Goal: Task Accomplishment & Management: Manage account settings

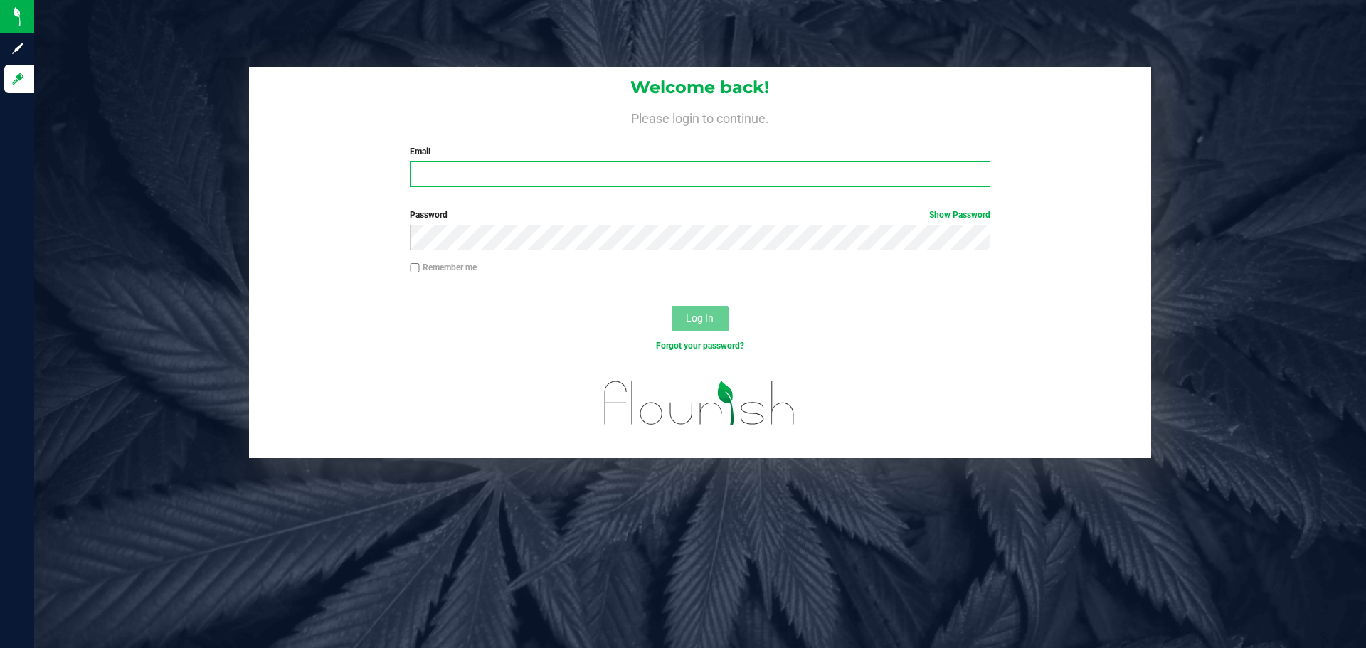
click at [478, 181] on input "Email" at bounding box center [700, 174] width 580 height 26
type input "[EMAIL_ADDRESS][DOMAIN_NAME]"
click at [672, 306] on button "Log In" at bounding box center [700, 319] width 57 height 26
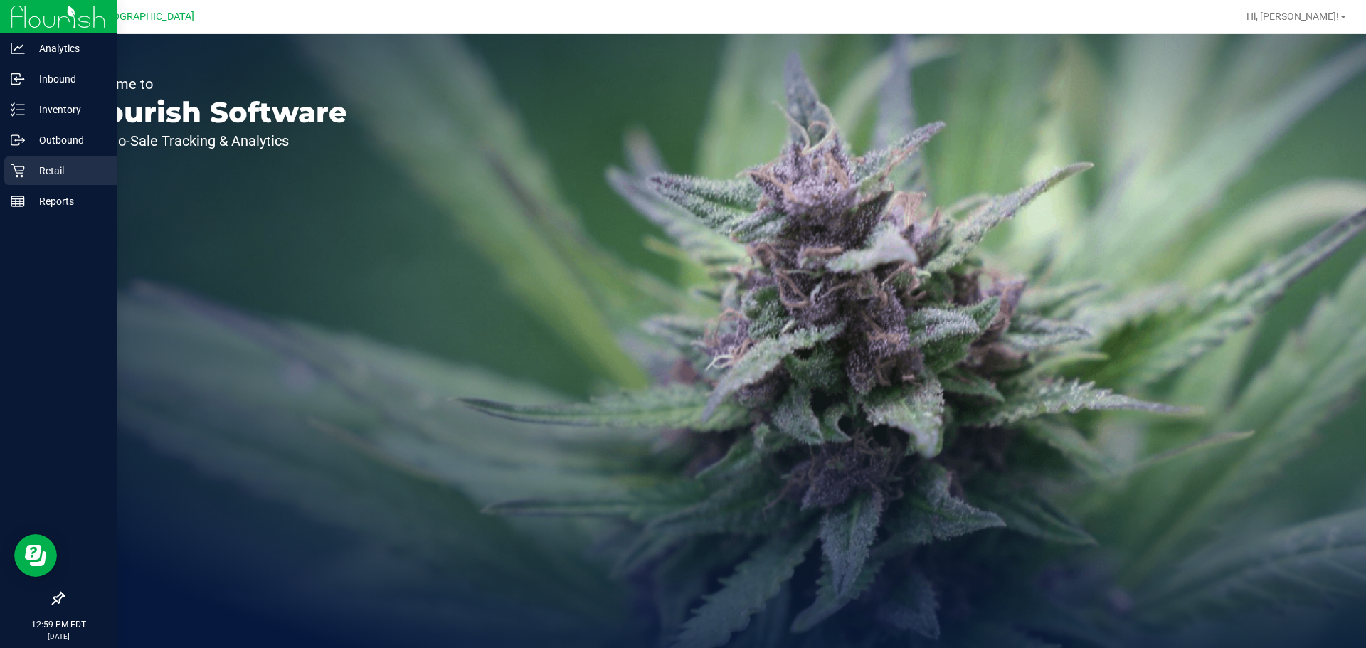
click at [41, 181] on div "Retail" at bounding box center [60, 170] width 112 height 28
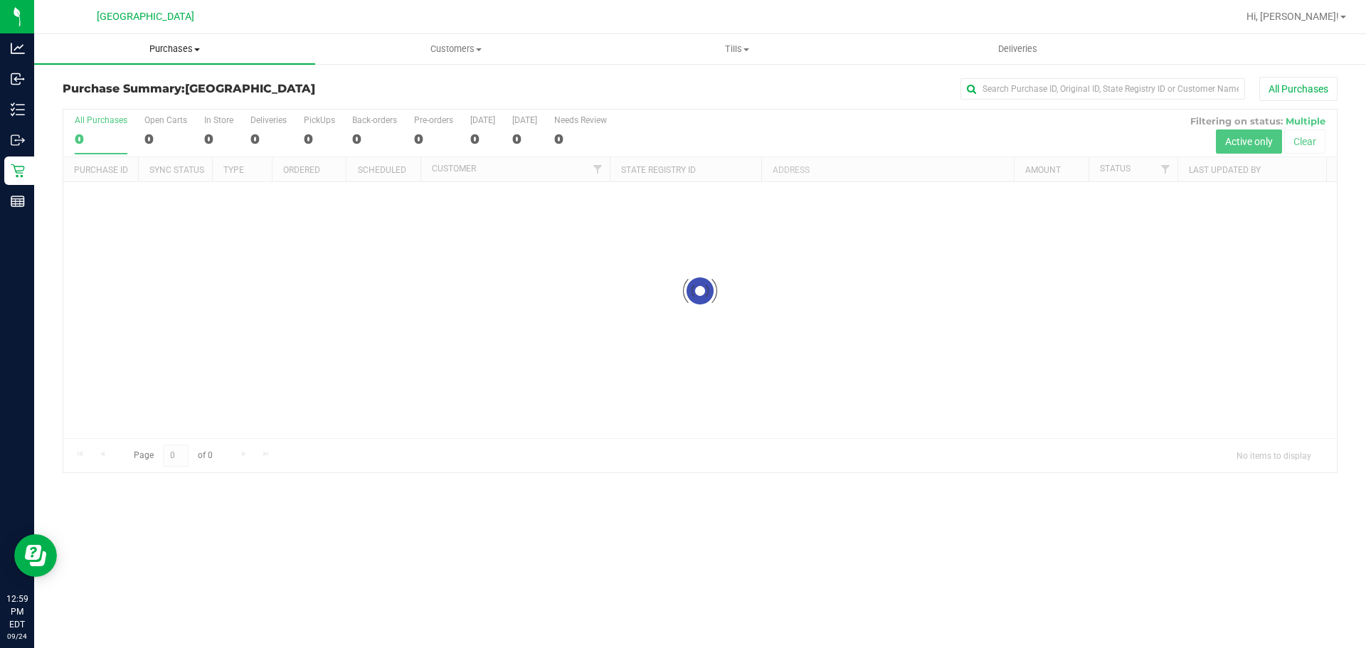
click at [169, 53] on span "Purchases" at bounding box center [174, 49] width 281 height 13
click at [129, 102] on li "Fulfillment" at bounding box center [174, 103] width 281 height 17
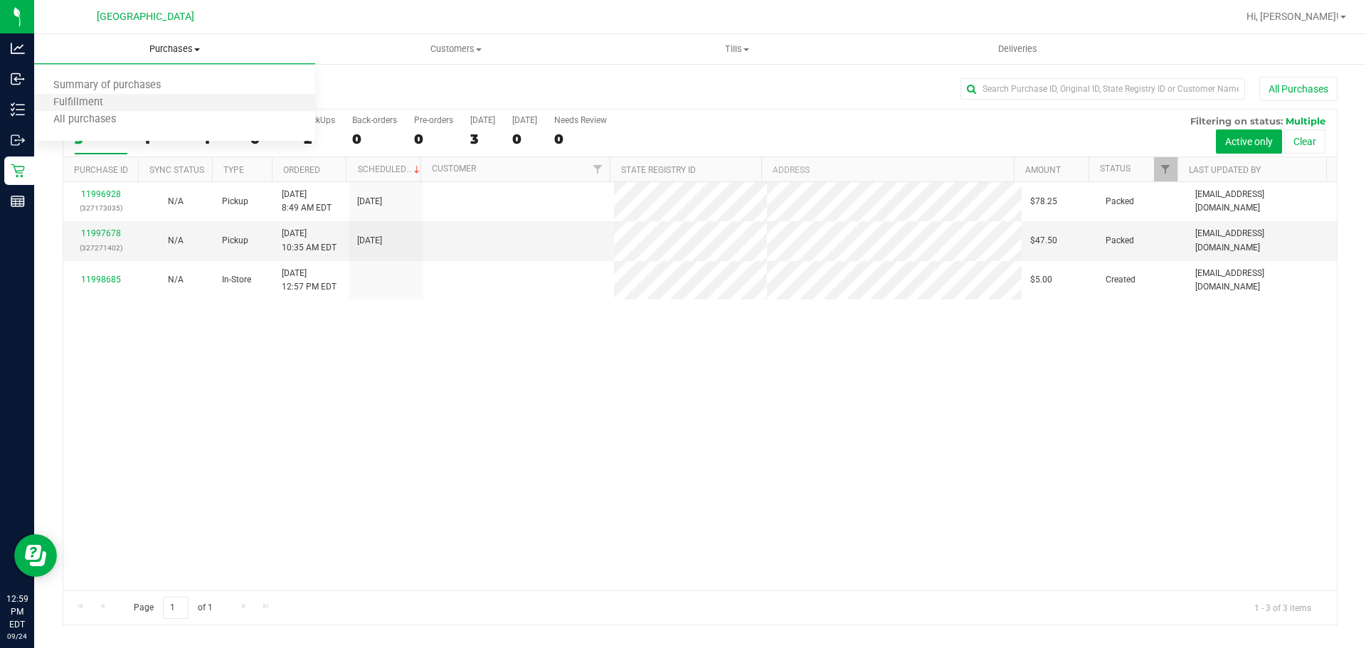
click at [120, 102] on li "Fulfillment" at bounding box center [174, 103] width 281 height 17
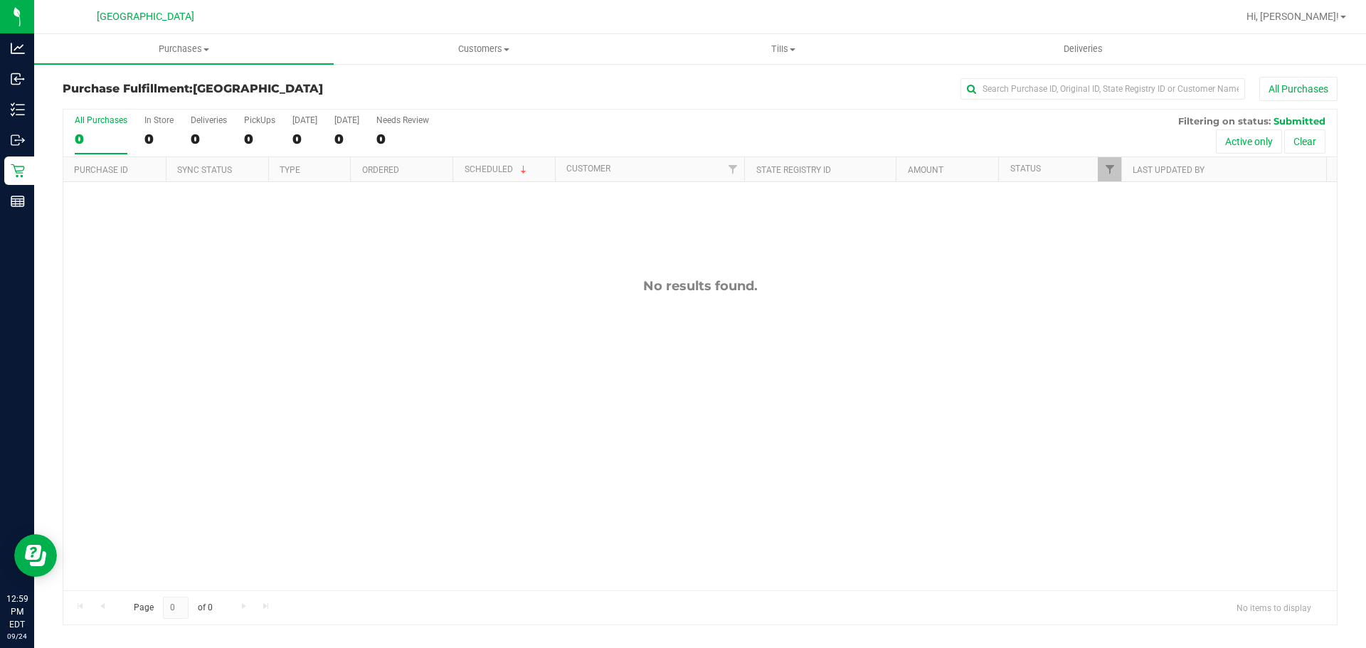
click at [161, 63] on link "Purchases Summary of purchases Fulfillment All purchases" at bounding box center [183, 49] width 299 height 30
click at [193, 40] on uib-tab-heading "Purchases Summary of purchases Fulfillment All purchases" at bounding box center [183, 49] width 299 height 30
click at [163, 55] on uib-tab-heading "Purchases Summary of purchases Fulfillment All purchases" at bounding box center [183, 49] width 299 height 30
click at [135, 85] on span "Summary of purchases" at bounding box center [107, 86] width 146 height 12
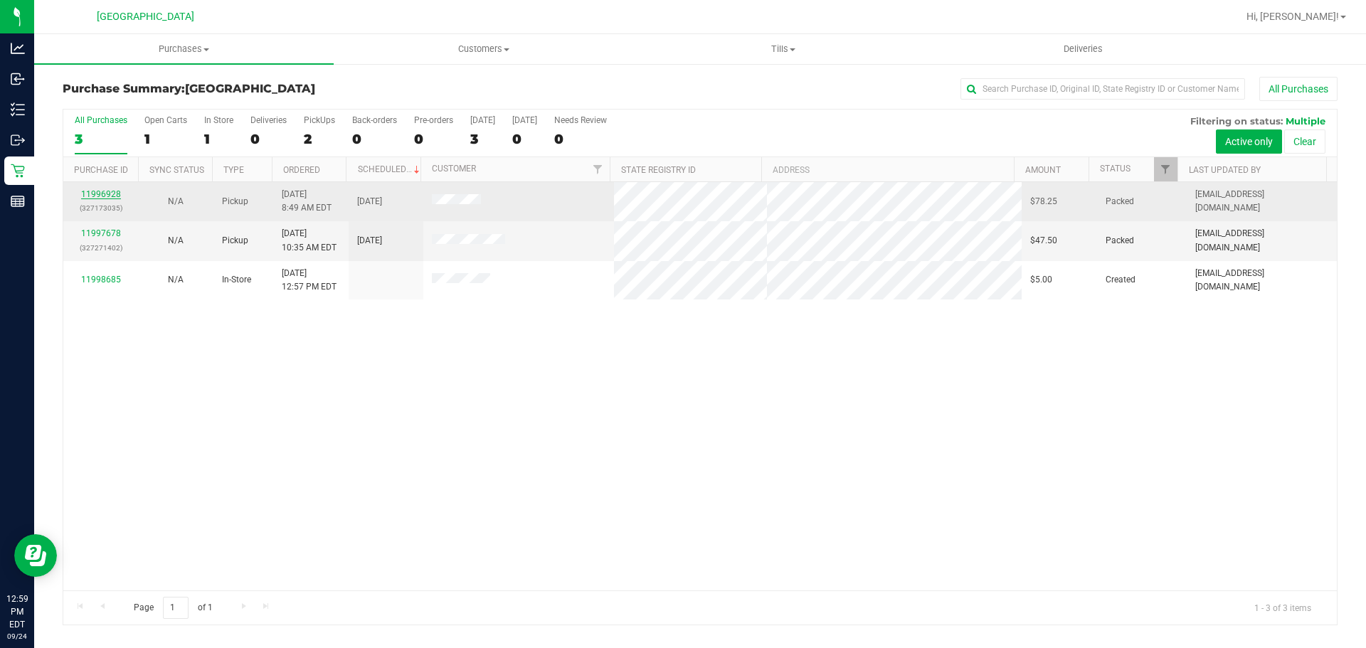
click at [100, 198] on link "11996928" at bounding box center [101, 194] width 40 height 10
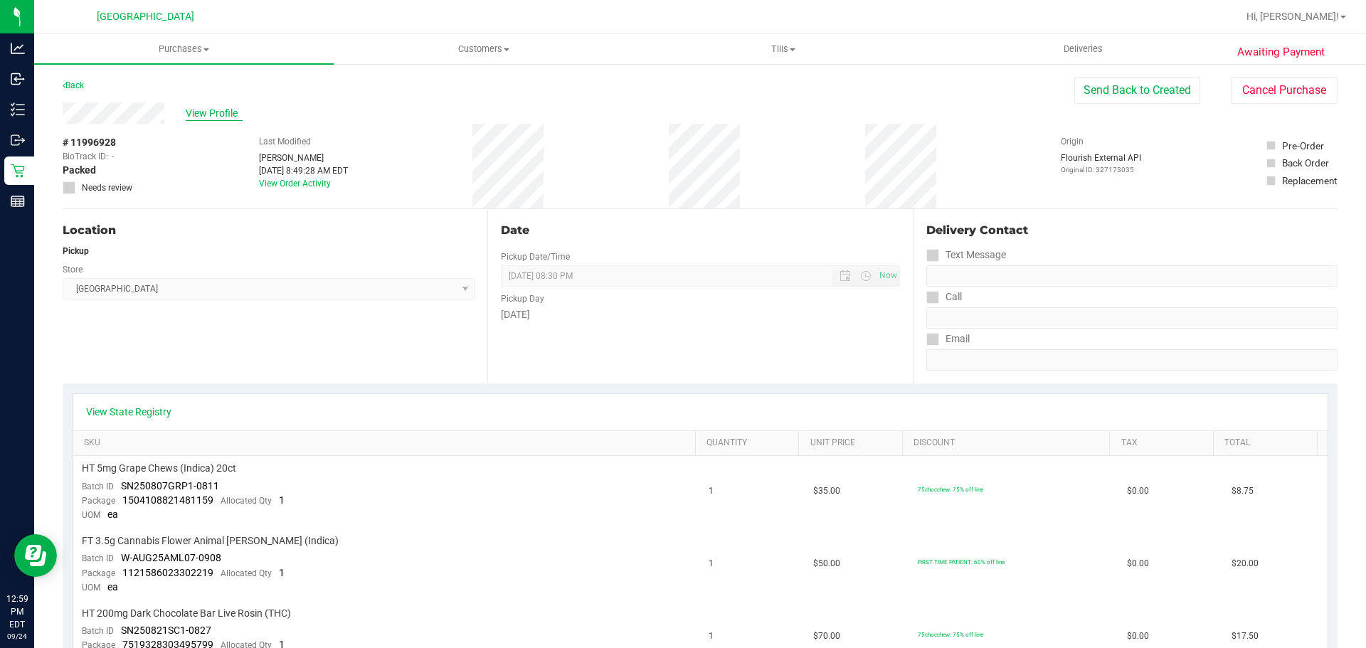
click at [219, 120] on span "View Profile" at bounding box center [214, 113] width 57 height 15
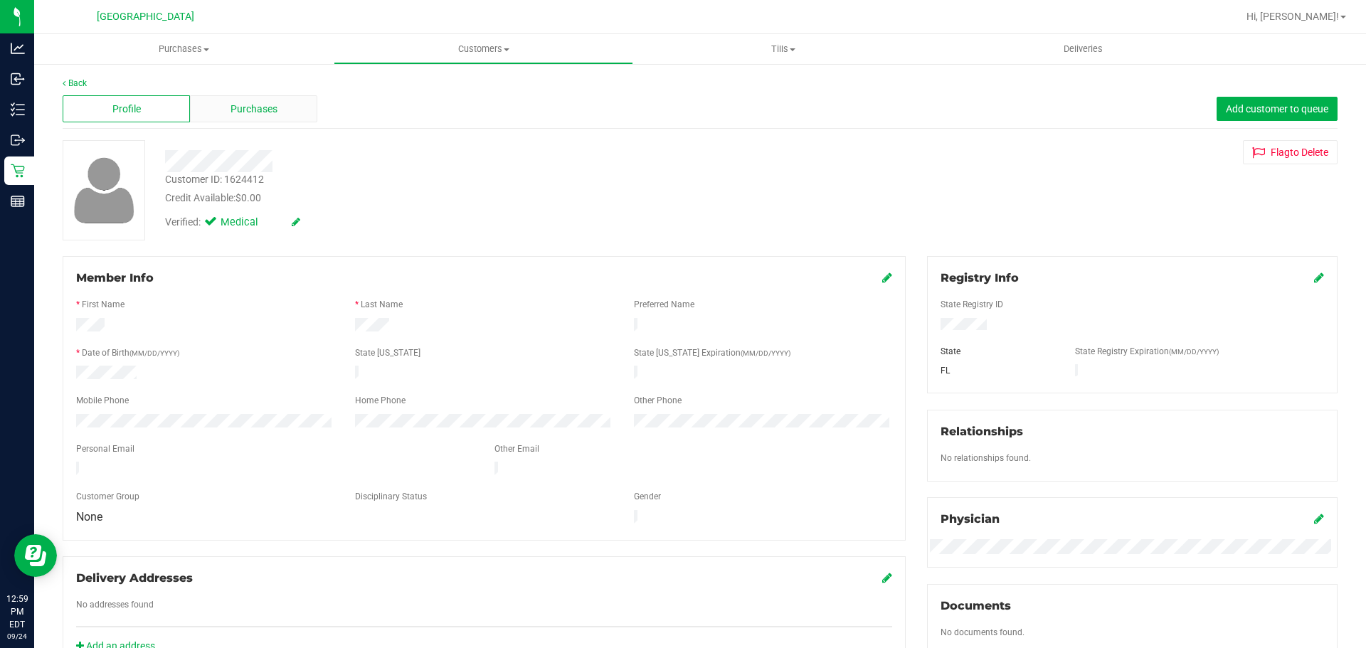
click at [247, 119] on div "Purchases" at bounding box center [253, 108] width 127 height 27
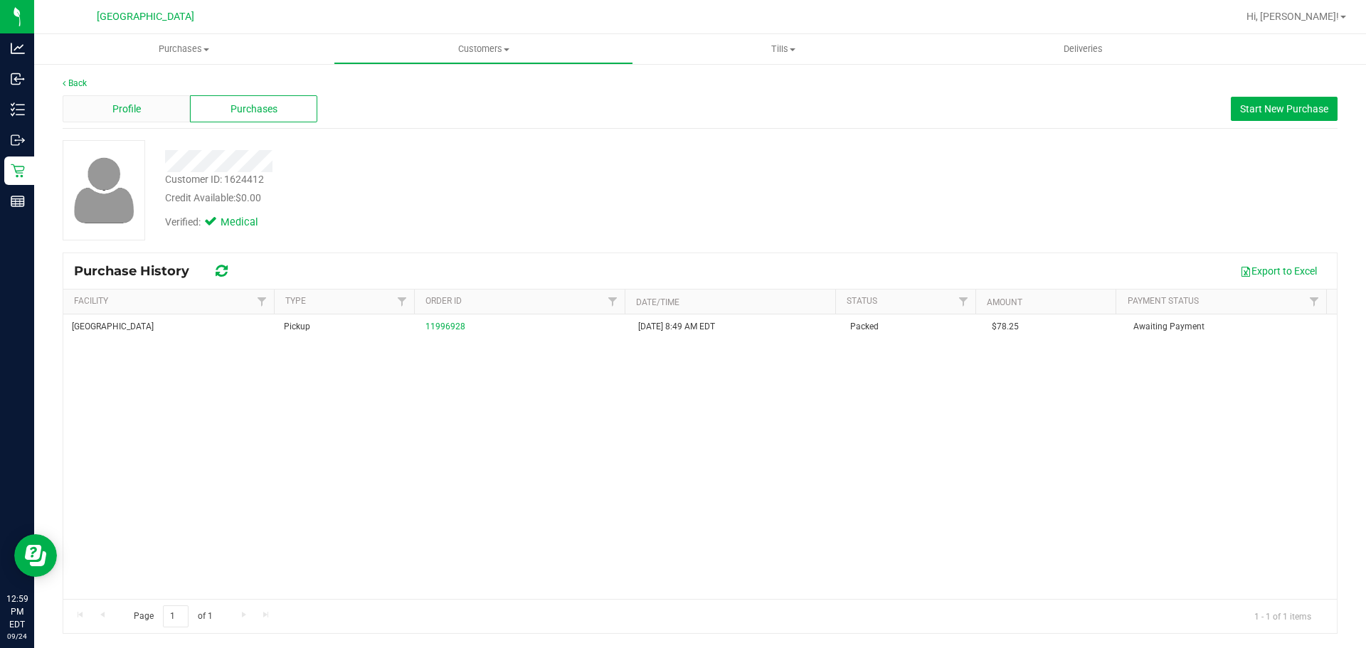
click at [140, 102] on span "Profile" at bounding box center [126, 109] width 28 height 15
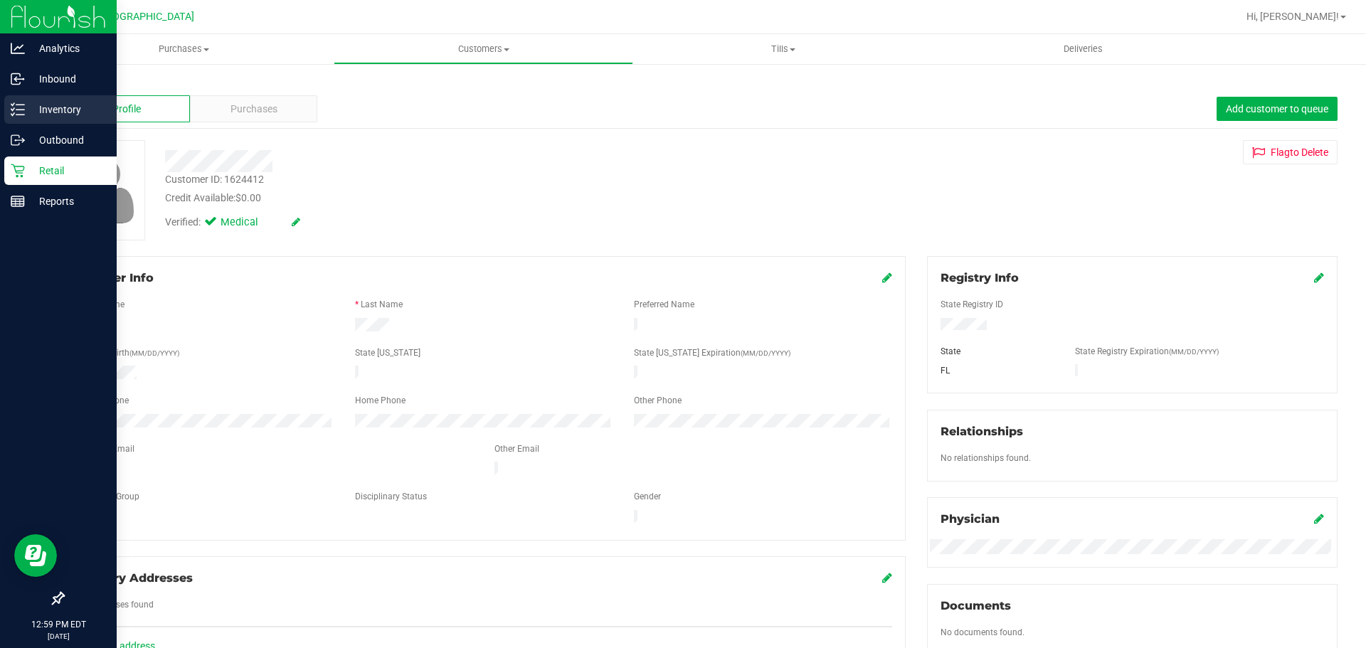
click at [26, 98] on div "Inventory" at bounding box center [60, 109] width 112 height 28
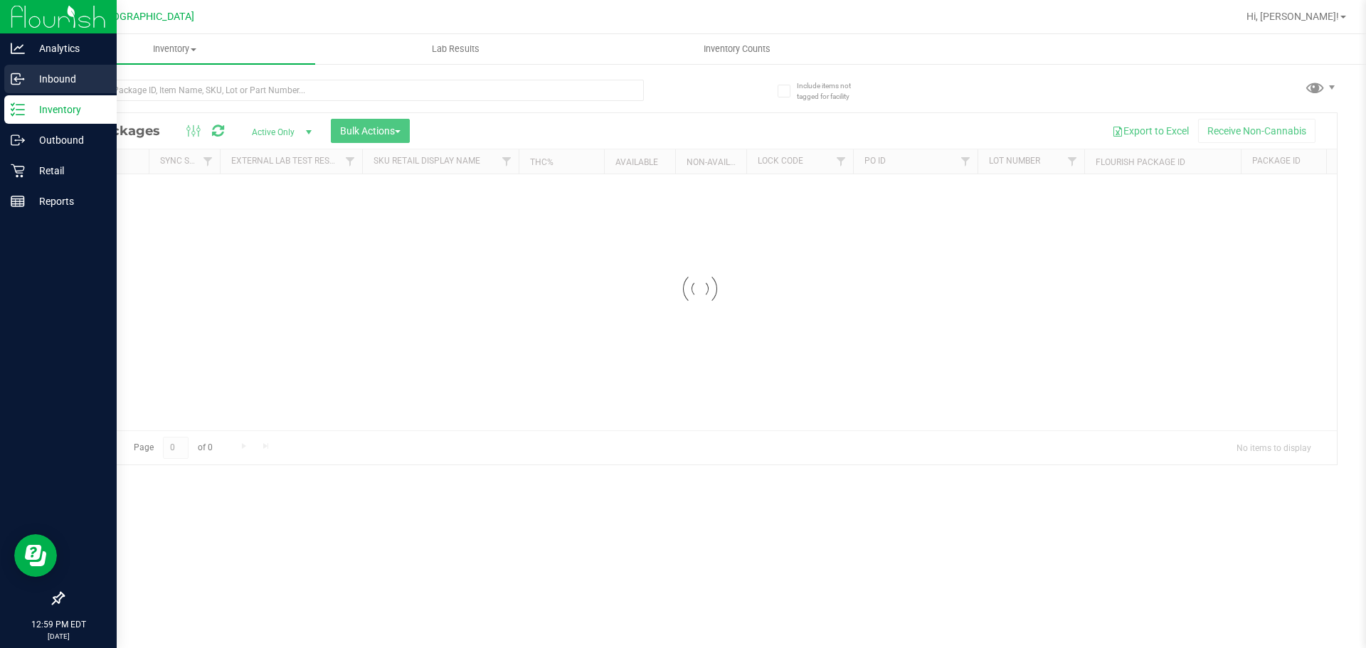
click at [24, 85] on div "Inbound" at bounding box center [60, 79] width 112 height 28
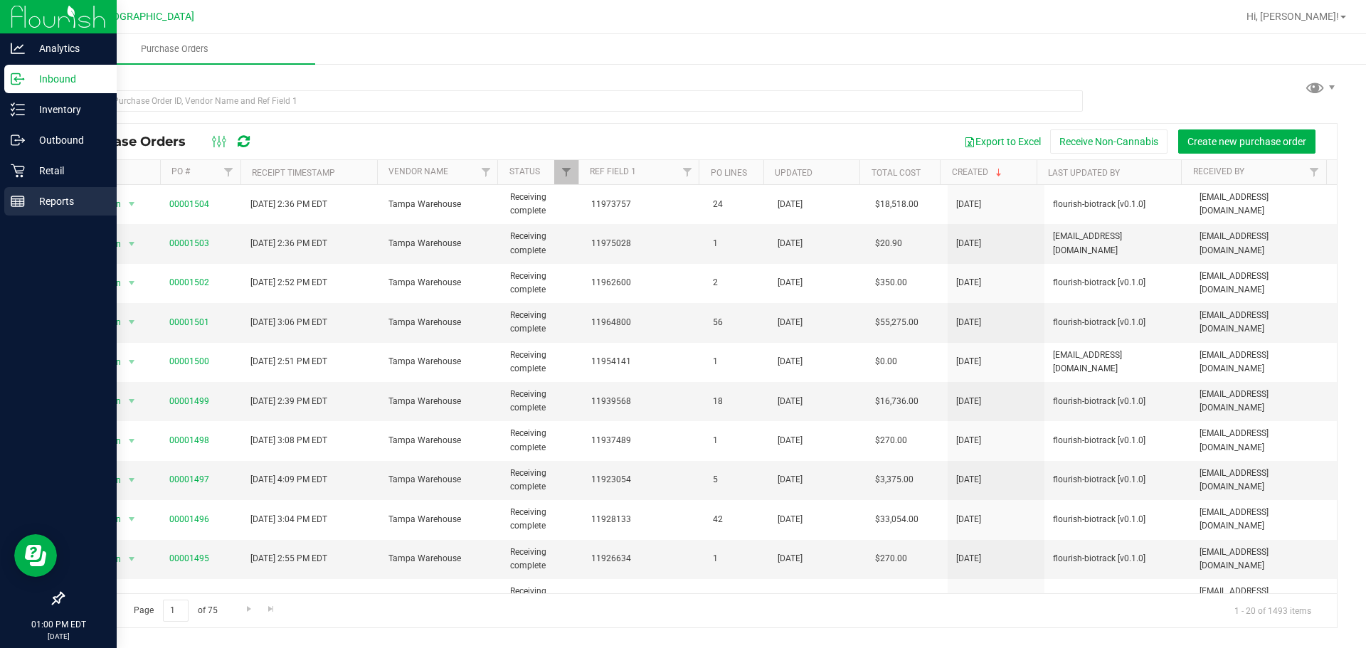
click at [16, 204] on line at bounding box center [17, 204] width 13 height 0
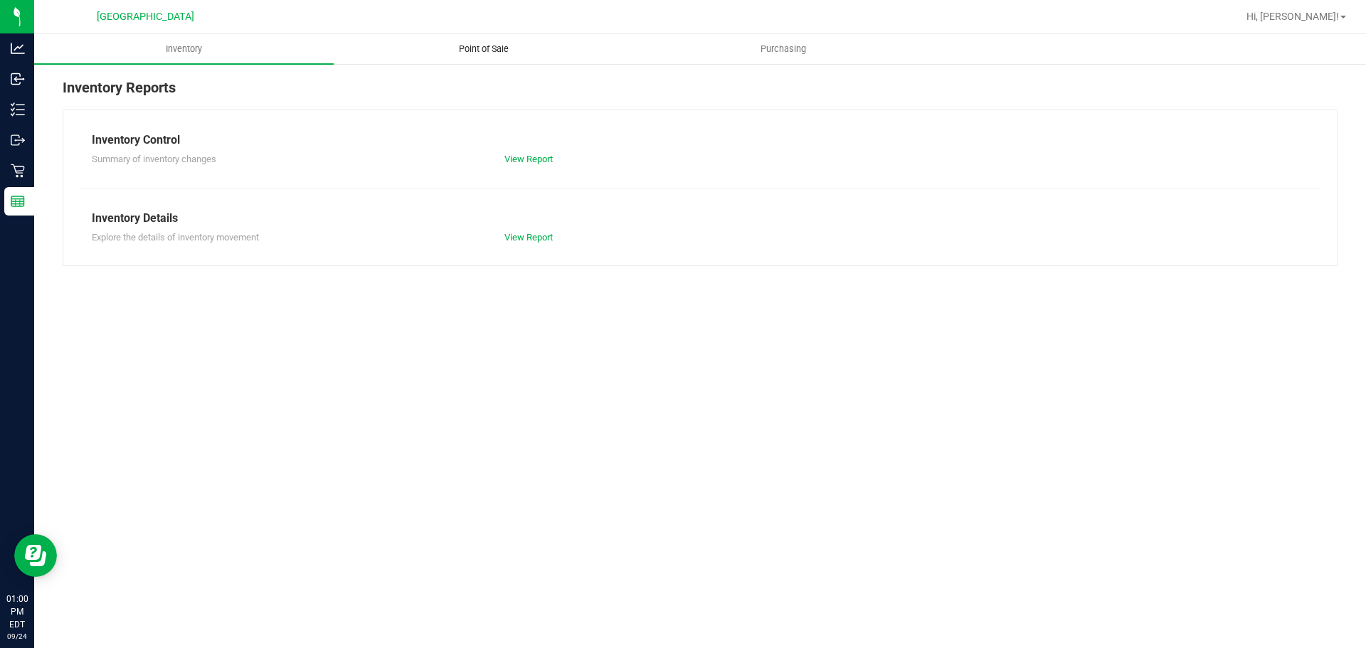
click at [467, 49] on span "Point of Sale" at bounding box center [484, 49] width 88 height 13
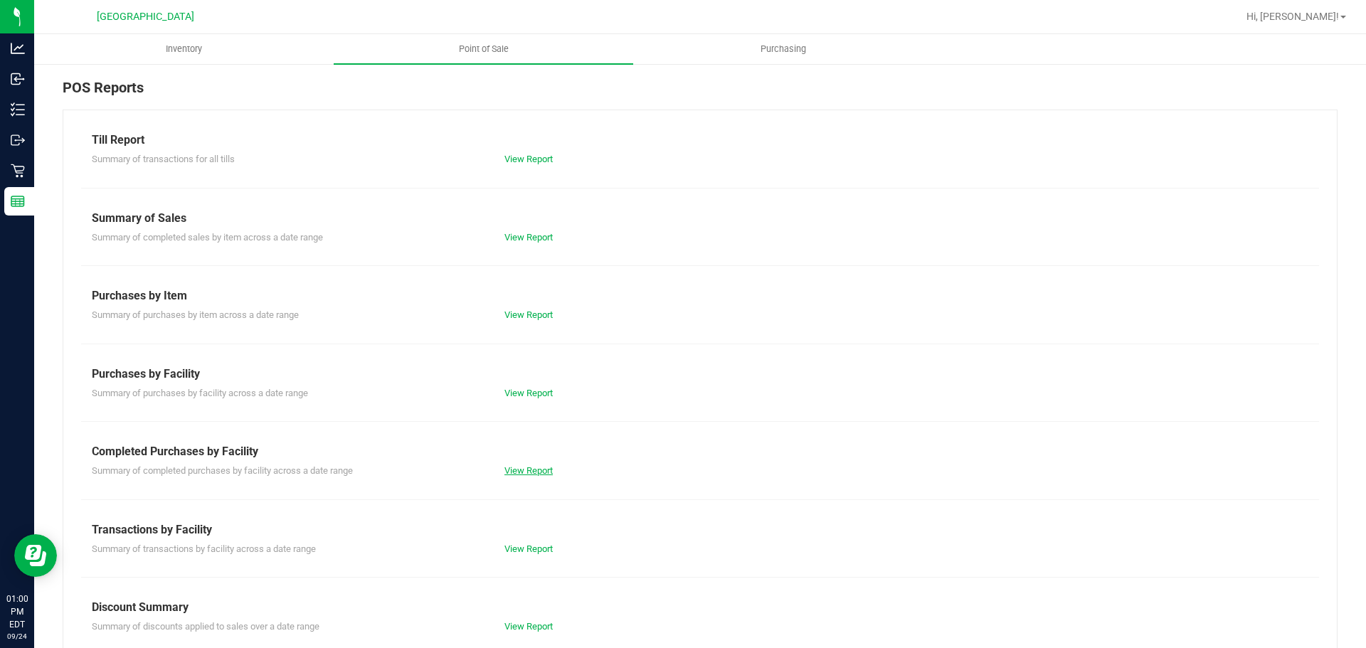
click at [521, 472] on link "View Report" at bounding box center [528, 470] width 48 height 11
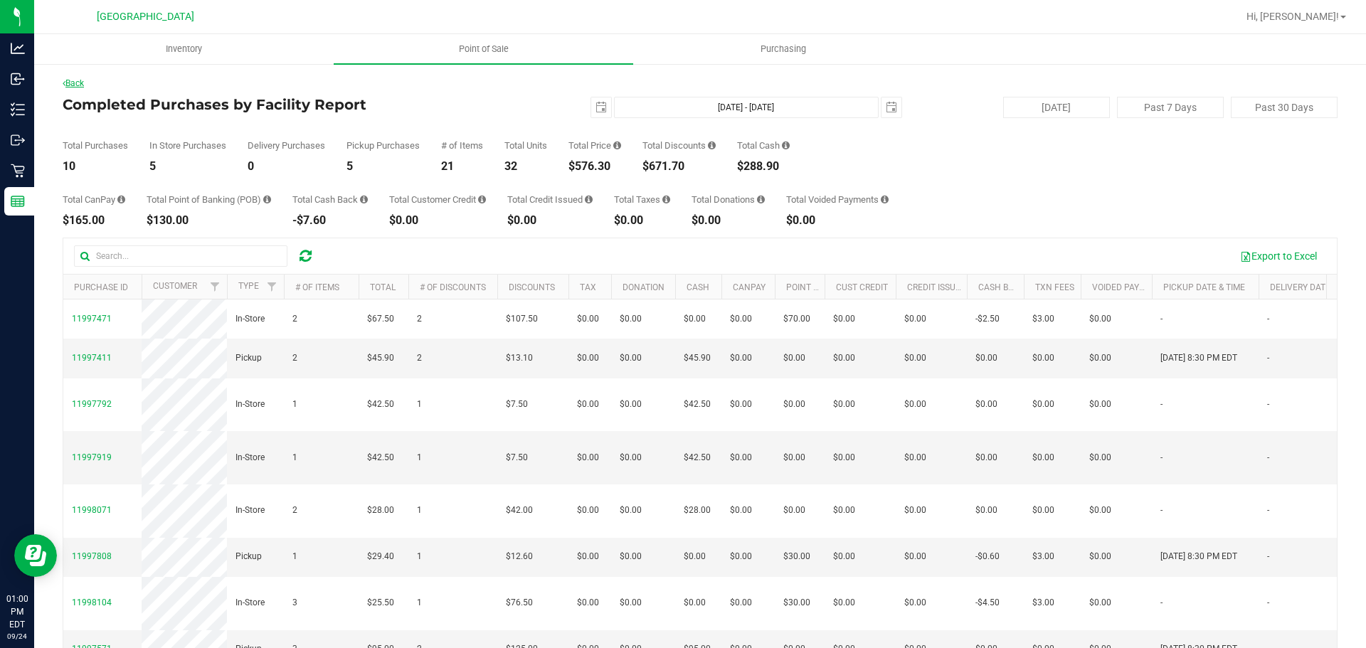
click at [82, 86] on link "Back" at bounding box center [73, 83] width 21 height 10
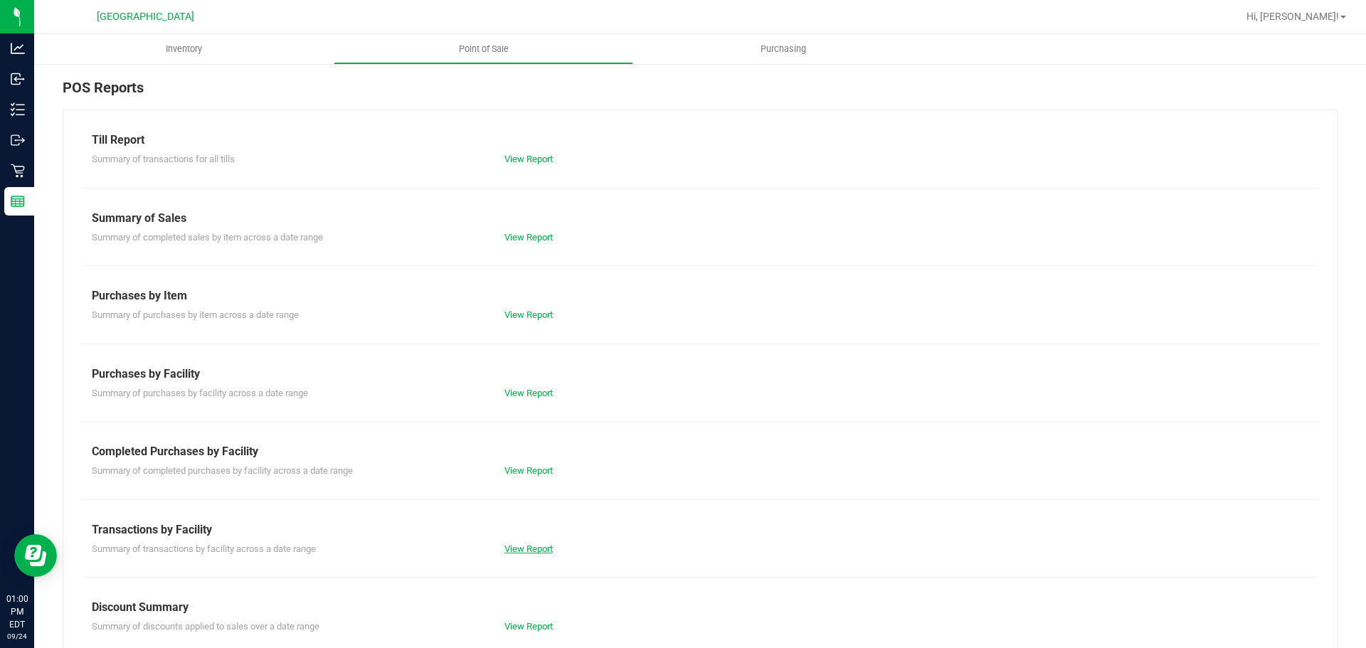
click at [505, 548] on link "View Report" at bounding box center [528, 548] width 48 height 11
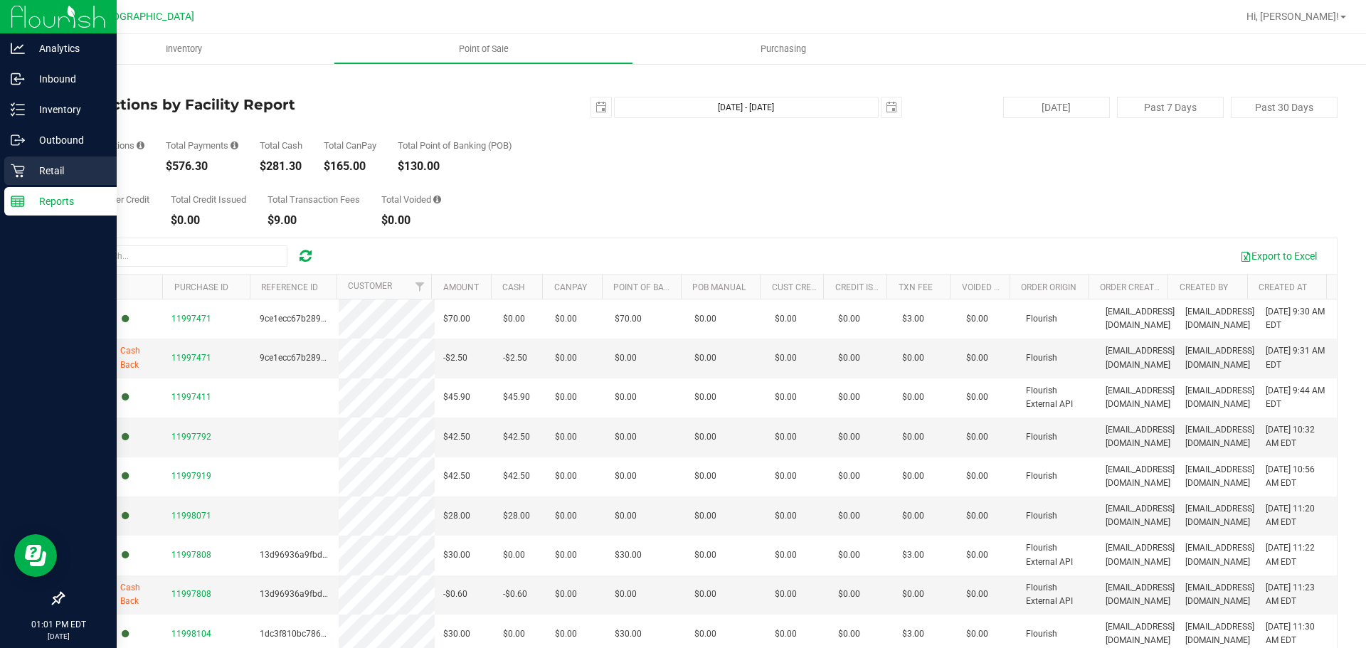
click at [21, 166] on icon at bounding box center [18, 171] width 14 height 14
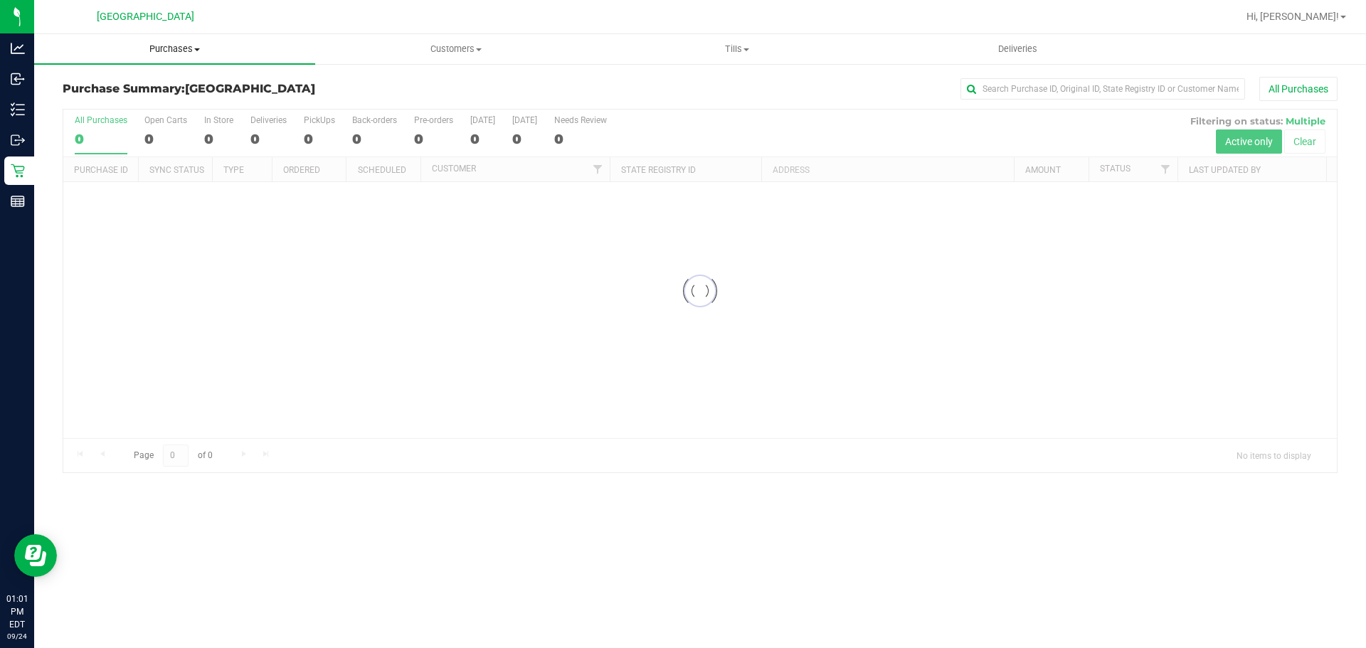
click at [152, 51] on span "Purchases" at bounding box center [174, 49] width 281 height 13
click at [132, 105] on li "Fulfillment" at bounding box center [174, 103] width 281 height 17
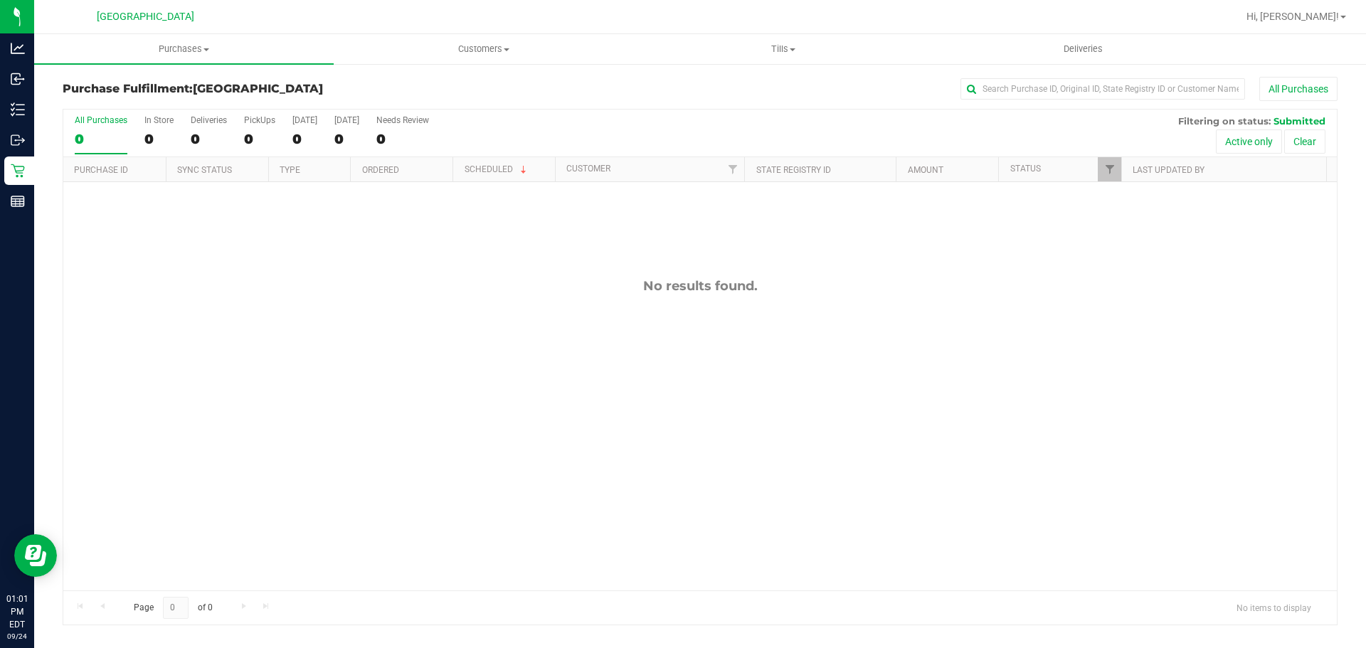
click at [496, 322] on div "No results found." at bounding box center [699, 434] width 1273 height 504
click at [649, 302] on div "No results found." at bounding box center [699, 434] width 1273 height 504
click at [9, 105] on div "Inventory" at bounding box center [19, 109] width 30 height 28
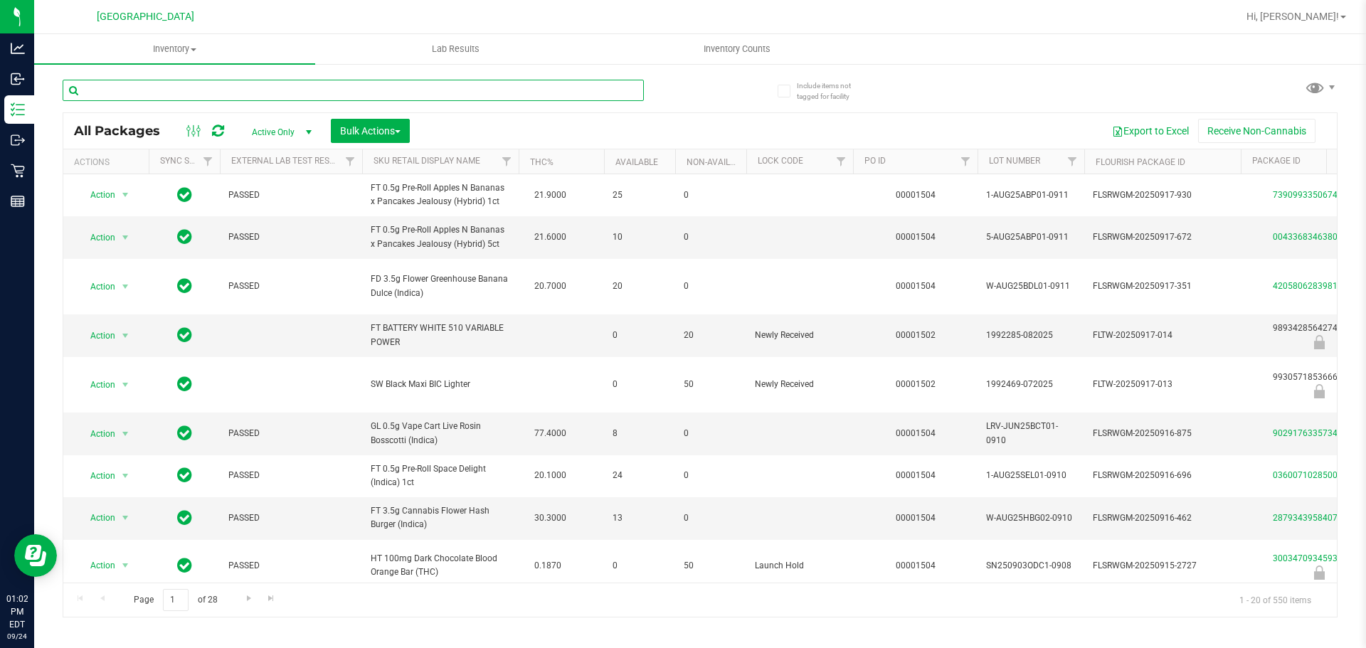
click at [372, 84] on input "text" at bounding box center [353, 90] width 581 height 21
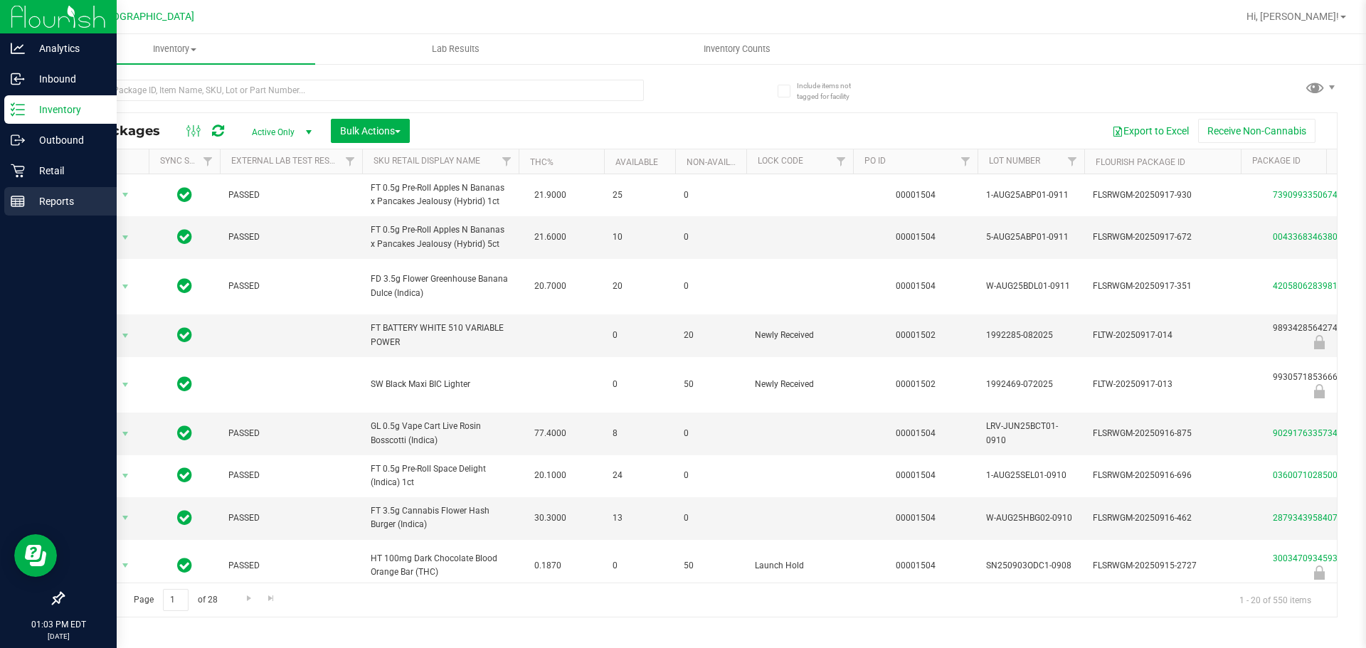
click at [26, 213] on div "Reports" at bounding box center [60, 201] width 112 height 28
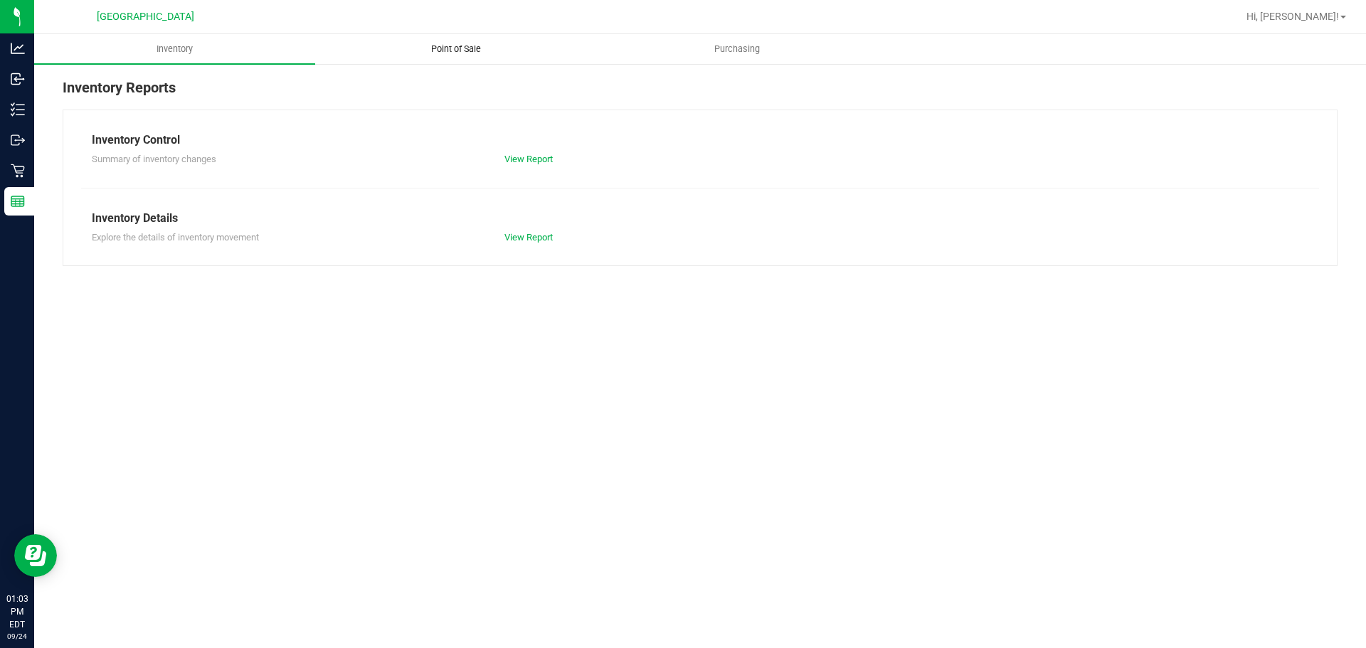
click at [474, 58] on uib-tab-heading "Point of Sale" at bounding box center [456, 49] width 280 height 28
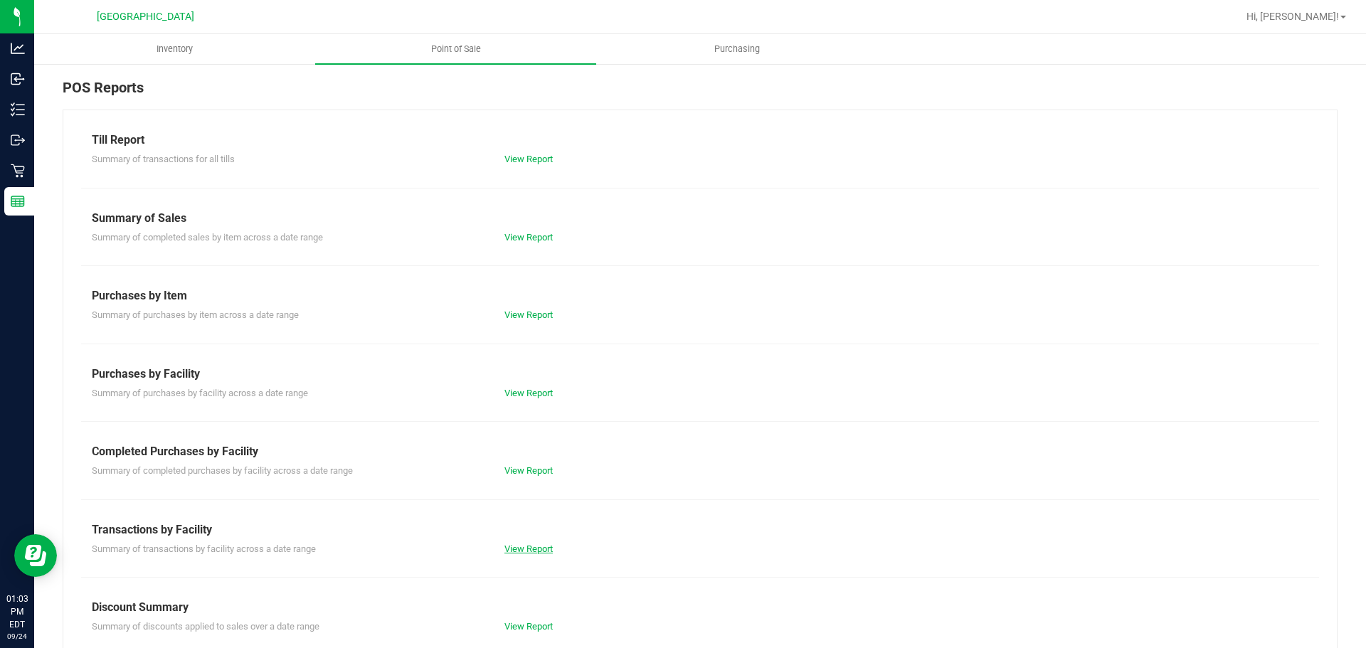
click at [526, 553] on link "View Report" at bounding box center [528, 548] width 48 height 11
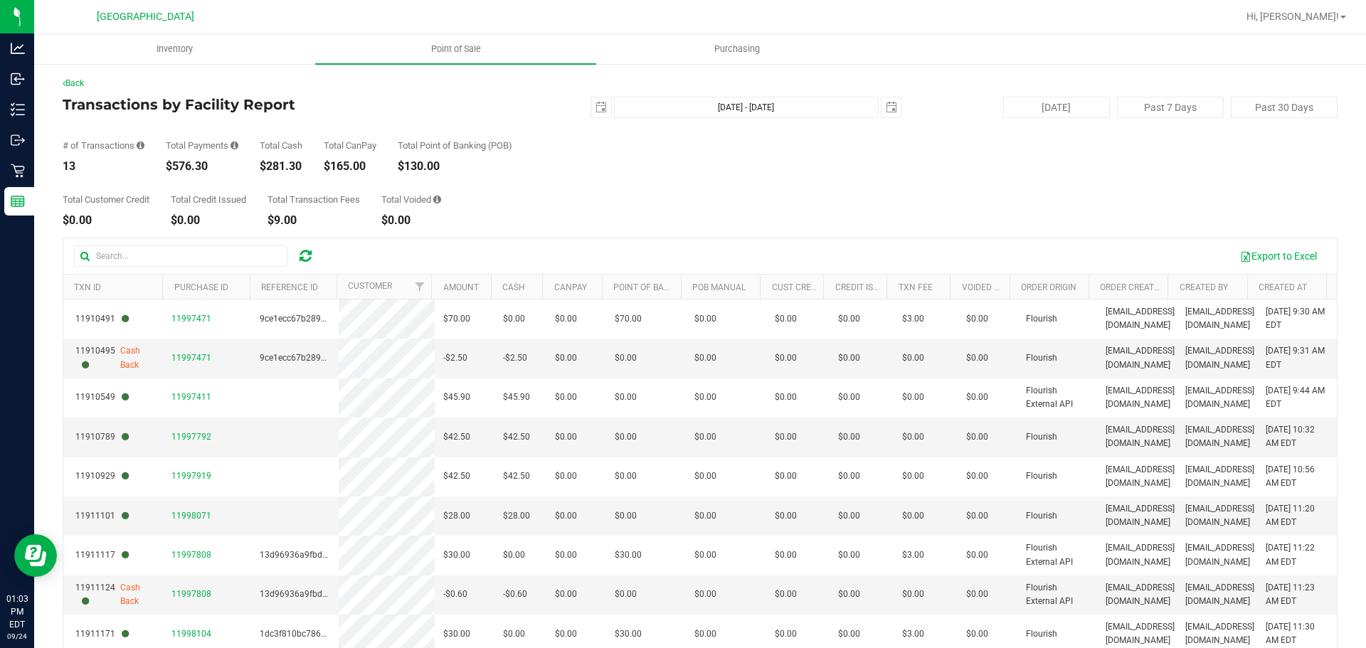
click at [40, 88] on div "Back Transactions by Facility Report 2025-09-24 Sep 24, 2025 - Sep 24, 2025 202…" at bounding box center [700, 410] width 1332 height 694
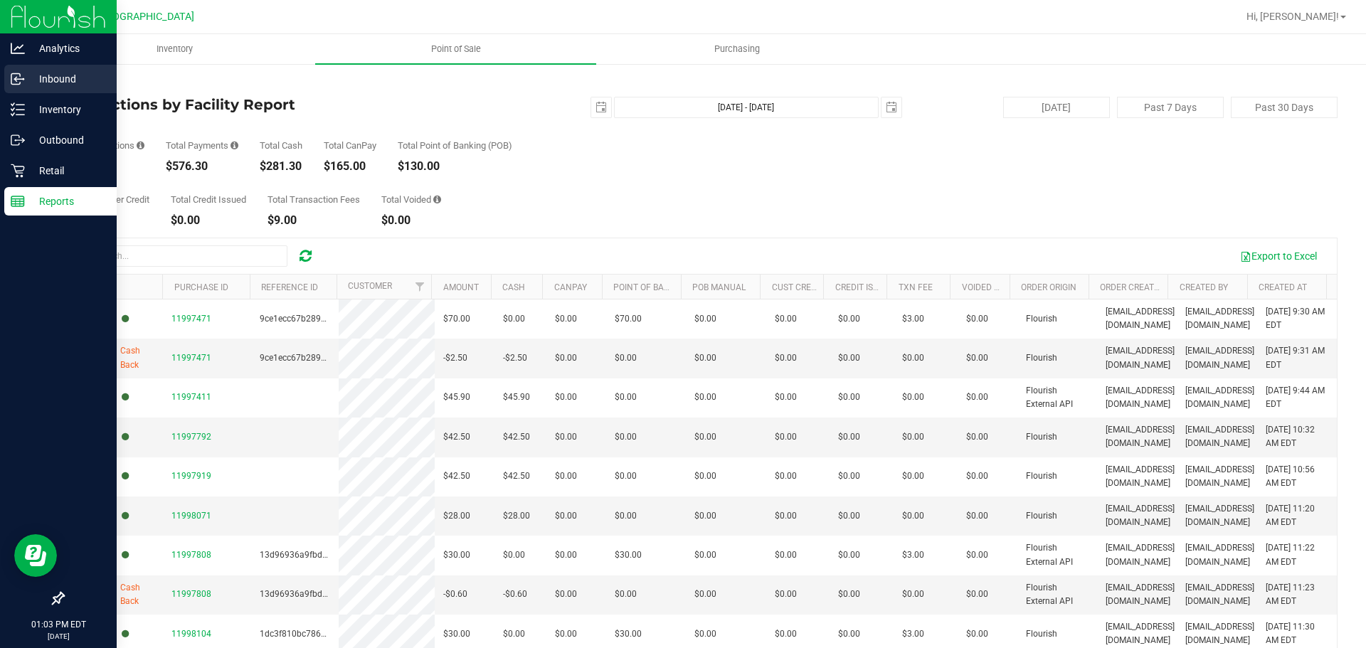
click at [31, 87] on div "Inbound" at bounding box center [60, 79] width 112 height 28
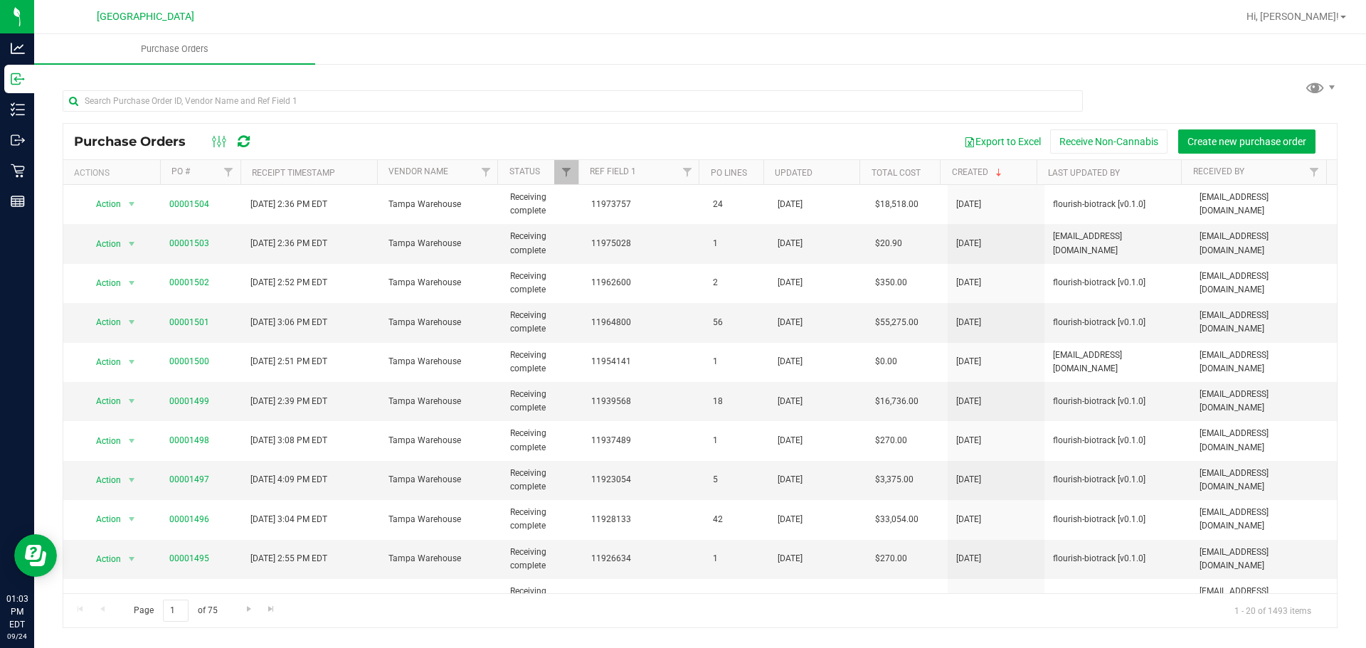
click at [637, 138] on div "Export to Excel Receive Non-Cannabis Create new purchase order" at bounding box center [795, 141] width 1061 height 24
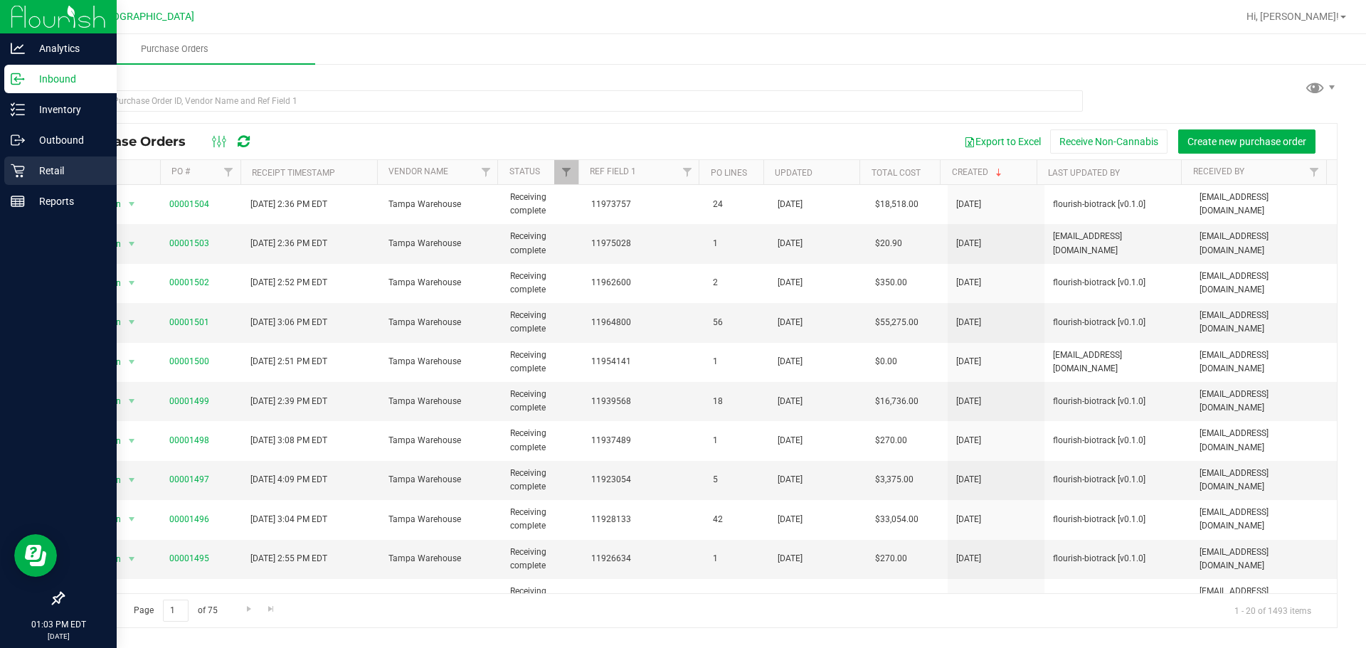
click at [4, 167] on link "Retail" at bounding box center [58, 171] width 117 height 31
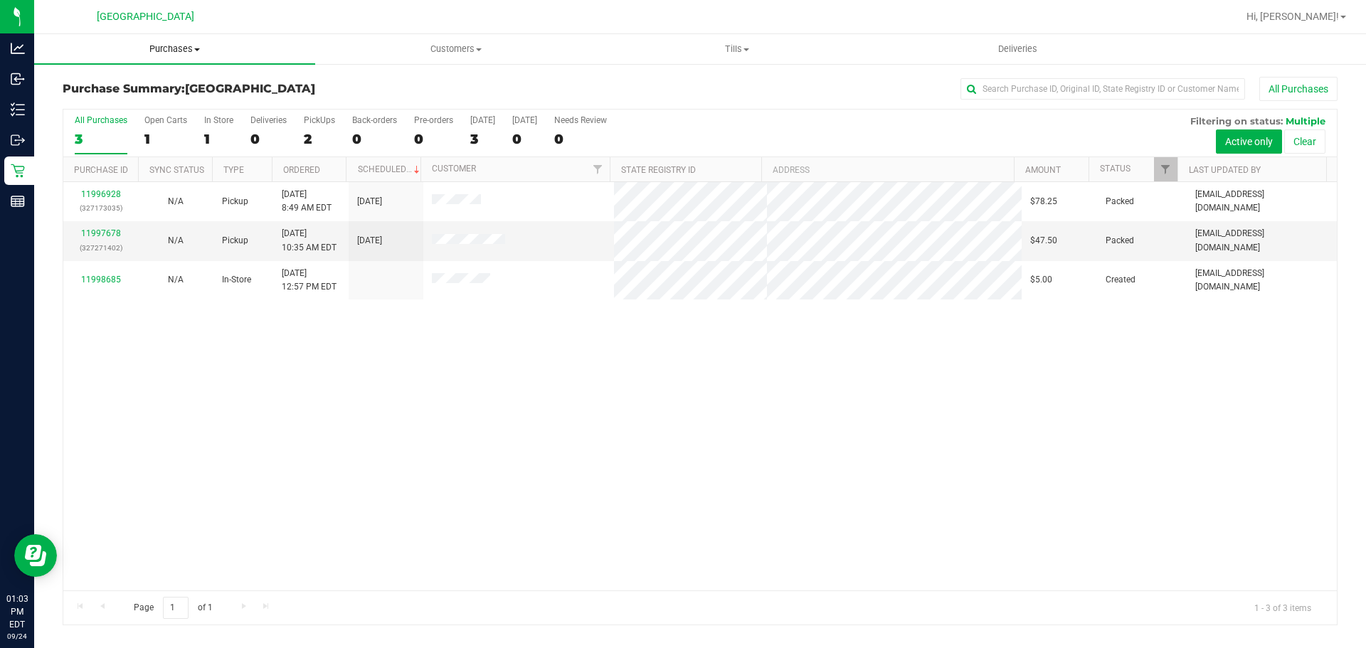
click at [146, 43] on span "Purchases" at bounding box center [174, 49] width 281 height 13
click at [56, 107] on span "Fulfillment" at bounding box center [78, 103] width 88 height 12
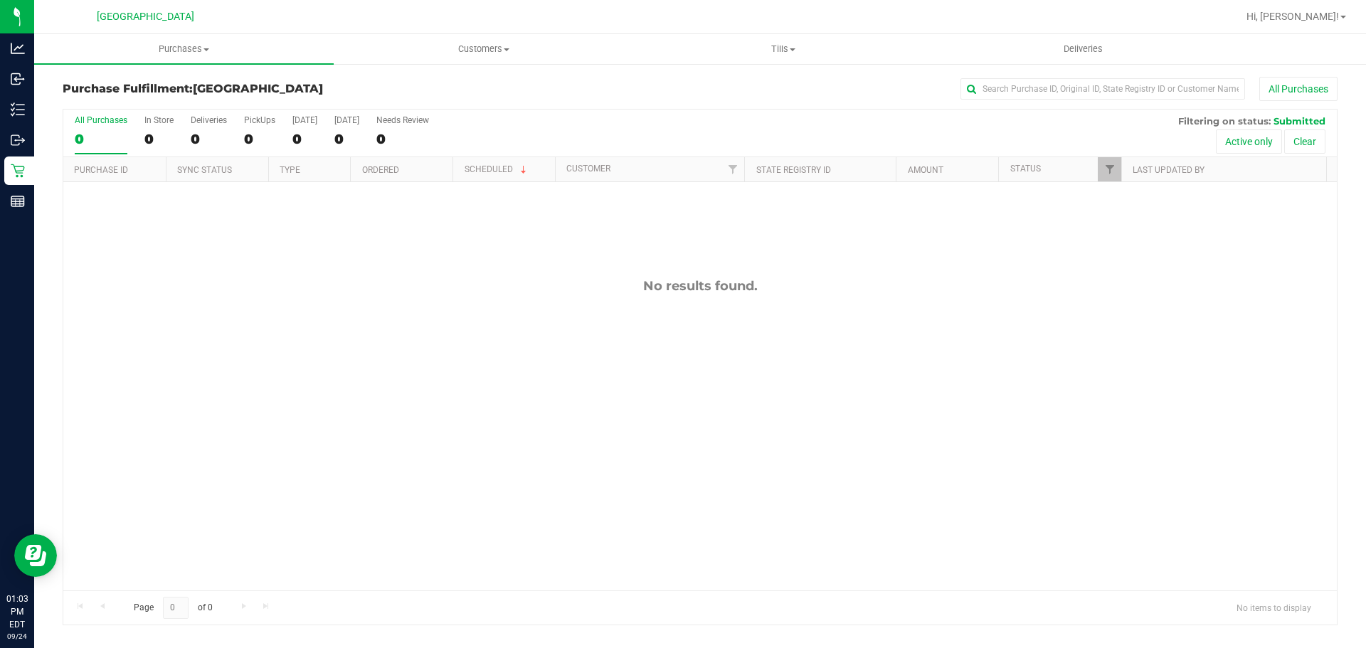
click at [294, 250] on div "No results found." at bounding box center [699, 434] width 1273 height 504
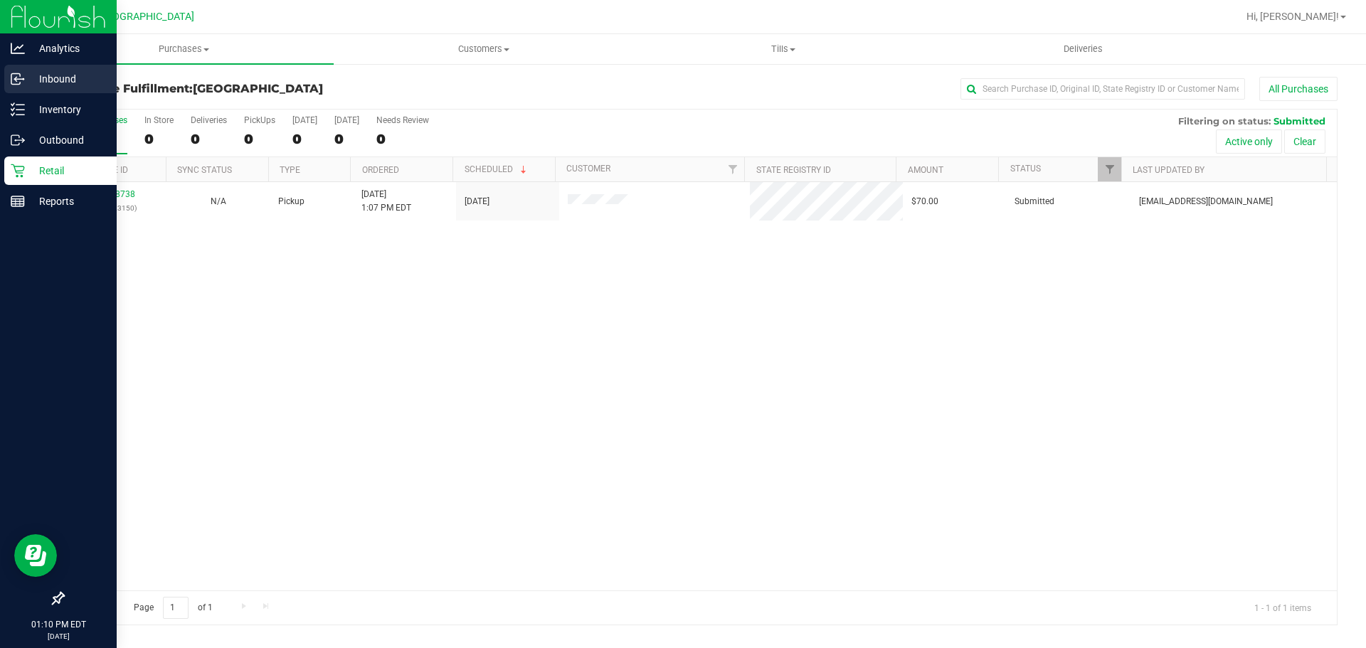
click at [22, 72] on icon at bounding box center [18, 79] width 14 height 14
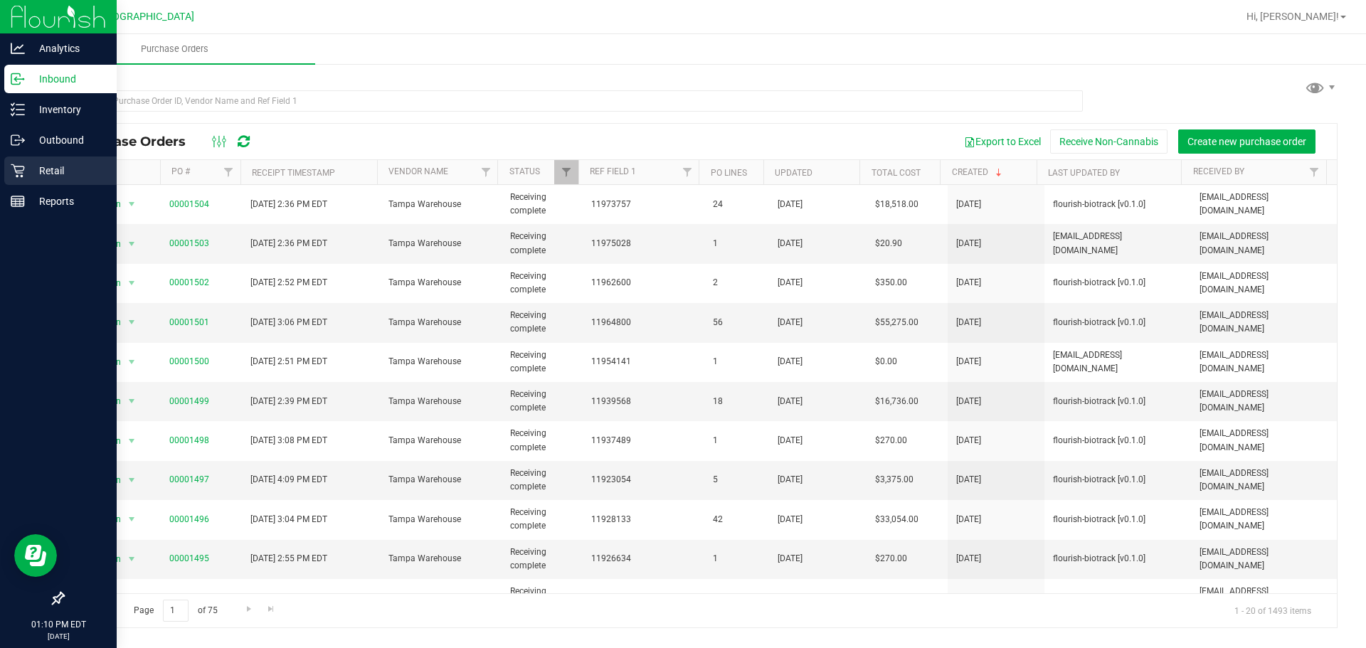
click at [63, 164] on p "Retail" at bounding box center [67, 170] width 85 height 17
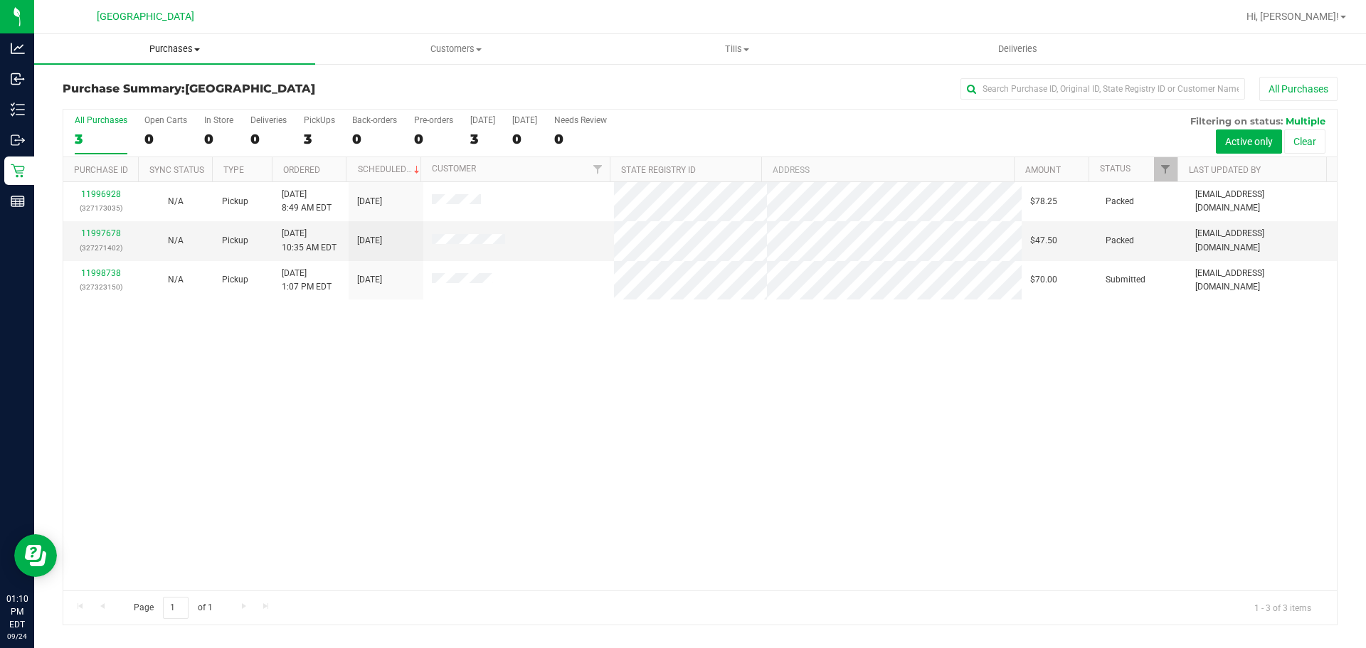
click at [167, 55] on uib-tab-heading "Purchases Summary of purchases Fulfillment All purchases" at bounding box center [174, 49] width 281 height 30
click at [101, 102] on span "Fulfillment" at bounding box center [78, 103] width 88 height 12
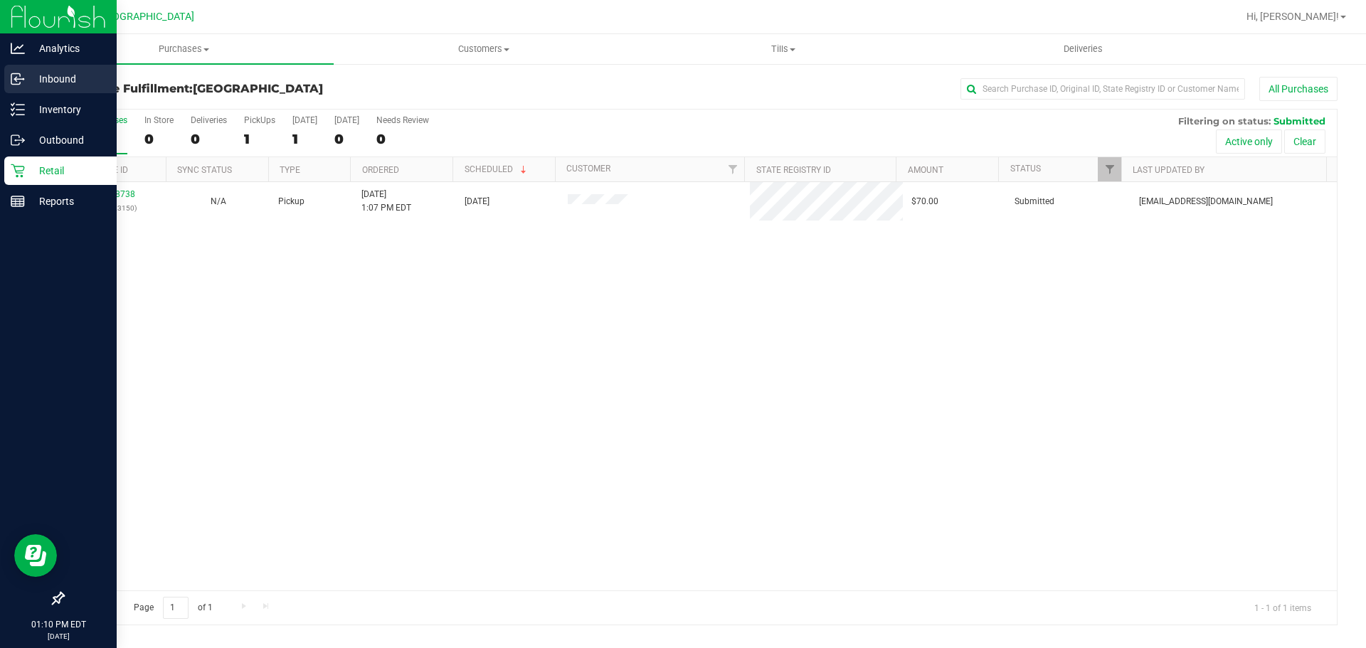
click at [4, 87] on link "Inbound" at bounding box center [58, 80] width 117 height 31
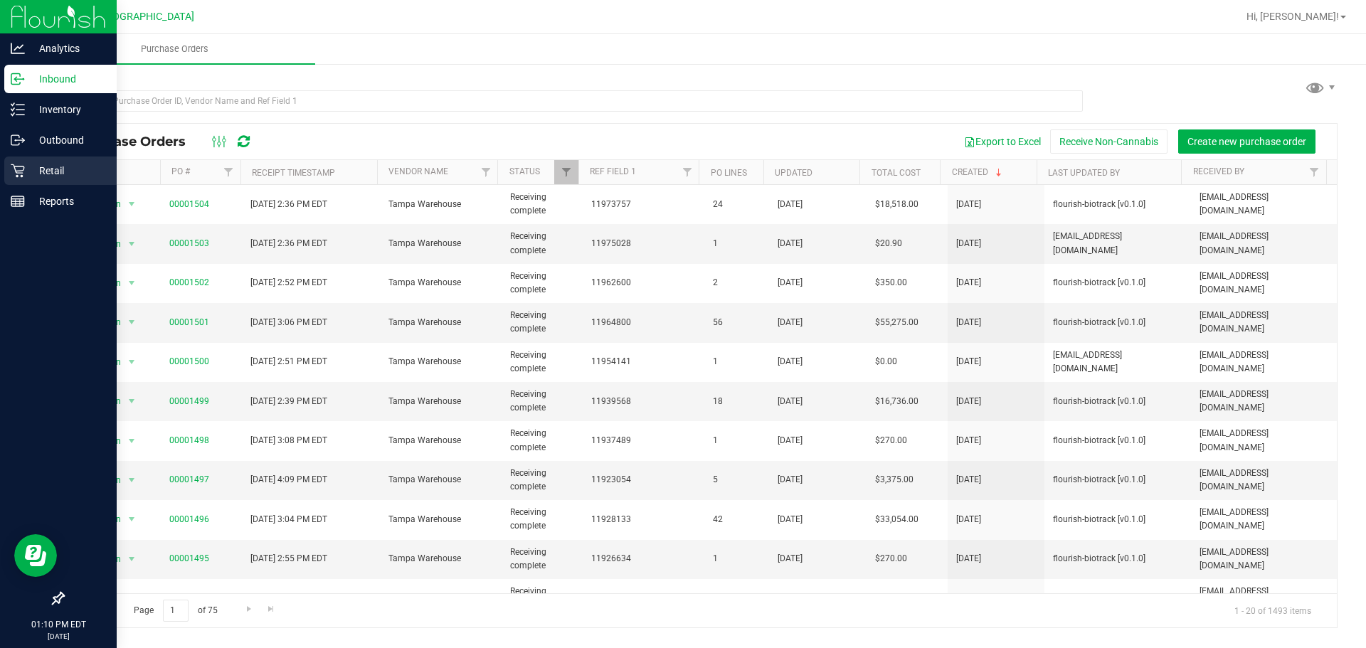
click at [65, 176] on p "Retail" at bounding box center [67, 170] width 85 height 17
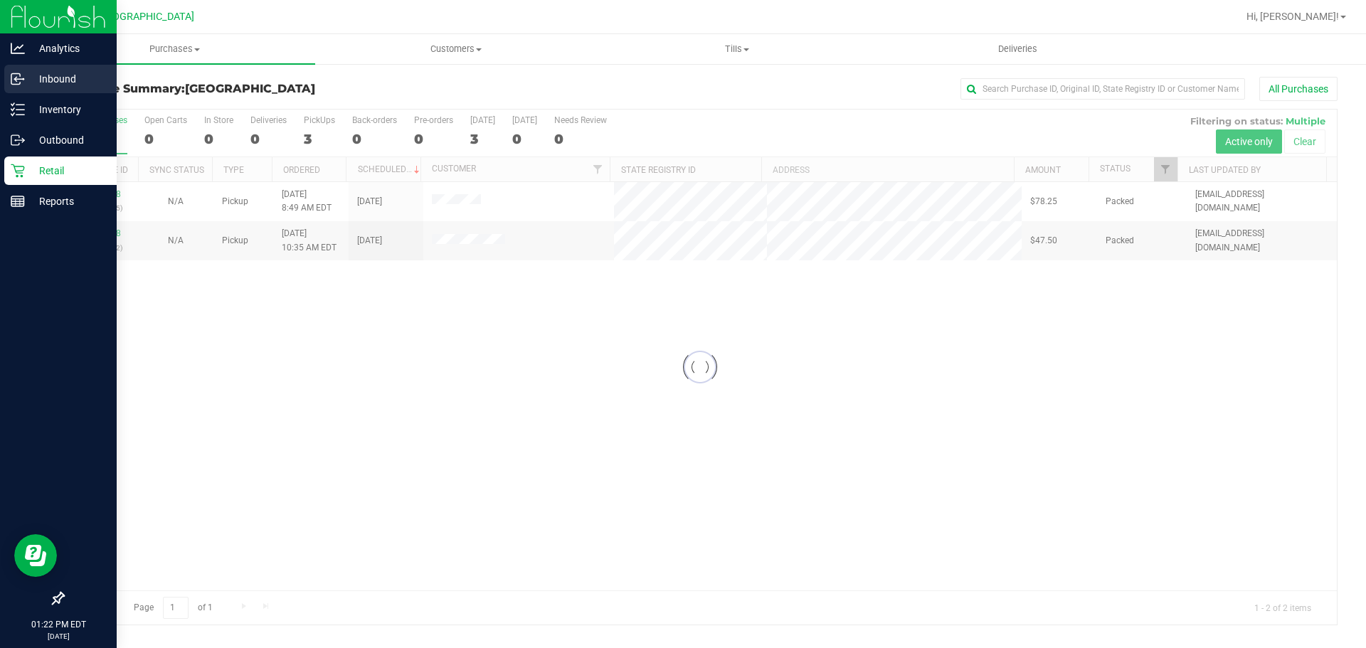
click at [43, 82] on p "Inbound" at bounding box center [67, 78] width 85 height 17
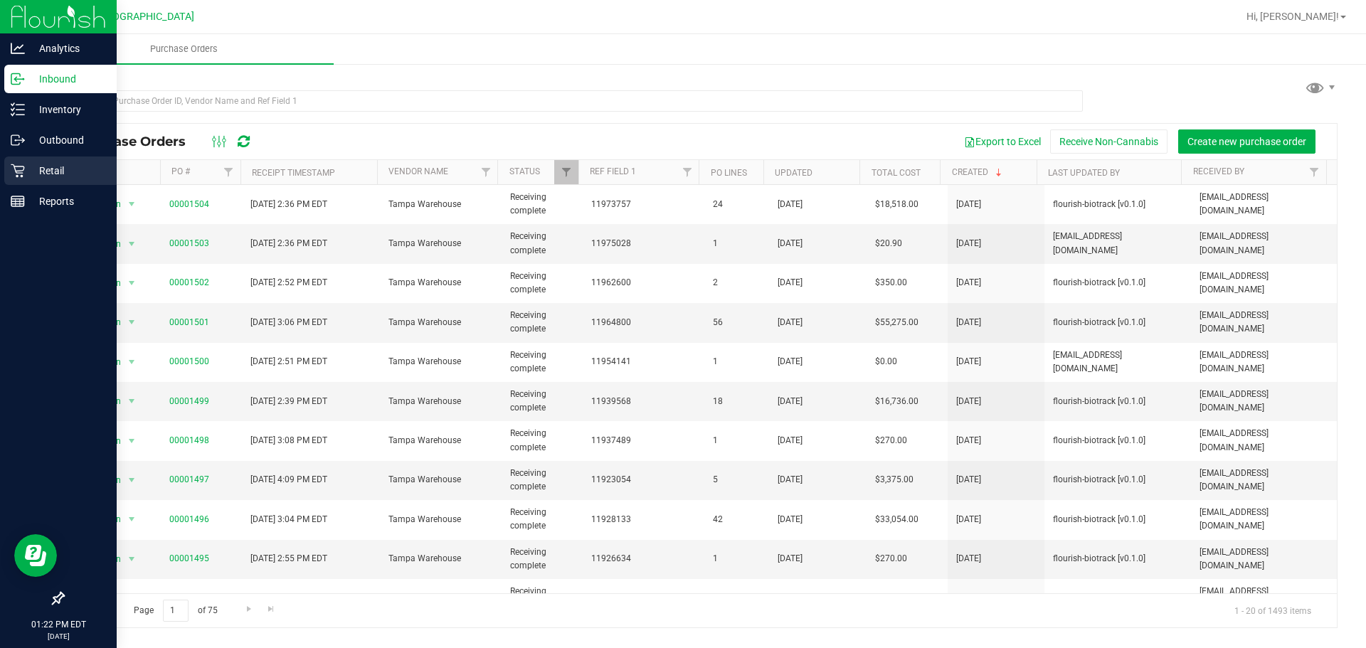
click at [14, 174] on icon at bounding box center [18, 171] width 14 height 14
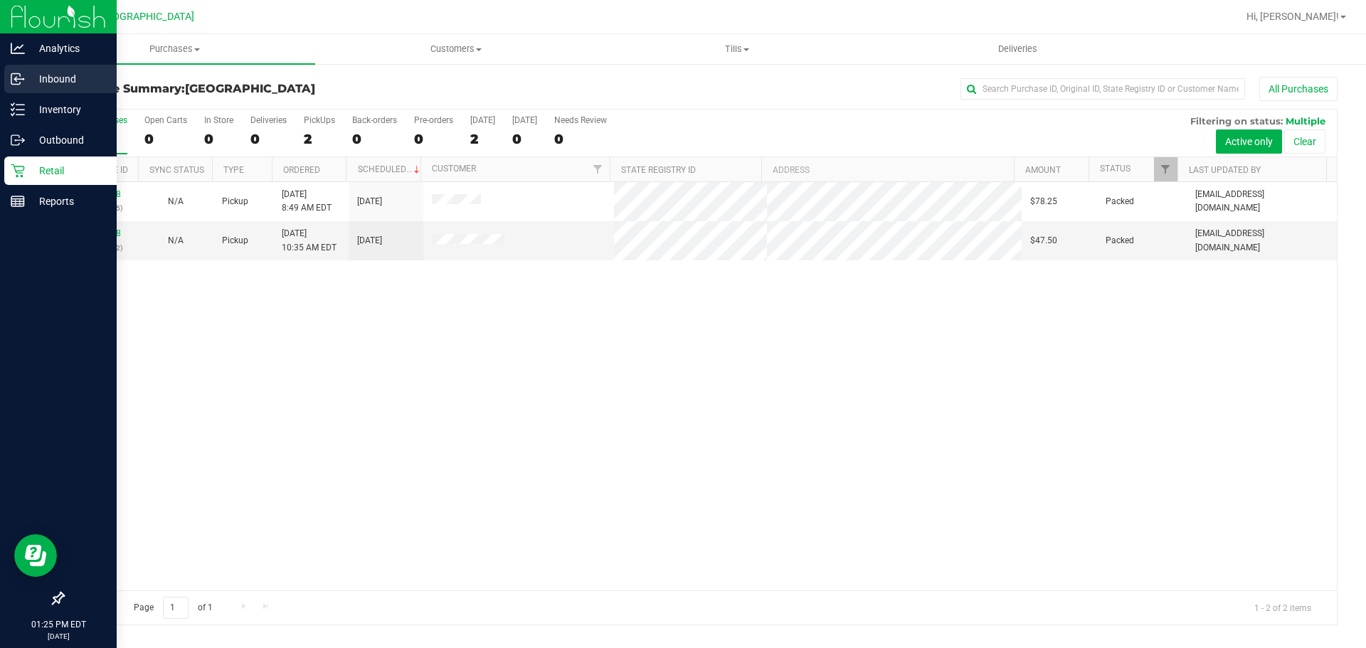
click at [19, 92] on div "Inbound" at bounding box center [60, 79] width 112 height 28
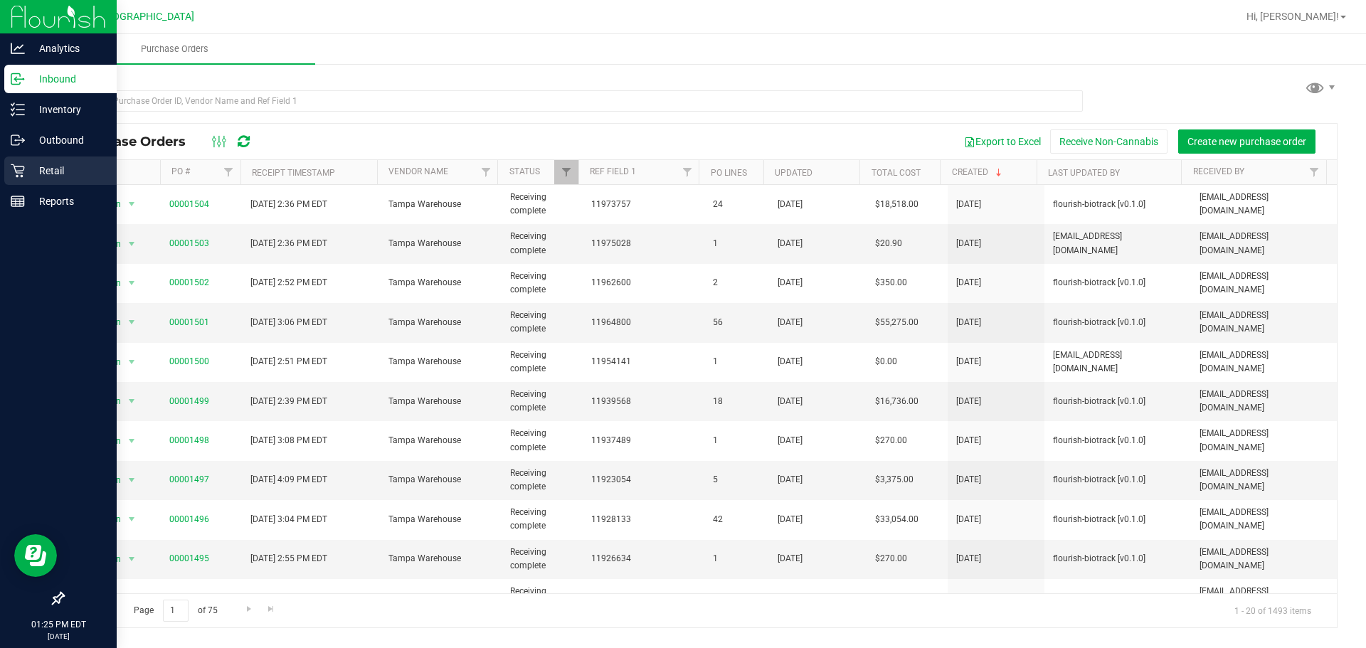
click at [7, 175] on div "Retail" at bounding box center [60, 170] width 112 height 28
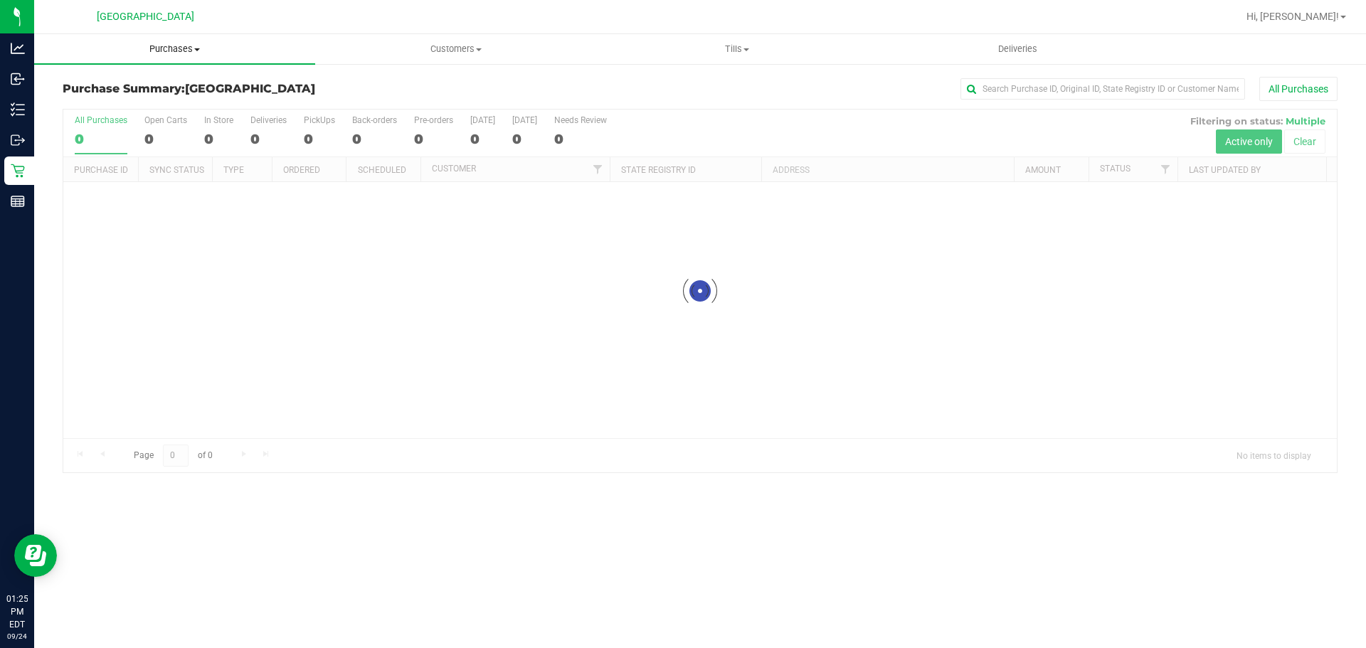
click at [193, 55] on uib-tab-heading "Purchases Summary of purchases Fulfillment All purchases" at bounding box center [174, 49] width 281 height 30
click at [126, 100] on li "Fulfillment" at bounding box center [174, 103] width 281 height 17
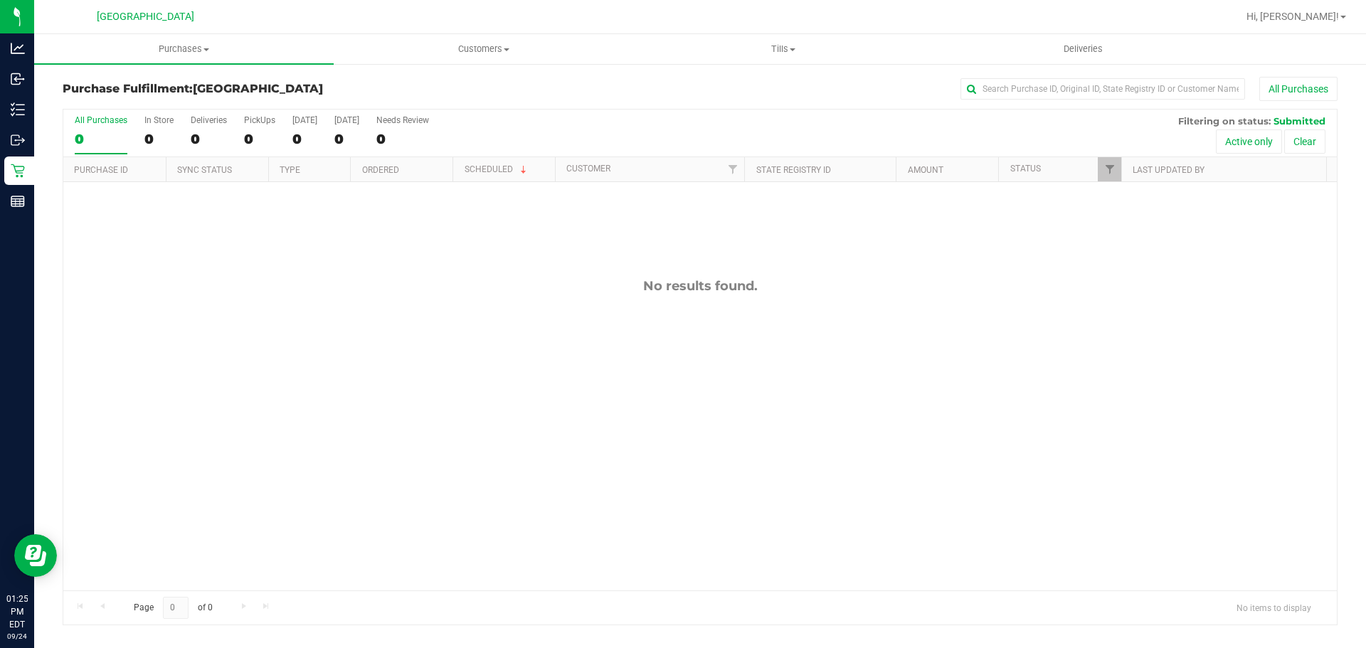
click at [397, 247] on div "No results found." at bounding box center [699, 434] width 1273 height 504
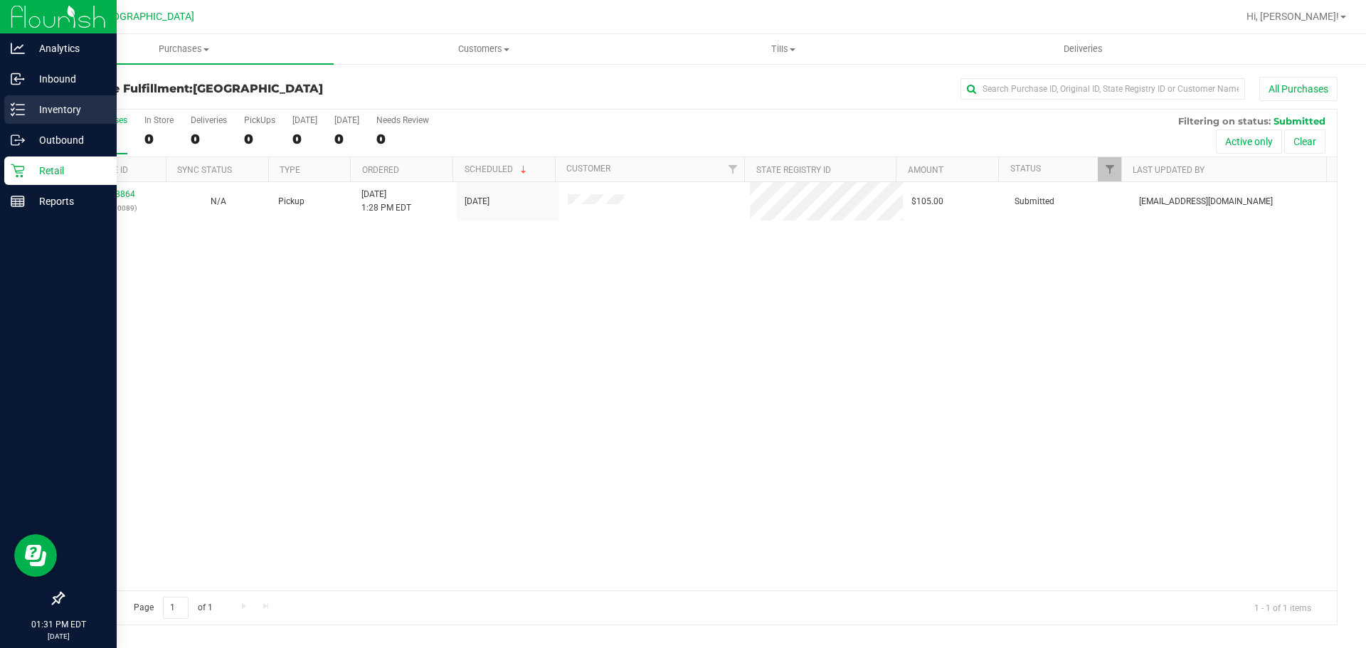
click at [25, 97] on div "Inventory" at bounding box center [60, 109] width 112 height 28
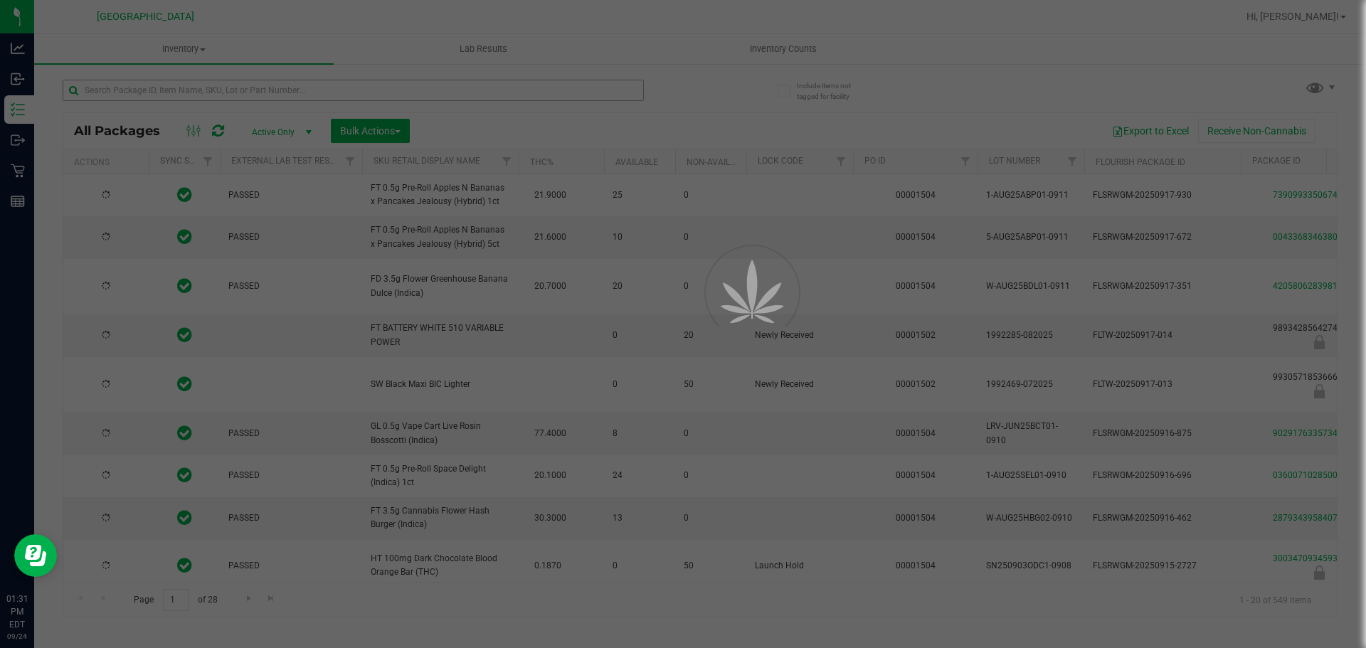
type input "2026-03-16"
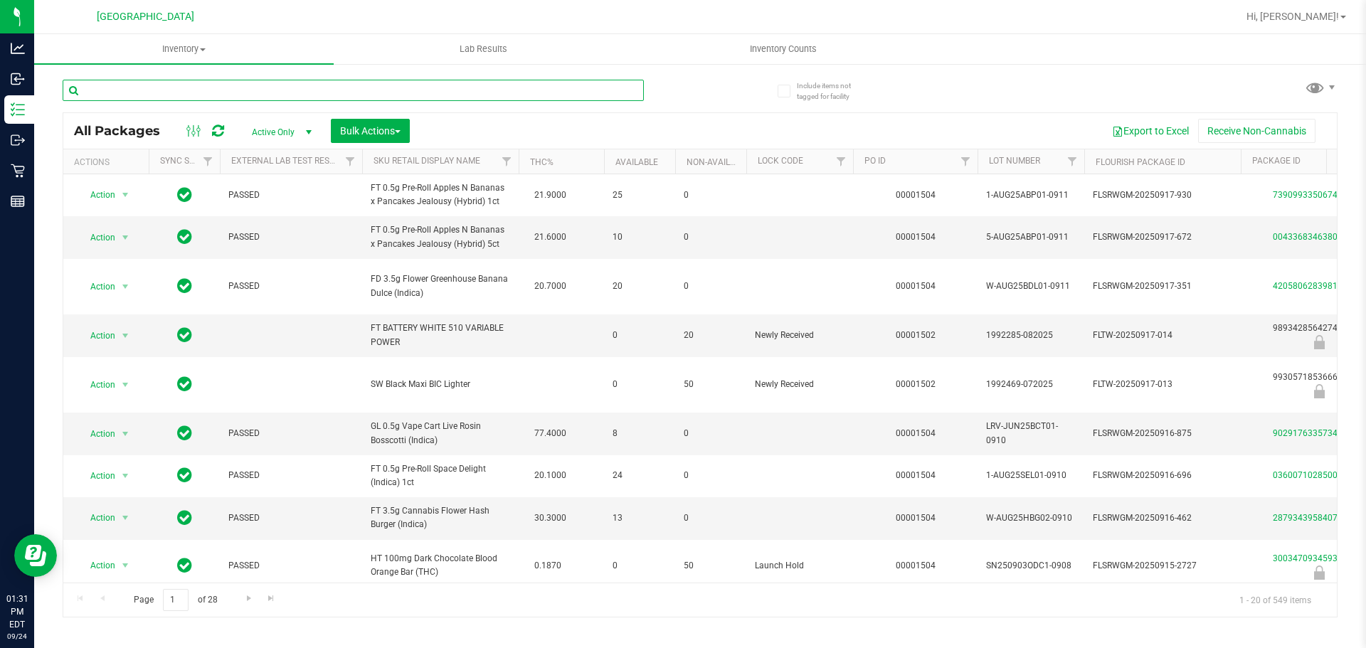
click at [89, 84] on input "text" at bounding box center [353, 90] width 581 height 21
click at [95, 84] on input "text" at bounding box center [353, 90] width 581 height 21
type input "ckz"
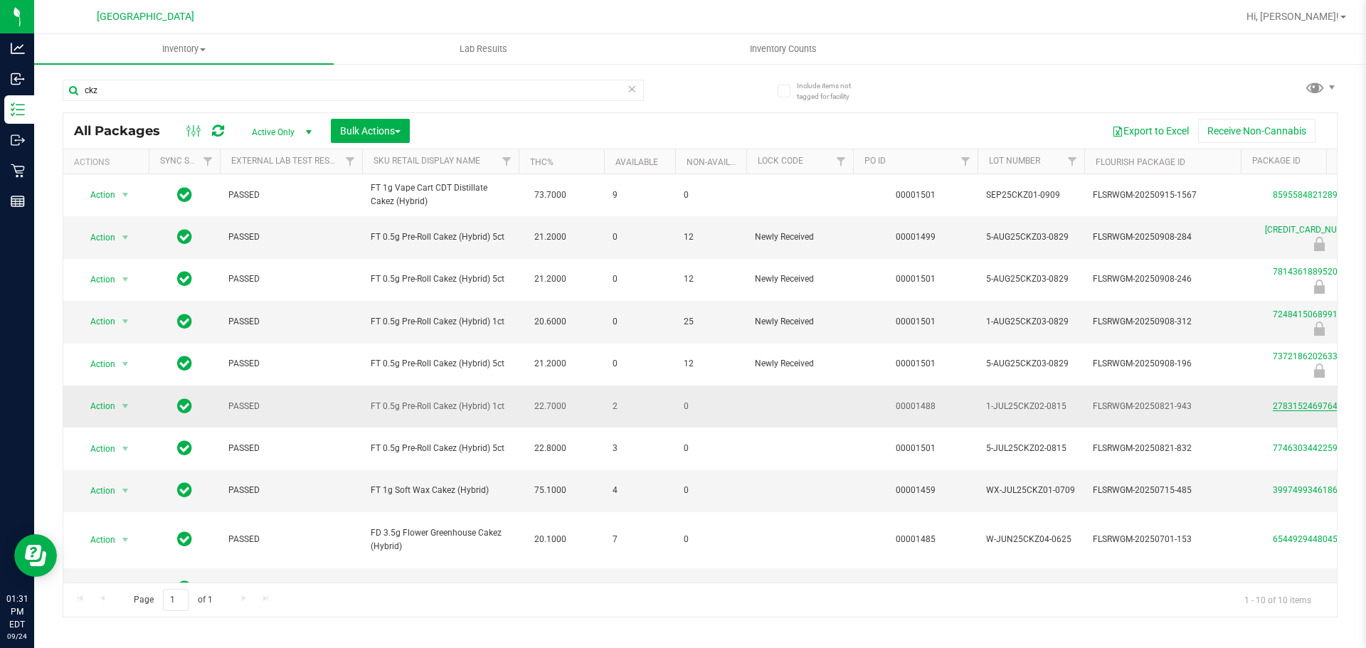
click at [1290, 411] on link "2783152469764471" at bounding box center [1313, 406] width 80 height 10
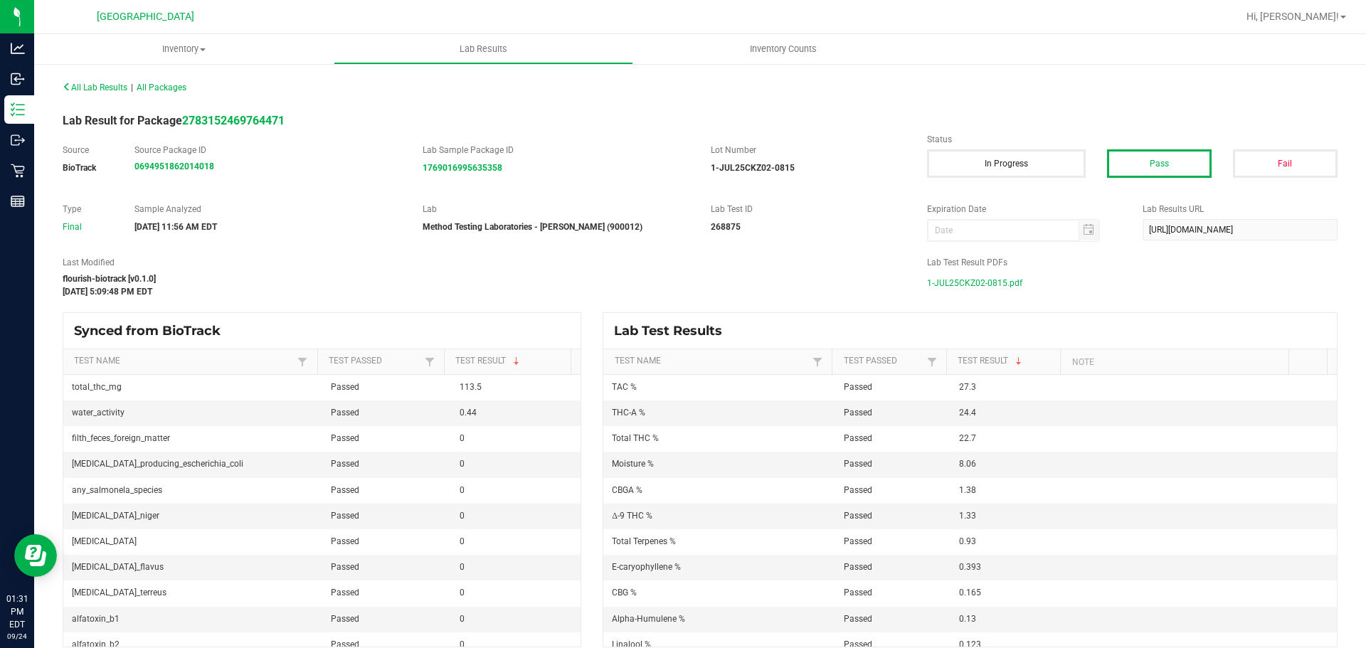
click at [941, 279] on span "1-JUL25CKZ02-0815.pdf" at bounding box center [974, 282] width 95 height 21
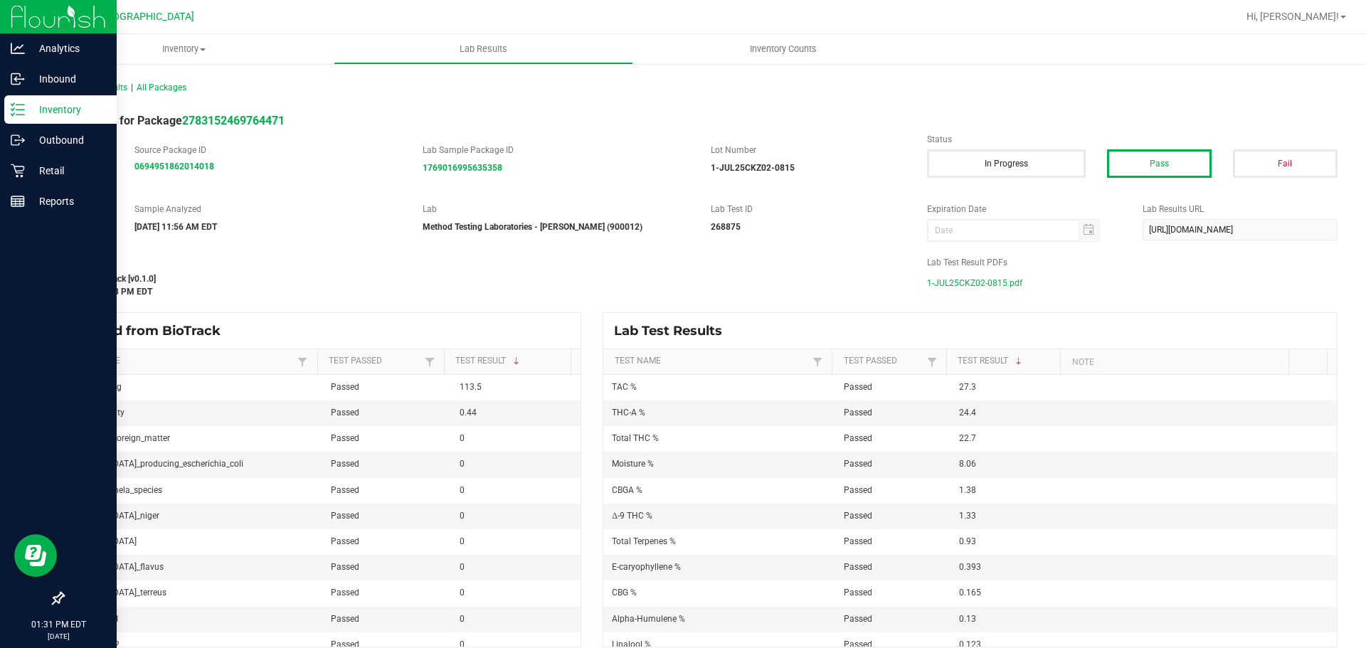
click at [6, 105] on div "Inventory" at bounding box center [60, 109] width 112 height 28
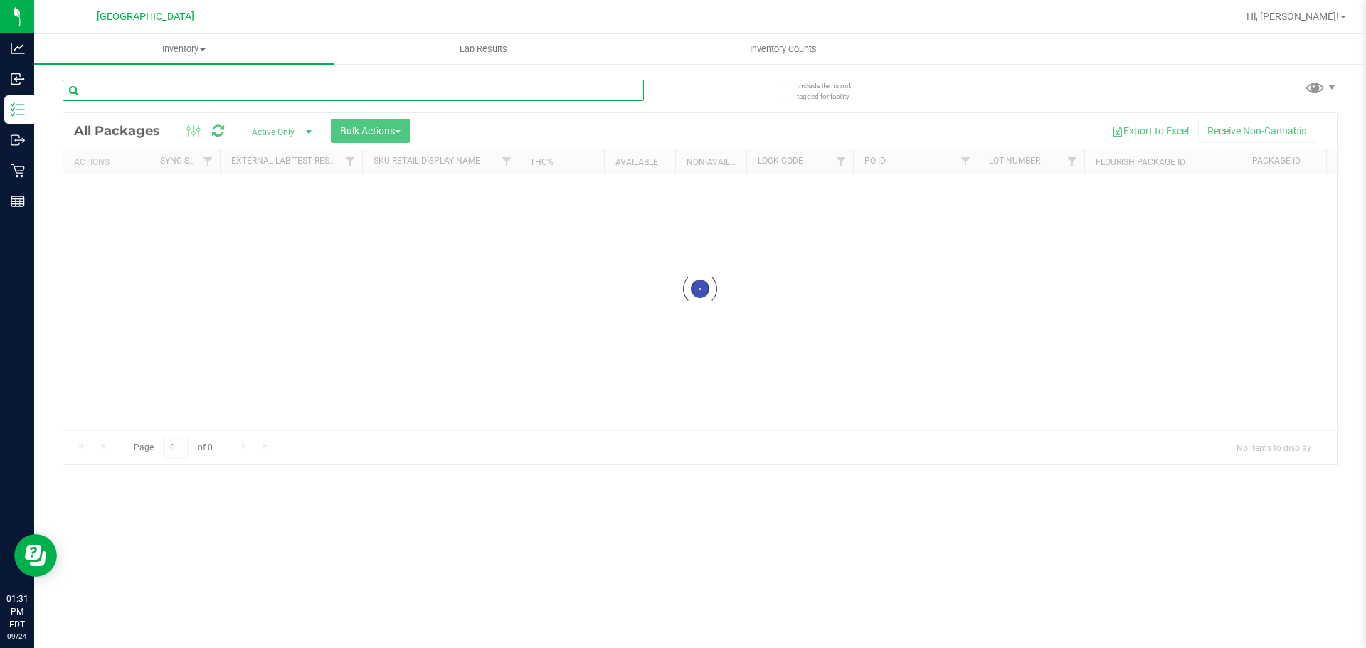
click at [191, 88] on input "text" at bounding box center [353, 90] width 581 height 21
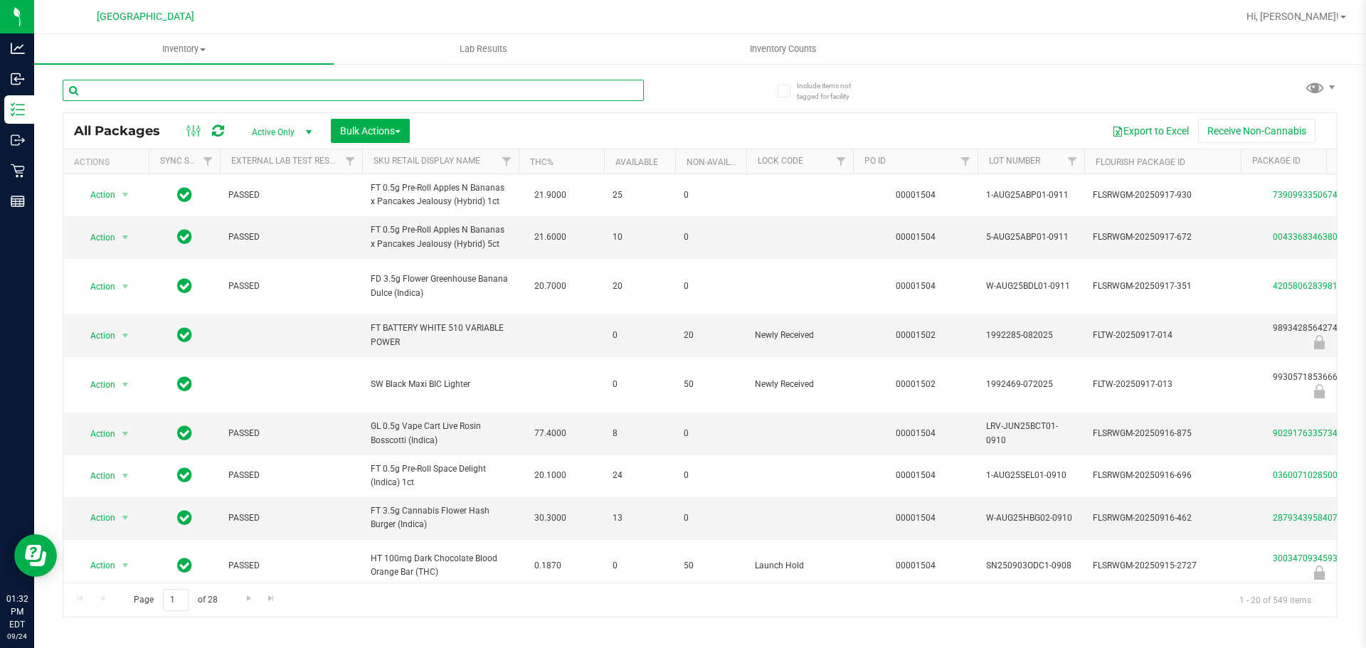
drag, startPoint x: 191, startPoint y: 88, endPoint x: 635, endPoint y: 94, distance: 444.6
click at [635, 94] on input "text" at bounding box center [353, 90] width 581 height 21
type input "cone"
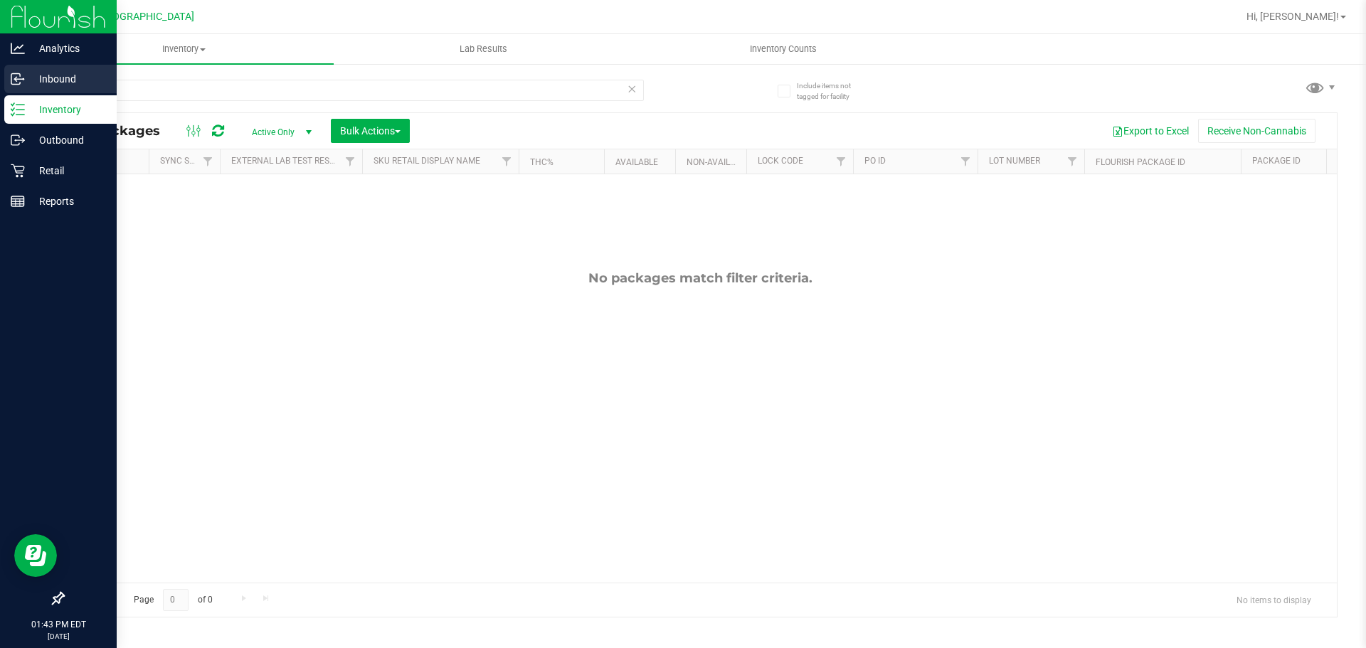
click at [31, 89] on div "Inbound" at bounding box center [60, 79] width 112 height 28
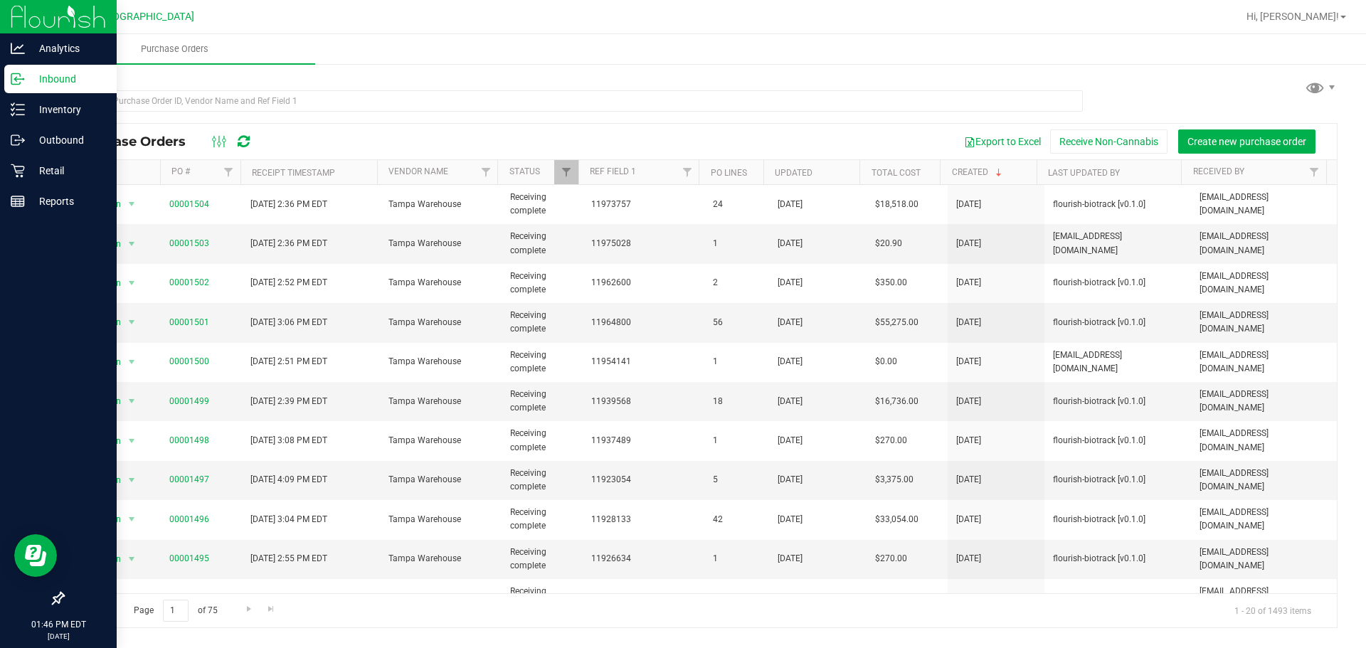
click at [62, 79] on p "Inbound" at bounding box center [67, 78] width 85 height 17
click at [24, 113] on icon at bounding box center [18, 109] width 14 height 14
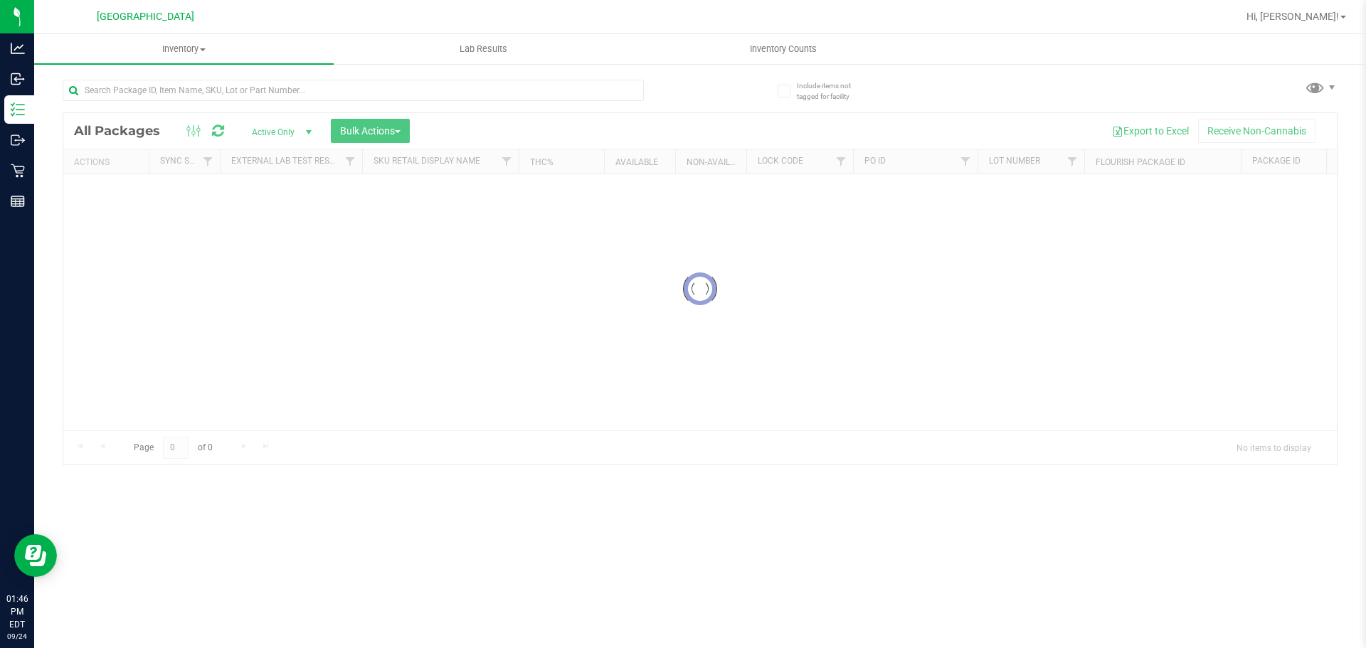
click at [186, 105] on div at bounding box center [353, 96] width 581 height 33
click at [188, 105] on div at bounding box center [353, 96] width 581 height 33
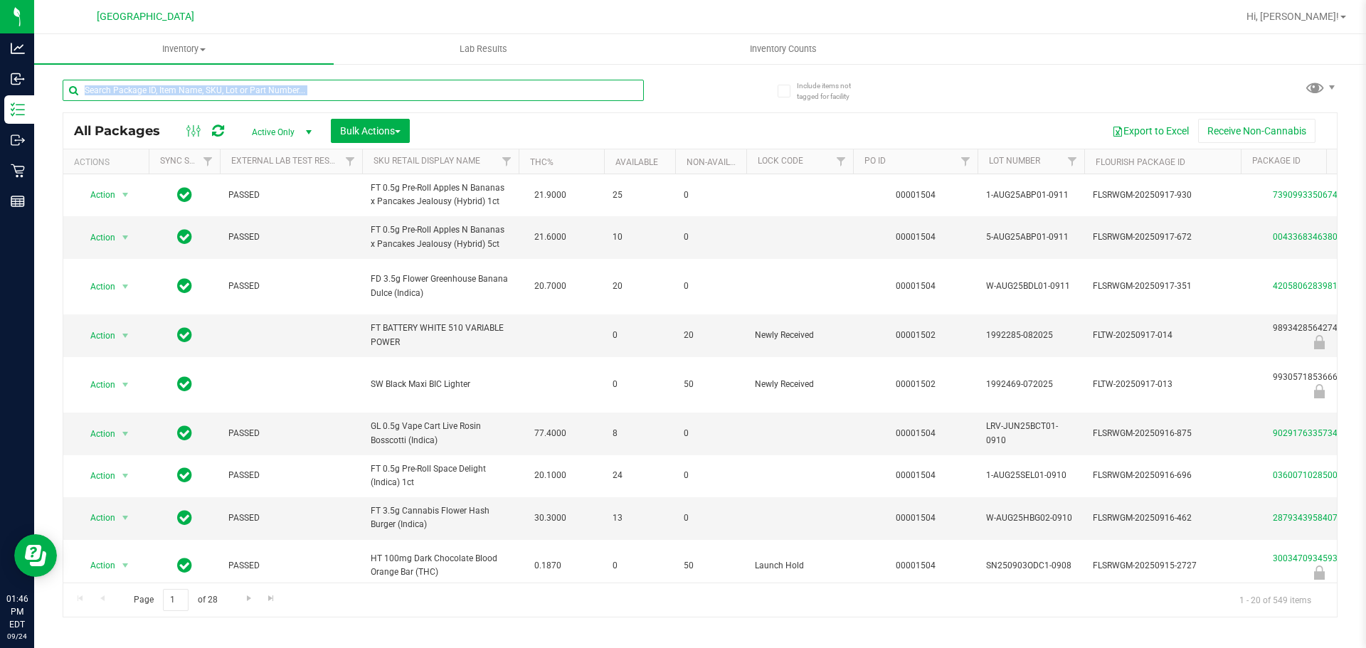
click at [197, 97] on input "text" at bounding box center [353, 90] width 581 height 21
type input "ddf"
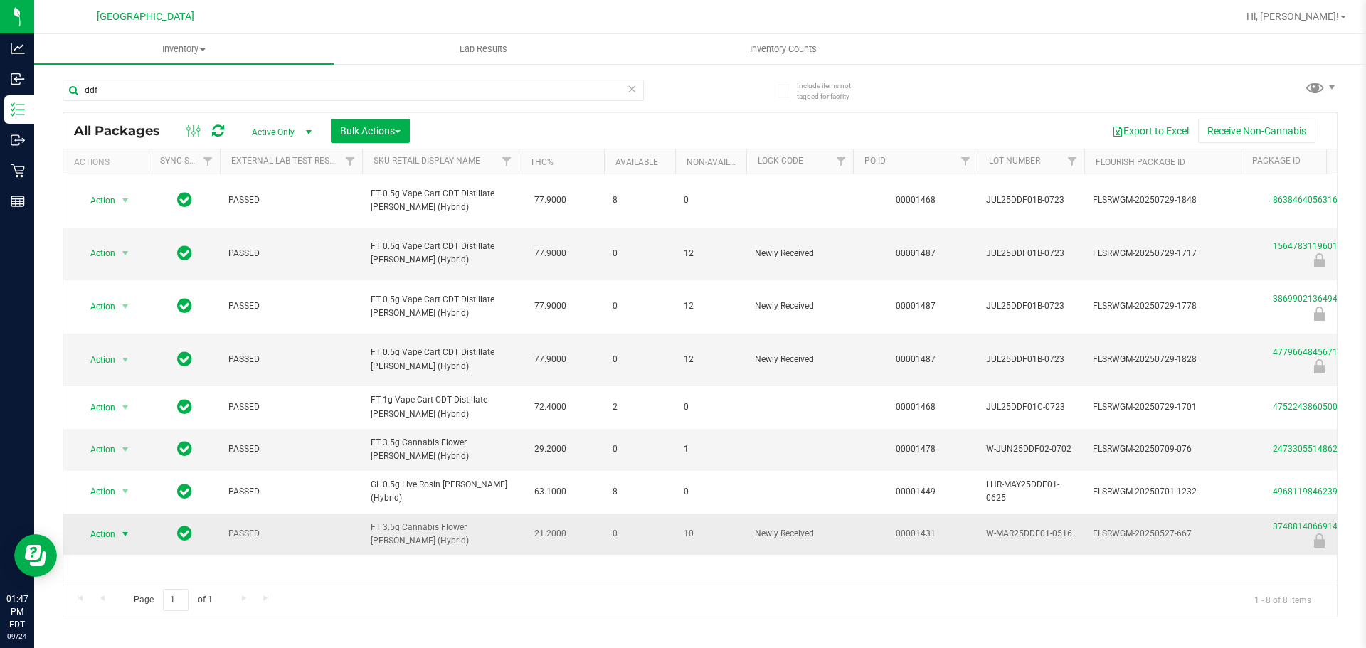
click at [109, 534] on span "Action" at bounding box center [97, 534] width 38 height 20
click at [128, 518] on li "Unlock package" at bounding box center [123, 528] width 91 height 21
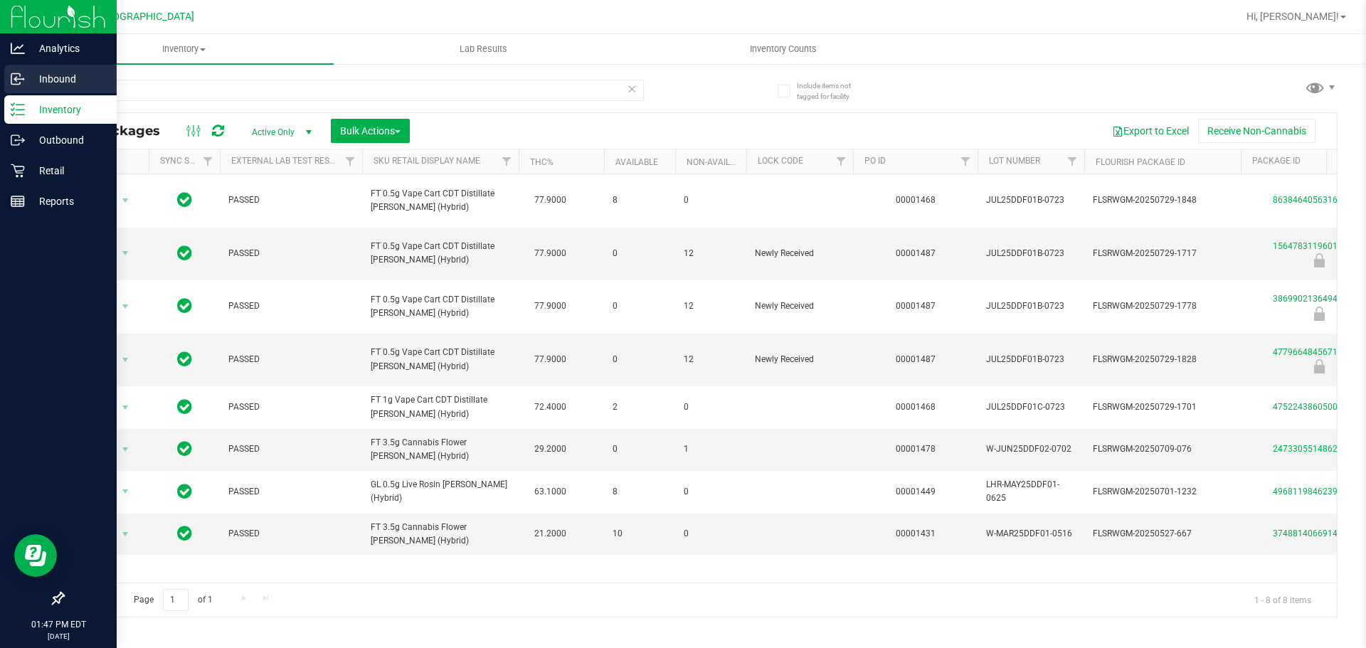
click at [18, 83] on icon at bounding box center [18, 79] width 14 height 14
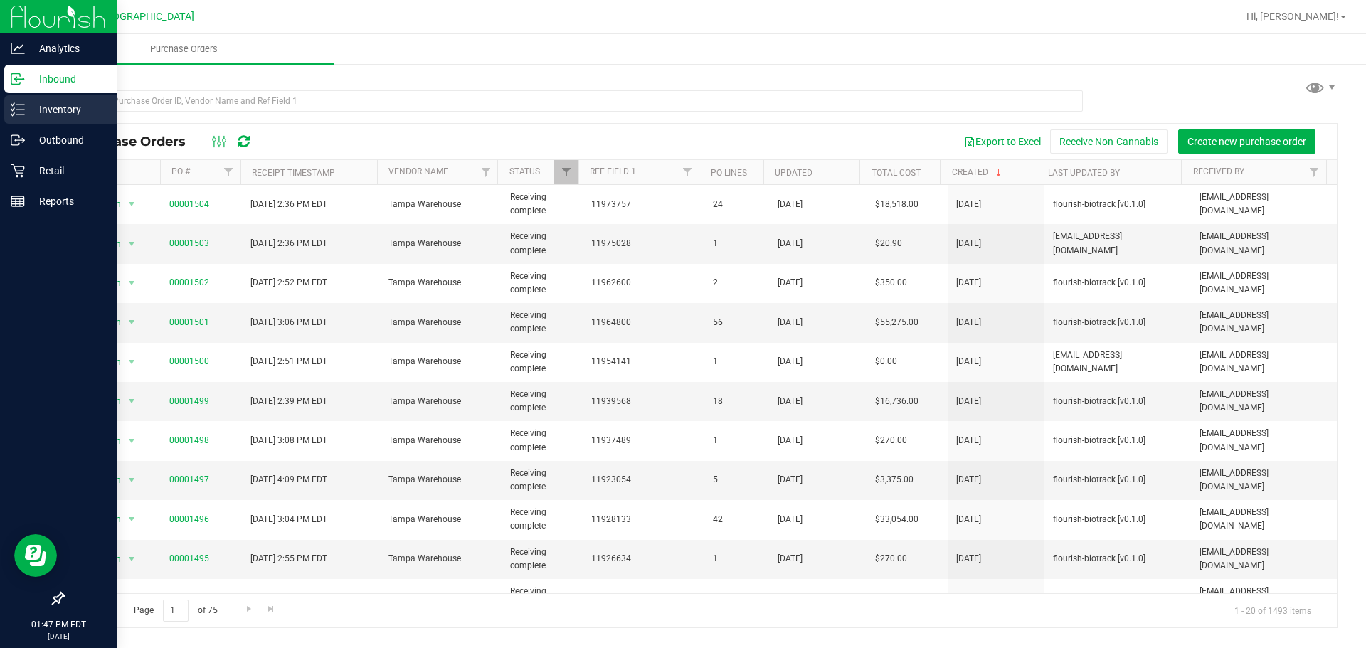
click at [47, 117] on p "Inventory" at bounding box center [67, 109] width 85 height 17
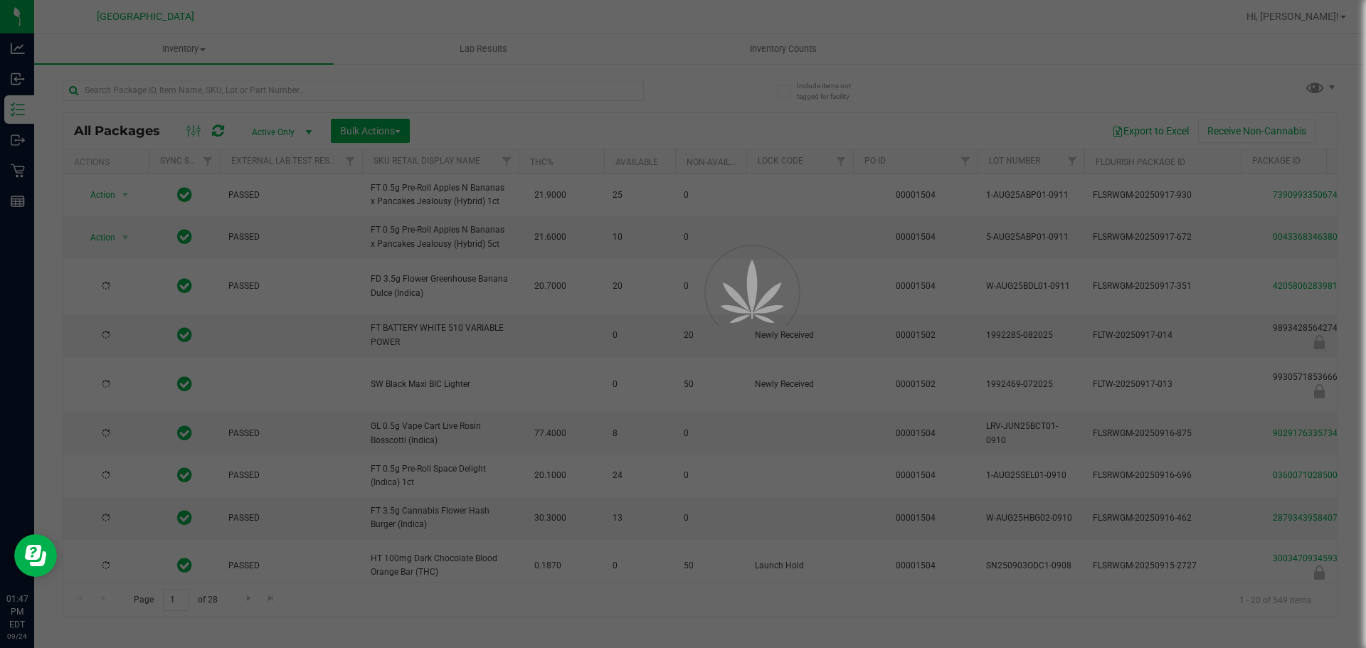
click at [148, 91] on div at bounding box center [683, 324] width 1366 height 648
click at [148, 90] on div at bounding box center [683, 324] width 1366 height 648
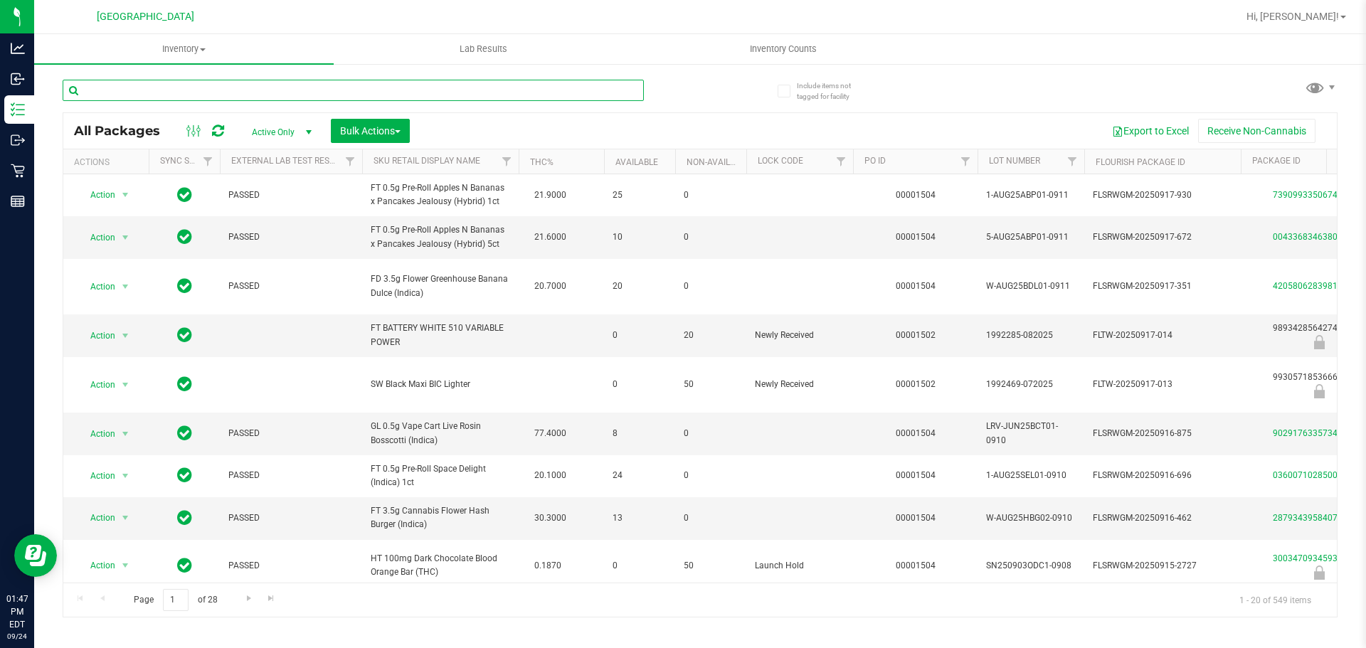
click at [148, 90] on input "text" at bounding box center [353, 90] width 581 height 21
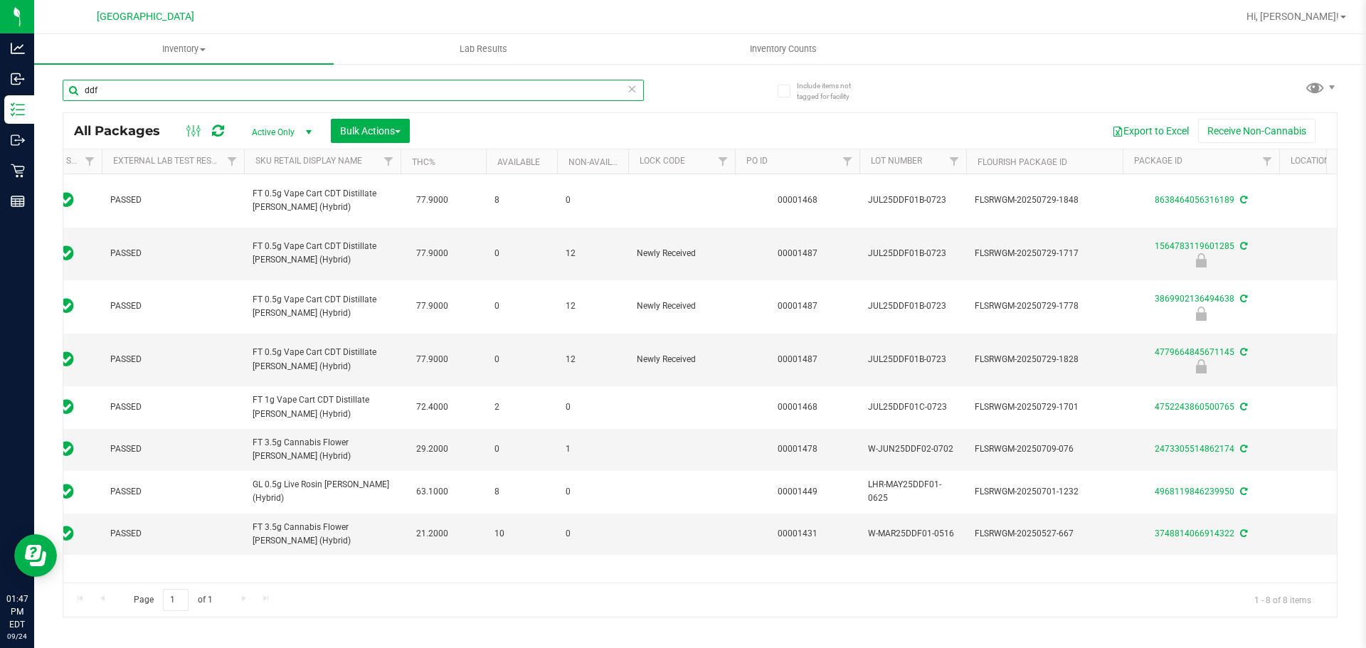
scroll to position [0, 148]
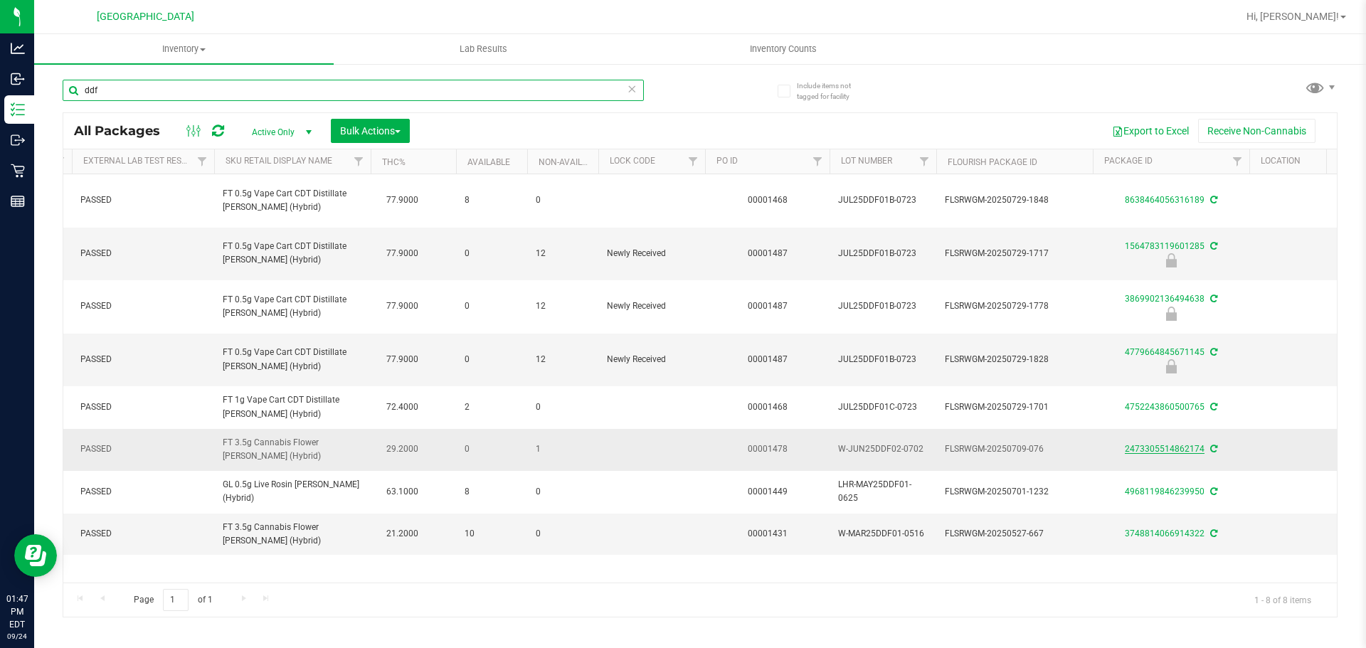
type input "ddf"
click at [1155, 450] on link "2473305514862174" at bounding box center [1165, 449] width 80 height 10
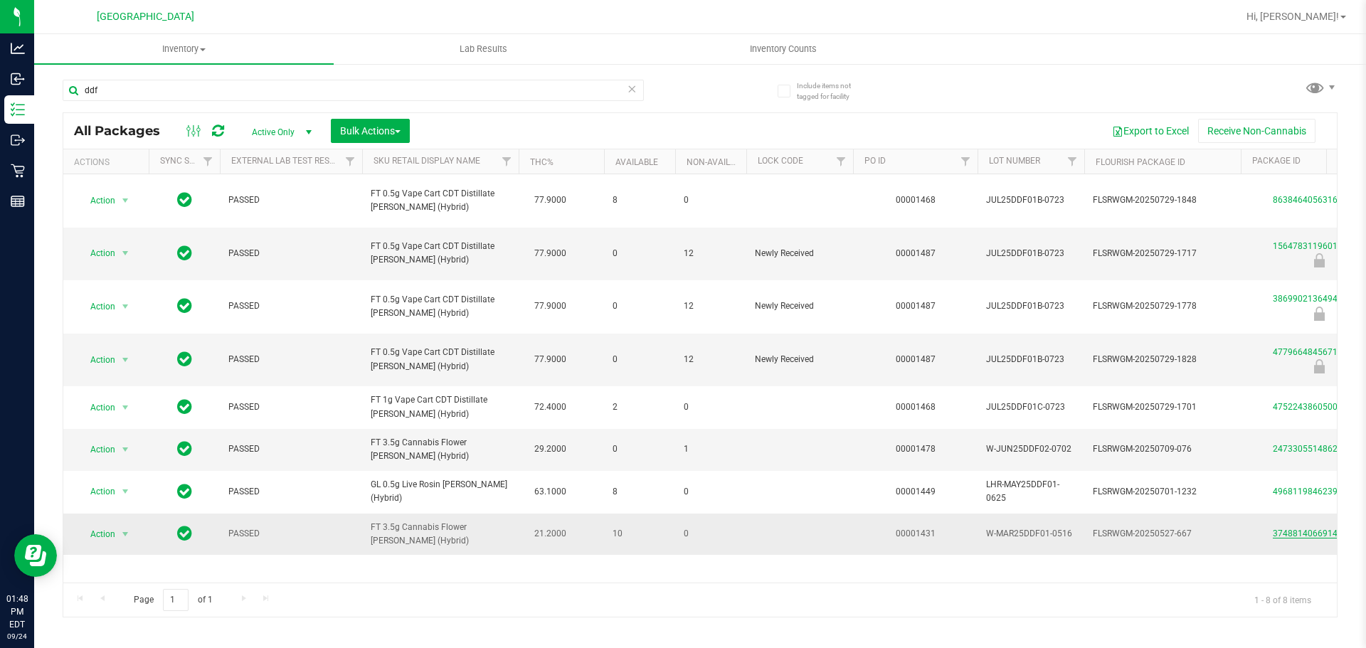
click at [1293, 529] on link "3748814066914322" at bounding box center [1313, 534] width 80 height 10
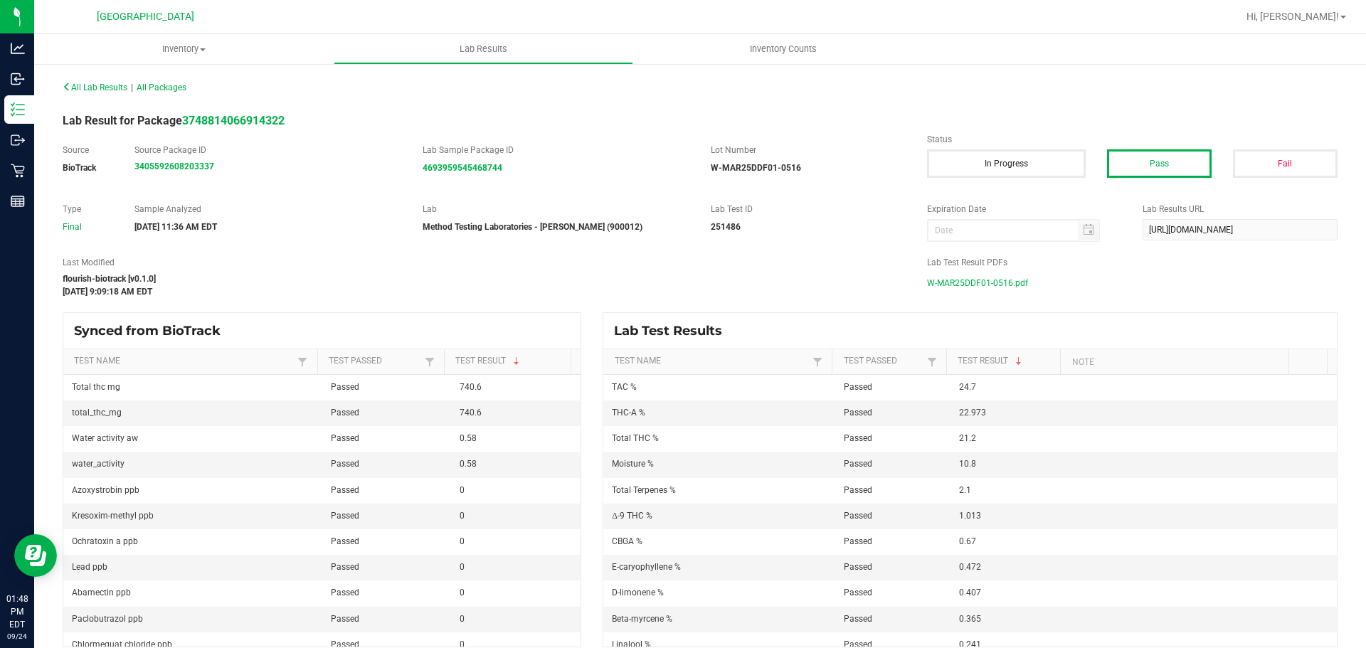
click at [1007, 282] on span "W-MAR25DDF01-0516.pdf" at bounding box center [977, 282] width 101 height 21
click at [1192, 321] on div "Lab Test Results" at bounding box center [969, 331] width 733 height 36
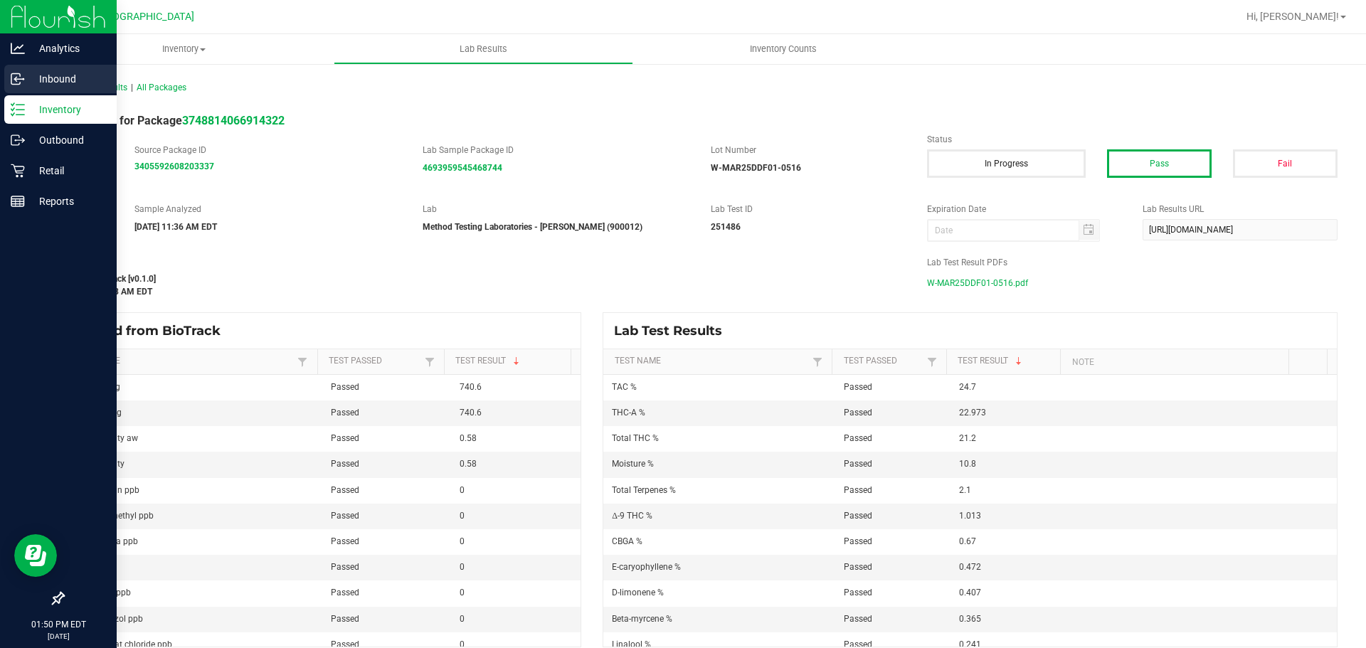
click at [18, 75] on icon at bounding box center [18, 79] width 14 height 14
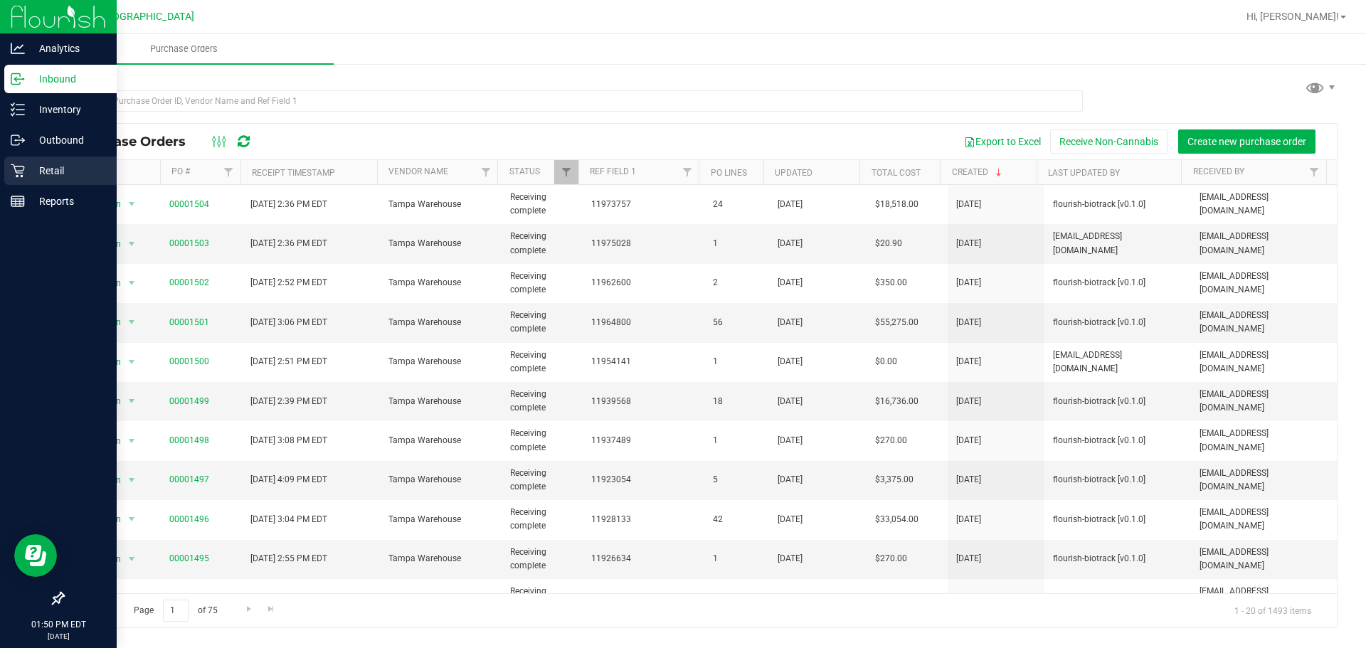
click at [14, 159] on div "Retail" at bounding box center [60, 170] width 112 height 28
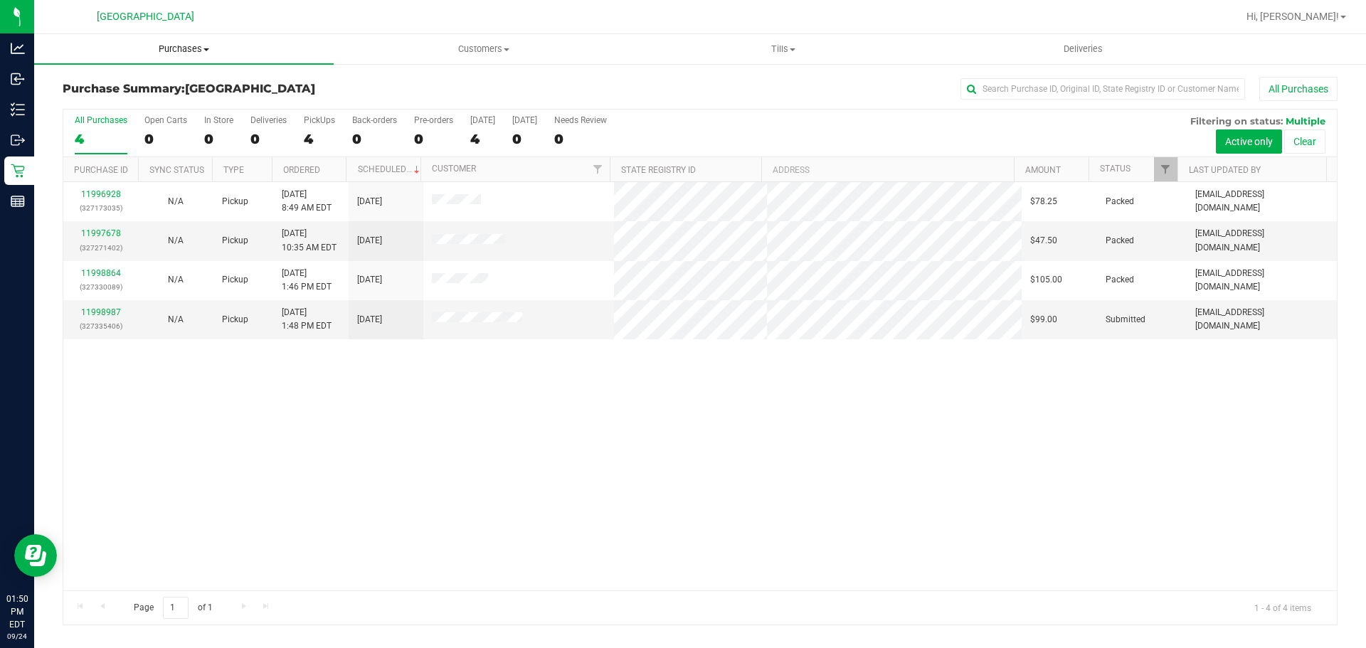
click at [191, 48] on span "Purchases" at bounding box center [183, 49] width 299 height 13
click at [140, 105] on li "Fulfillment" at bounding box center [183, 103] width 299 height 17
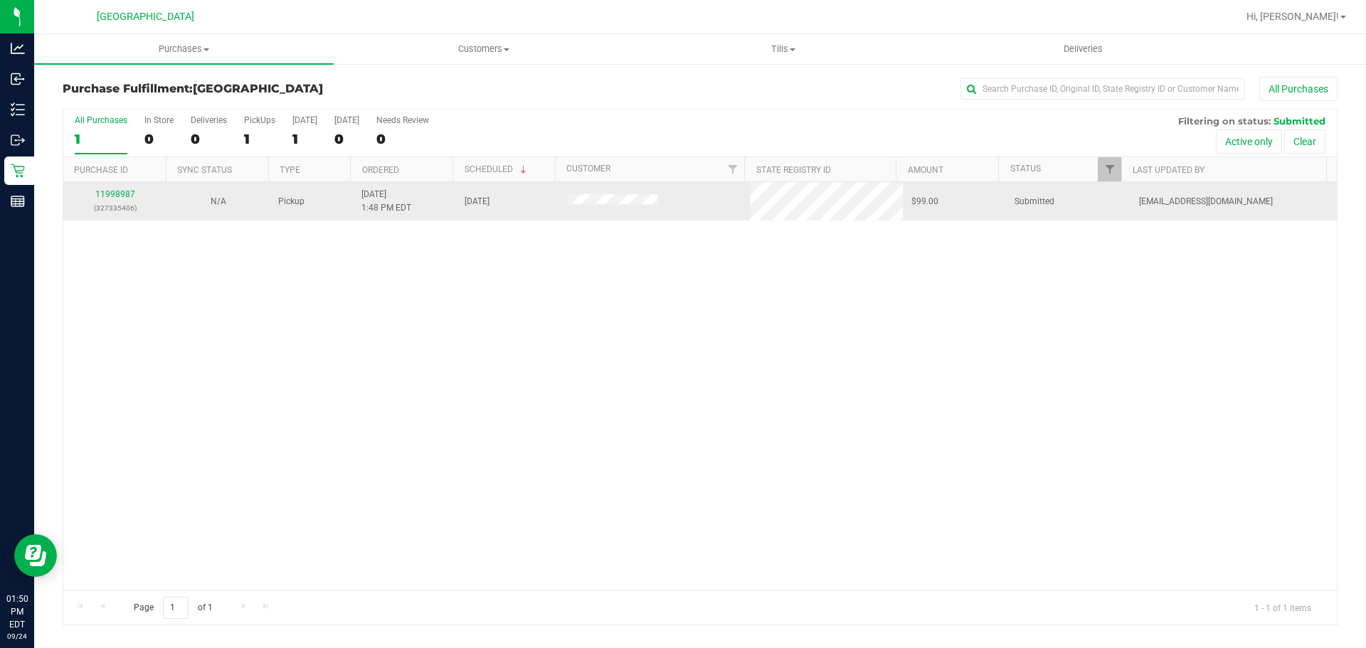
click at [111, 201] on div "11998987 (327335406)" at bounding box center [115, 201] width 86 height 27
click at [111, 191] on link "11998987" at bounding box center [115, 194] width 40 height 10
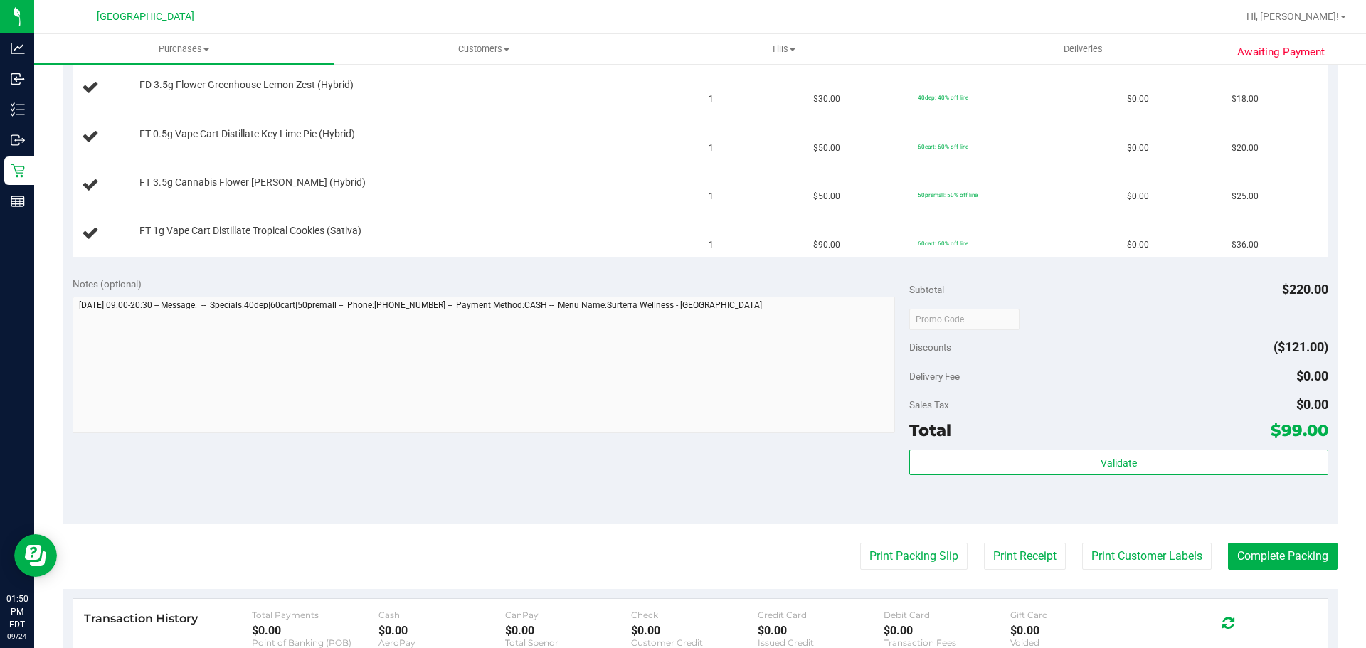
scroll to position [427, 0]
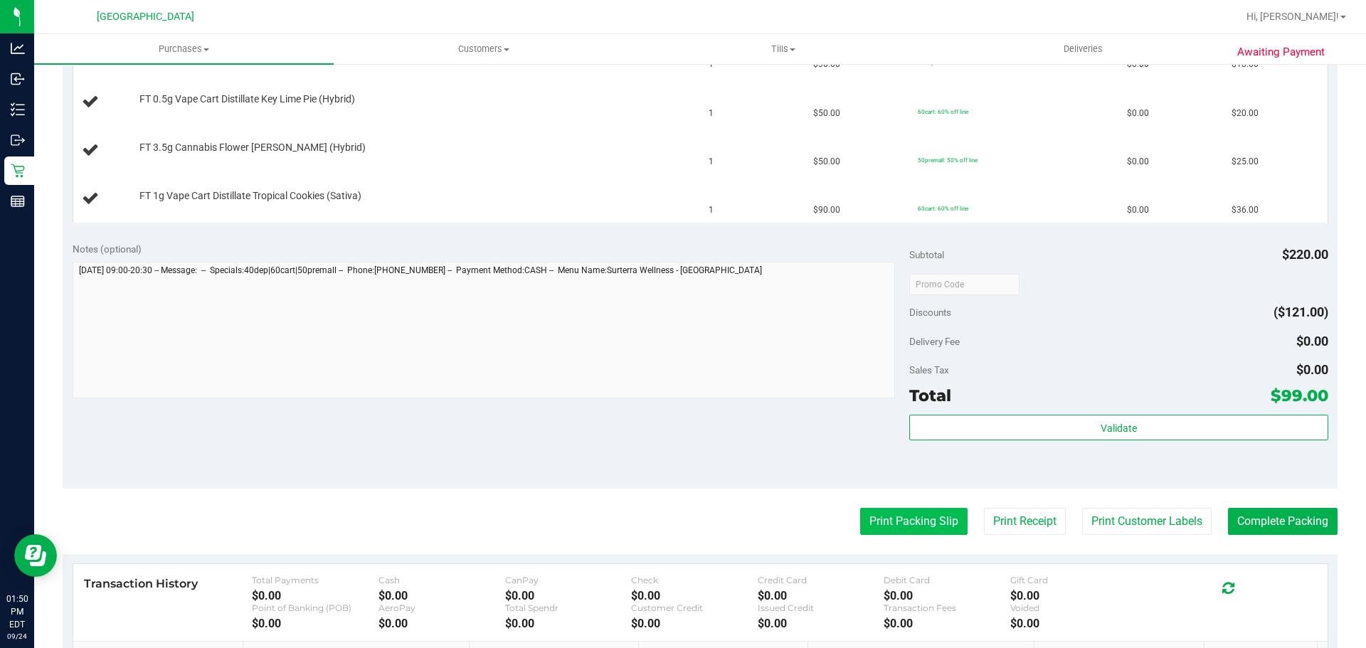
click at [861, 532] on button "Print Packing Slip" at bounding box center [913, 521] width 107 height 27
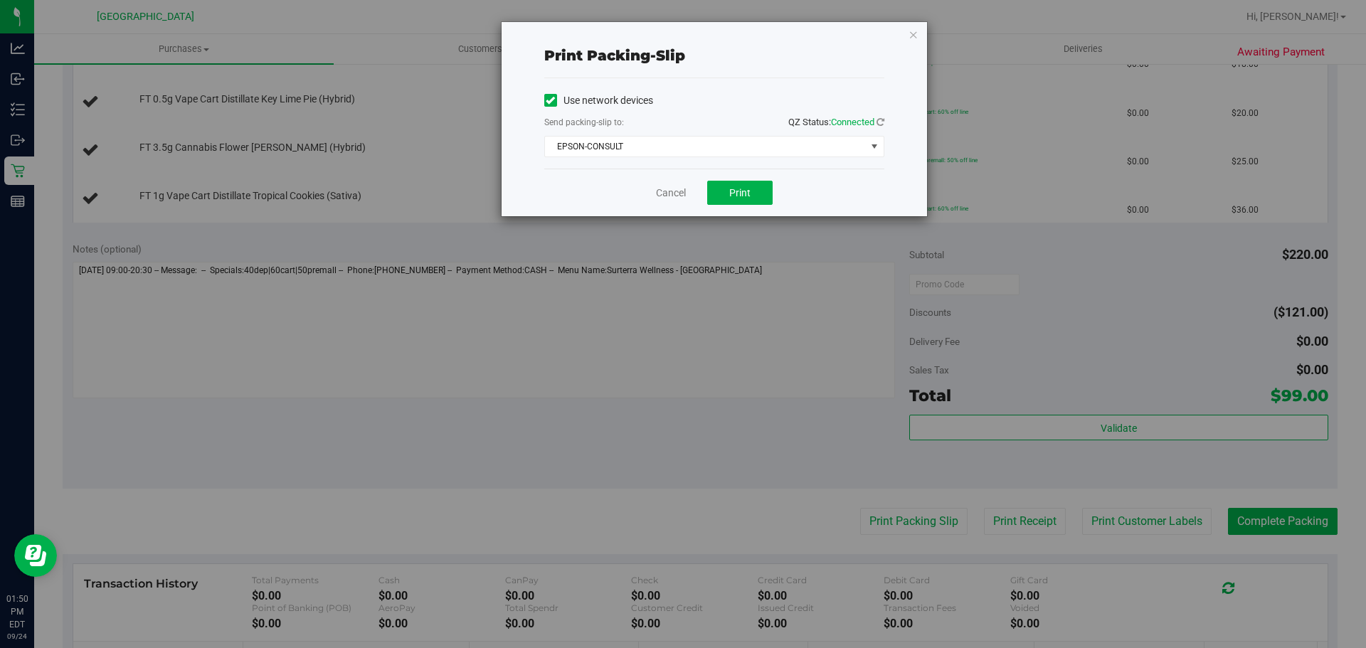
click at [690, 161] on div "Use network devices Send packing-slip to: QZ Status: Connected EPSON-CONSULT Ch…" at bounding box center [714, 123] width 340 height 90
click at [685, 149] on span "EPSON-CONSULT" at bounding box center [705, 147] width 321 height 20
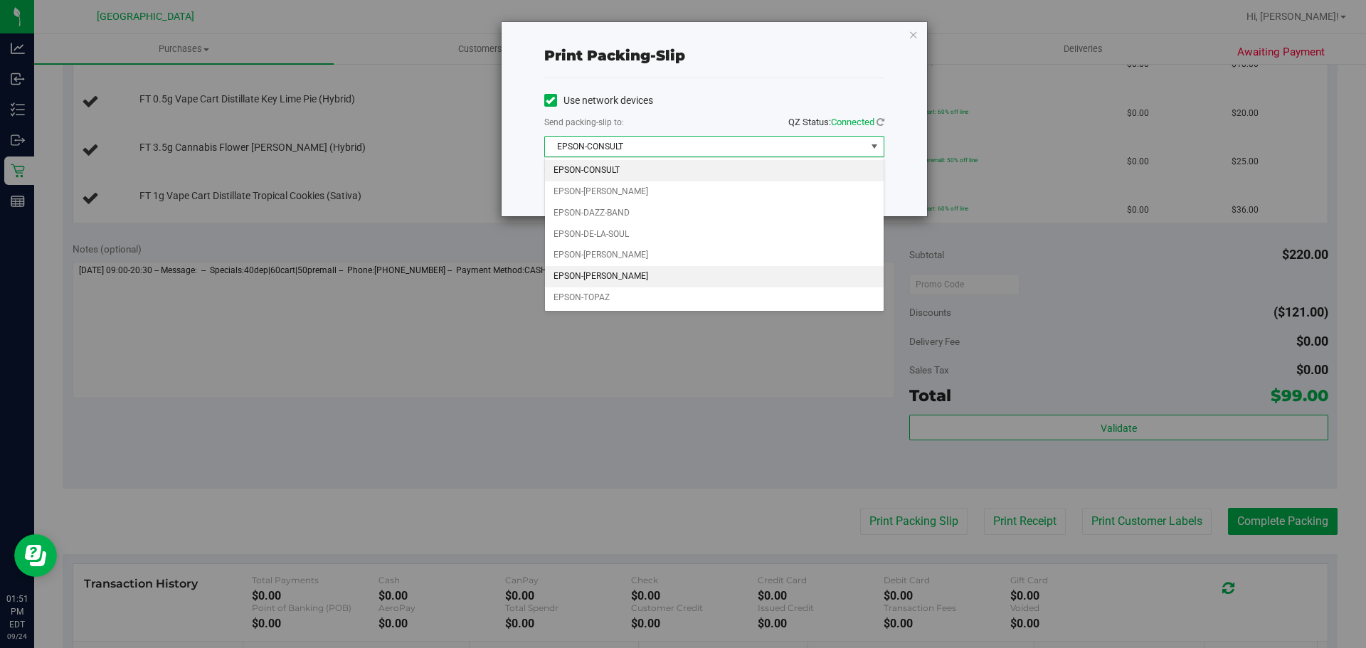
click at [621, 279] on li "EPSON-RICKY-VALLEN" at bounding box center [714, 276] width 339 height 21
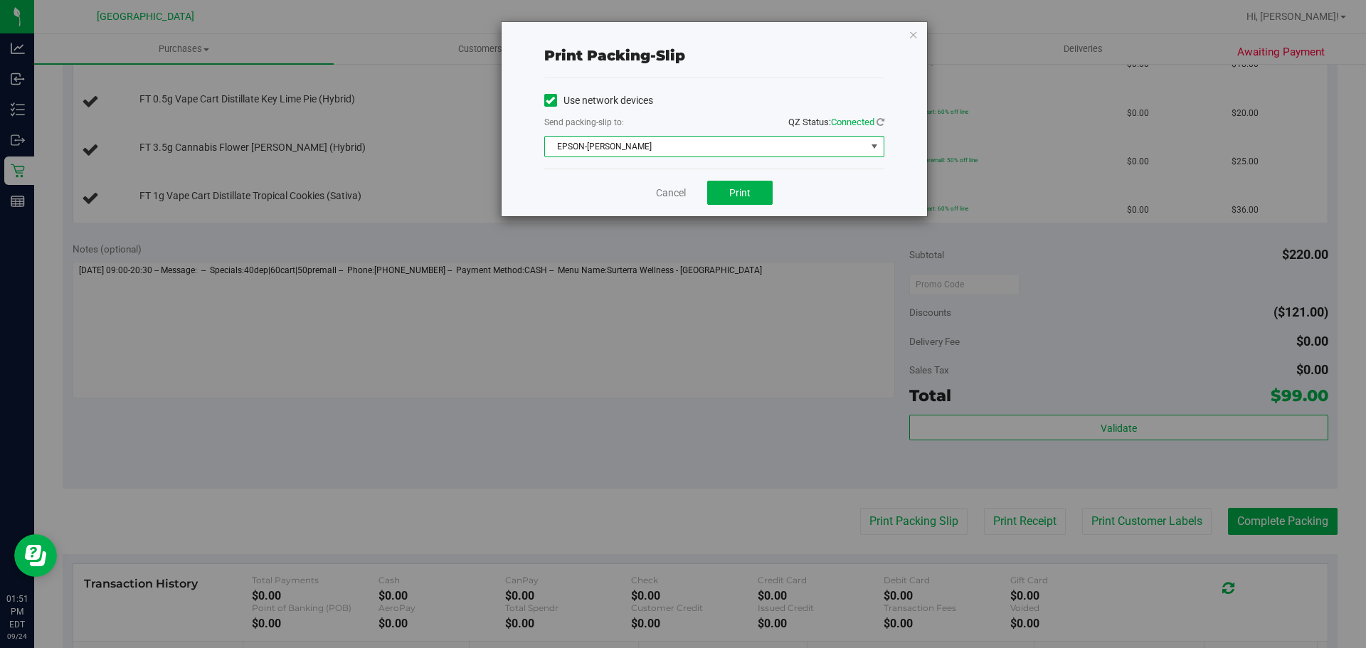
click at [755, 210] on div "Cancel Print" at bounding box center [714, 193] width 340 height 48
click at [753, 199] on button "Print" at bounding box center [739, 193] width 65 height 24
click at [908, 43] on div "Print packing-slip Use network devices Send packing-slip to: QZ Status: Connect…" at bounding box center [714, 119] width 425 height 194
click at [908, 36] on icon "button" at bounding box center [913, 34] width 10 height 17
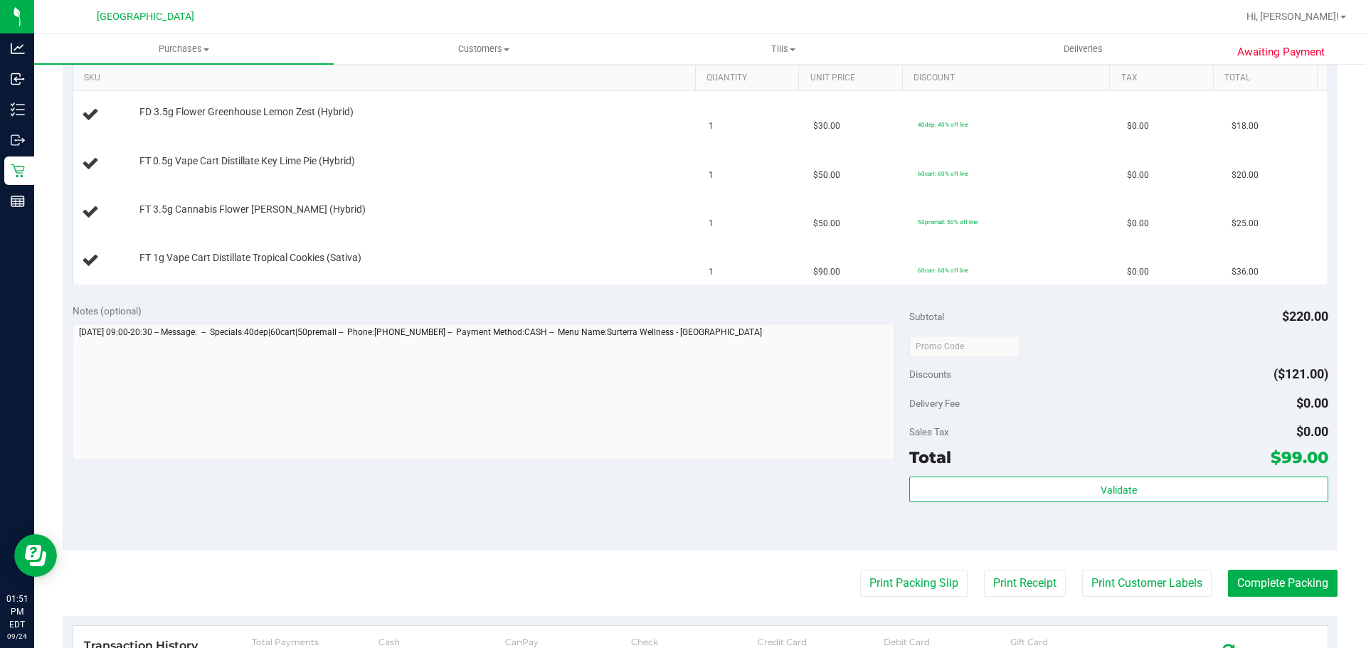
scroll to position [285, 0]
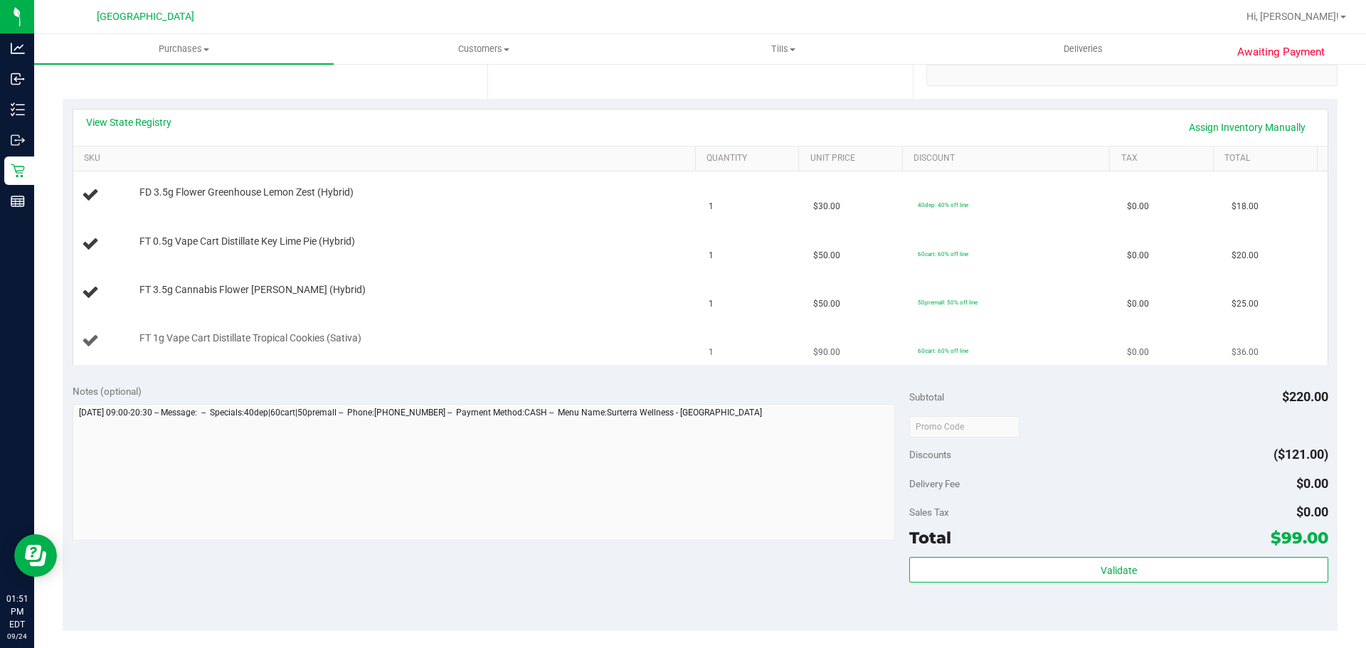
click at [508, 348] on div "FT 1g Vape Cart Distillate Tropical Cookies (Sativa)" at bounding box center [387, 340] width 610 height 19
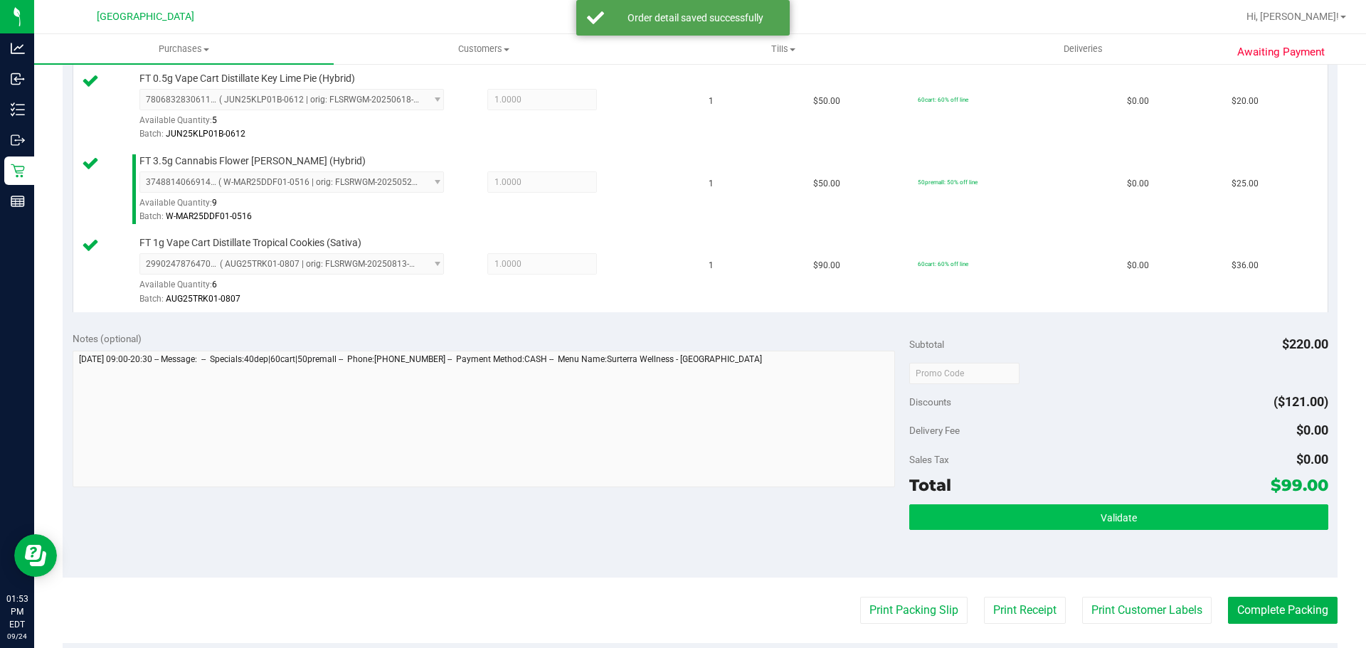
scroll to position [498, 0]
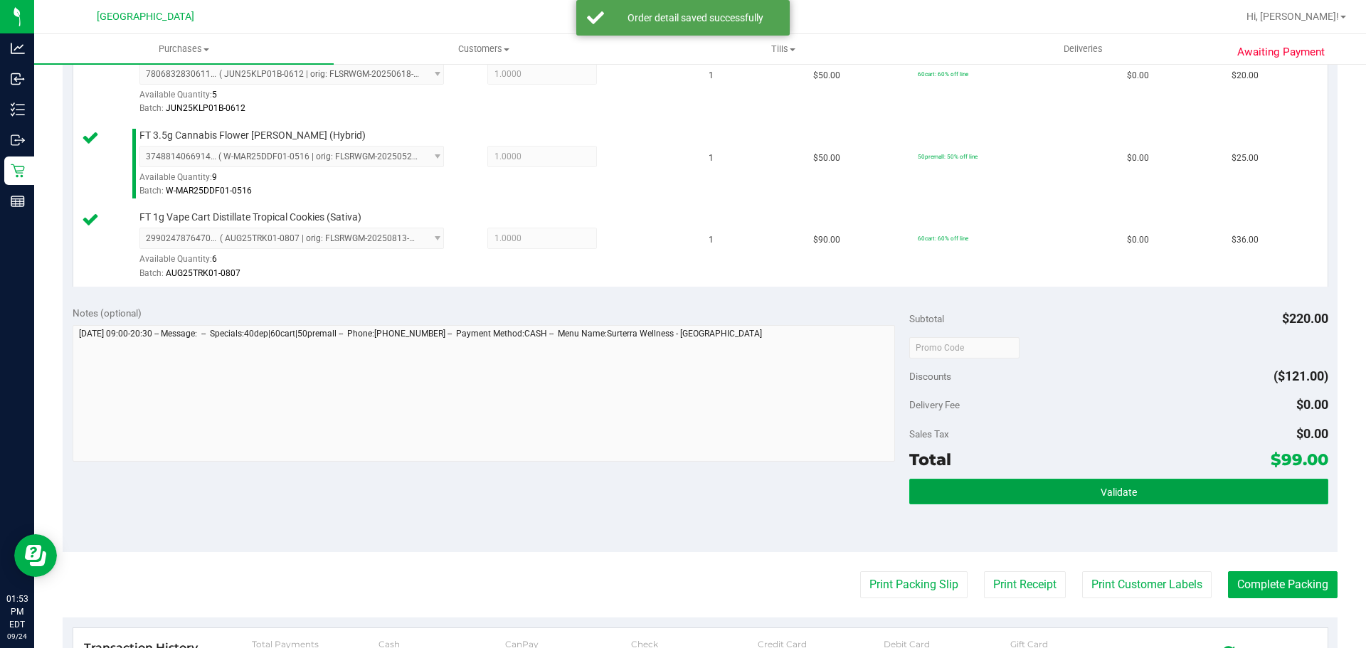
click at [997, 498] on button "Validate" at bounding box center [1118, 492] width 418 height 26
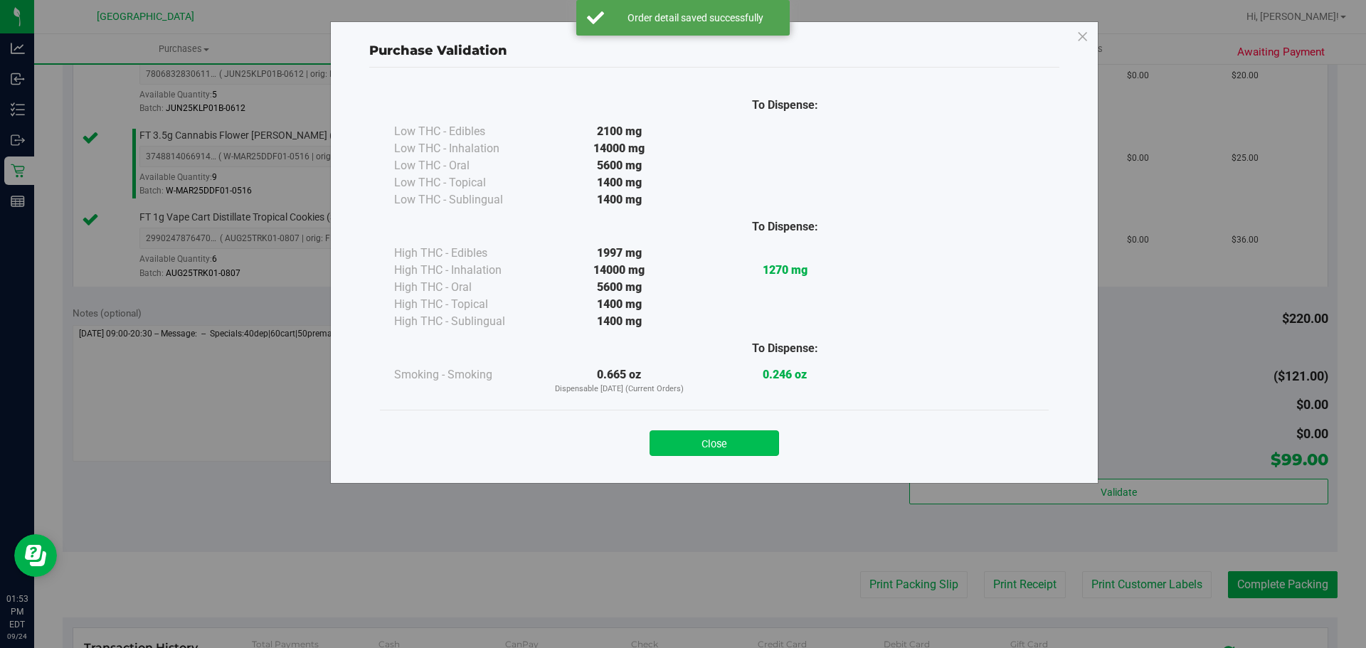
click at [731, 453] on button "Close" at bounding box center [713, 443] width 129 height 26
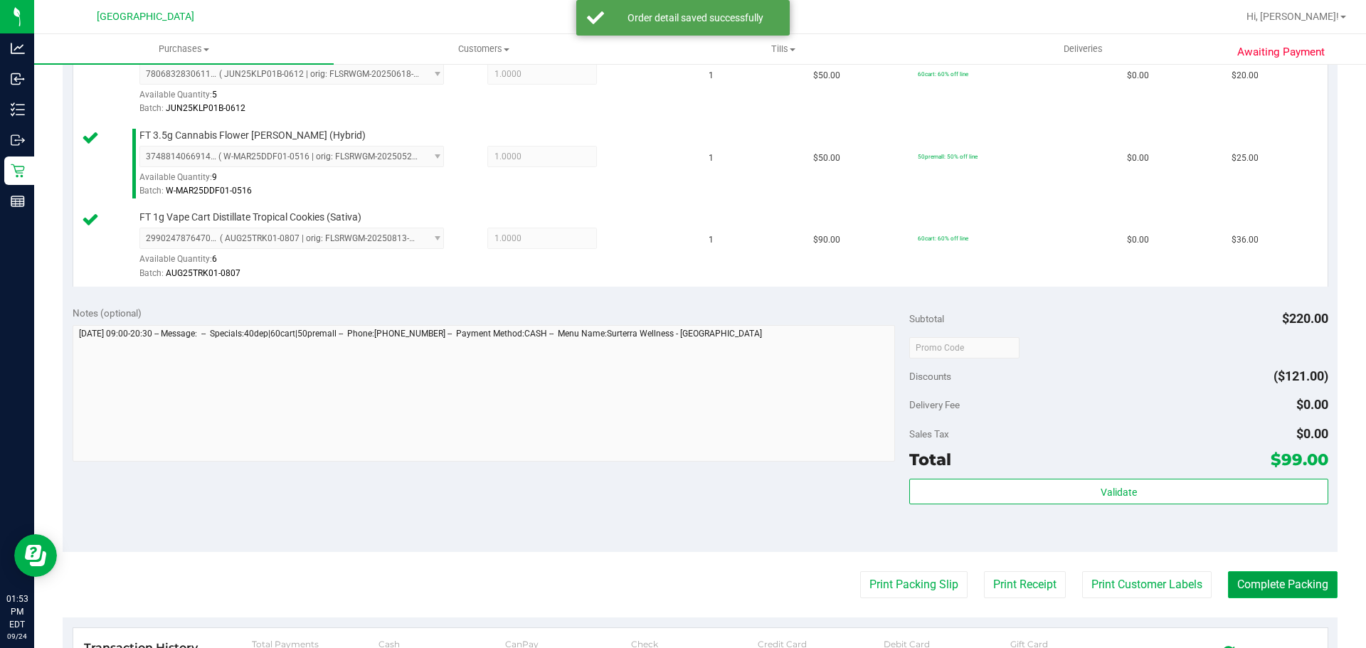
click at [1293, 587] on button "Complete Packing" at bounding box center [1283, 584] width 110 height 27
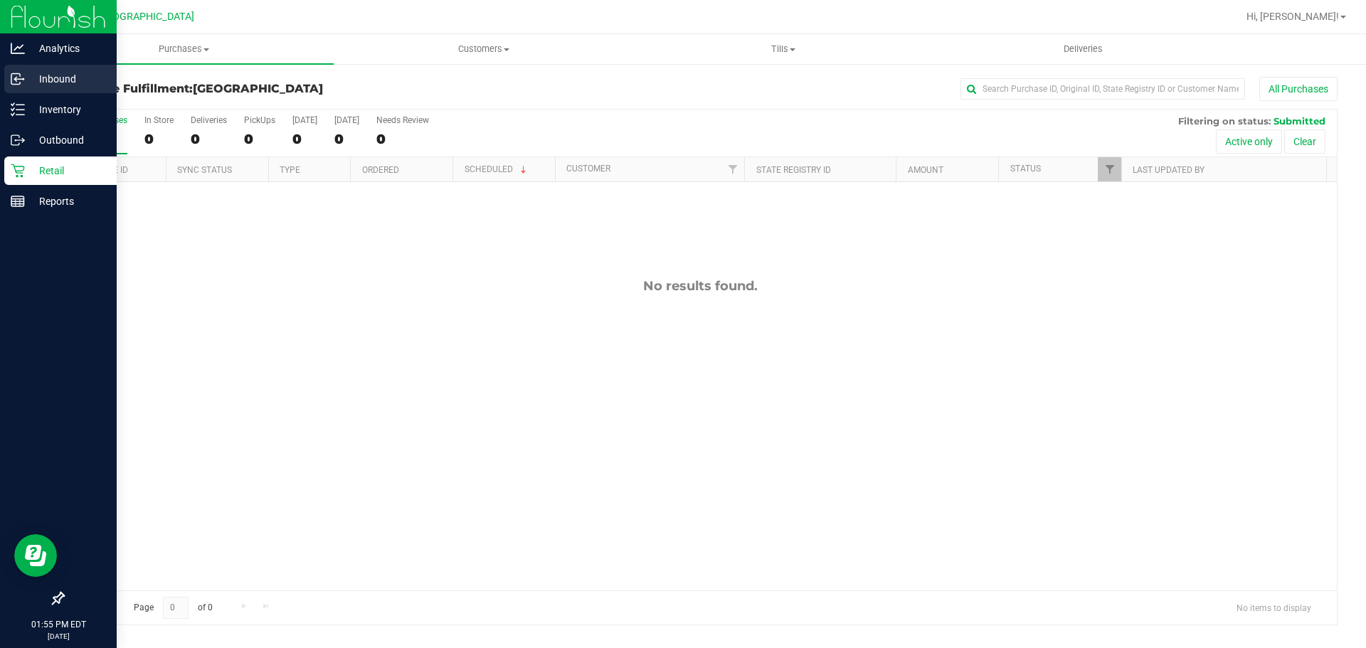
click at [26, 75] on p "Inbound" at bounding box center [67, 78] width 85 height 17
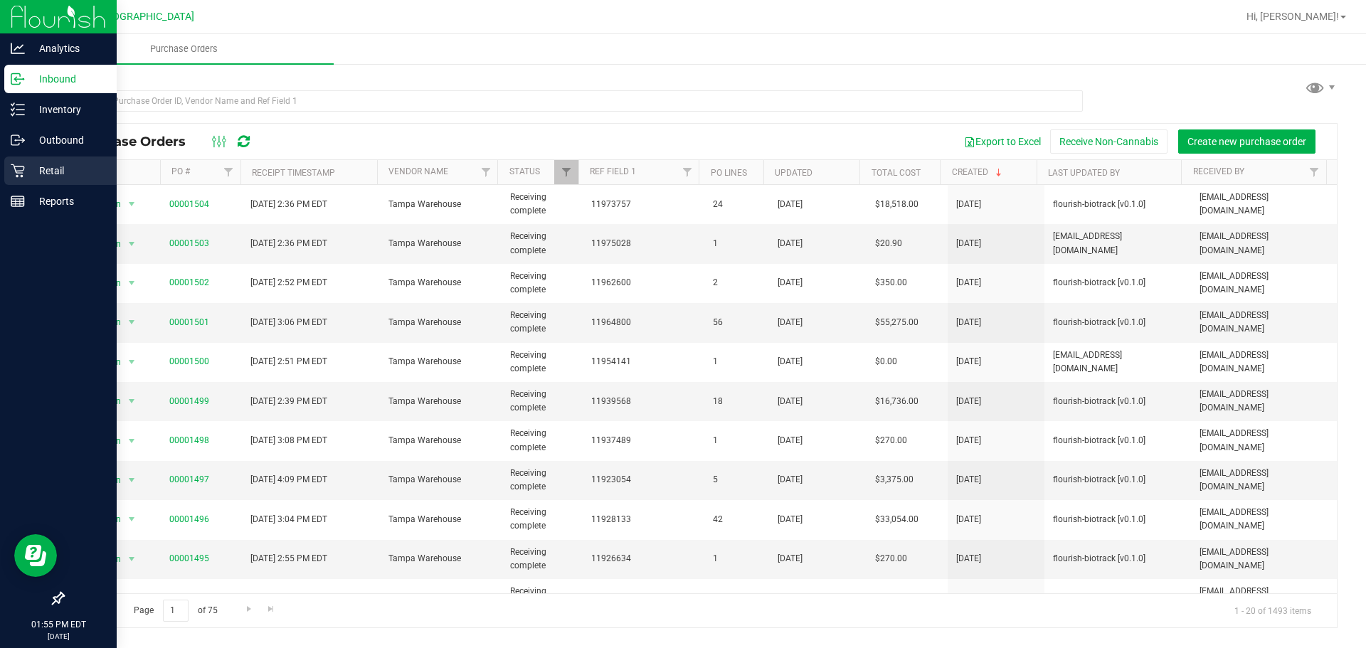
click at [21, 185] on link "Retail" at bounding box center [58, 171] width 117 height 31
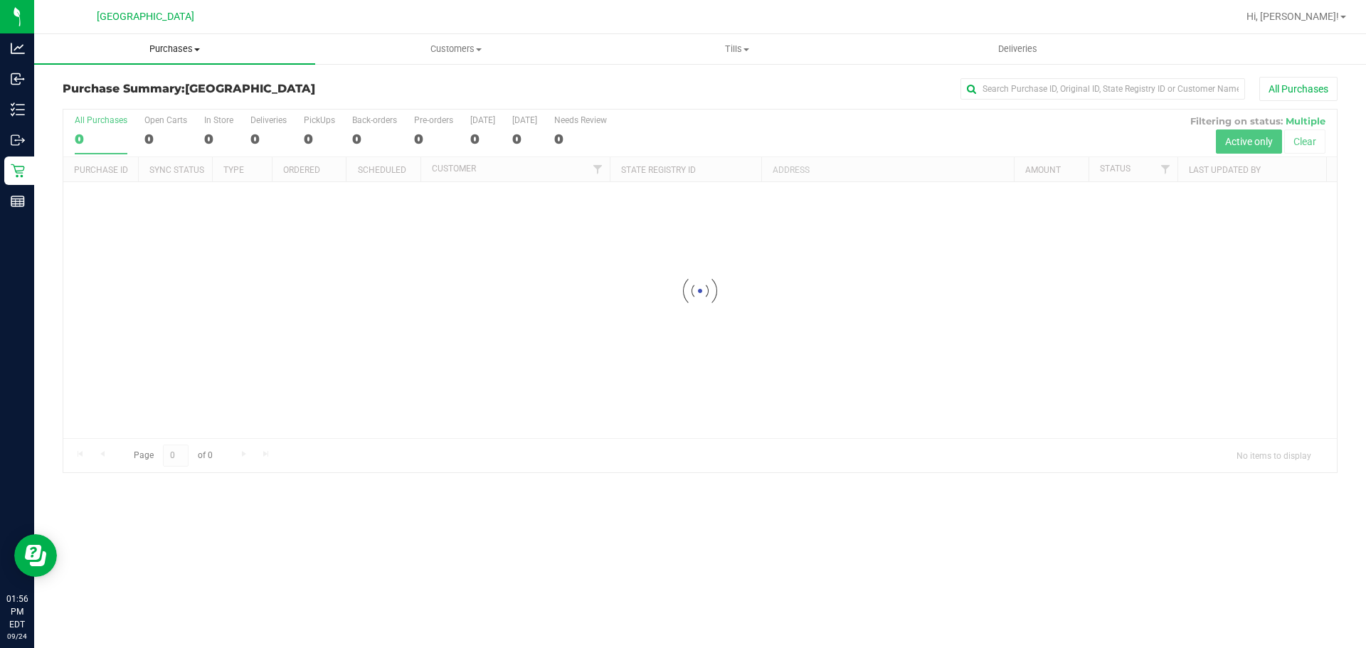
click at [184, 58] on uib-tab-heading "Purchases Summary of purchases Fulfillment All purchases" at bounding box center [174, 49] width 281 height 30
click at [127, 109] on li "Fulfillment" at bounding box center [174, 103] width 281 height 17
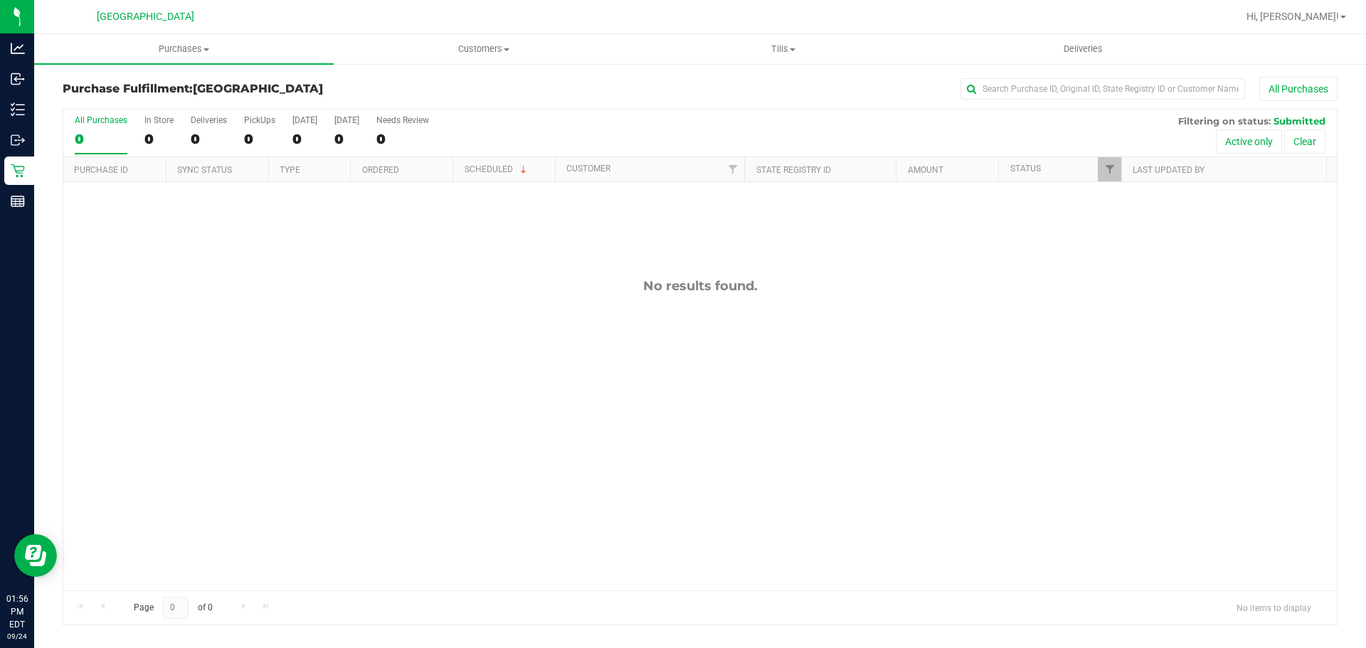
click at [325, 277] on div "No results found." at bounding box center [699, 434] width 1273 height 504
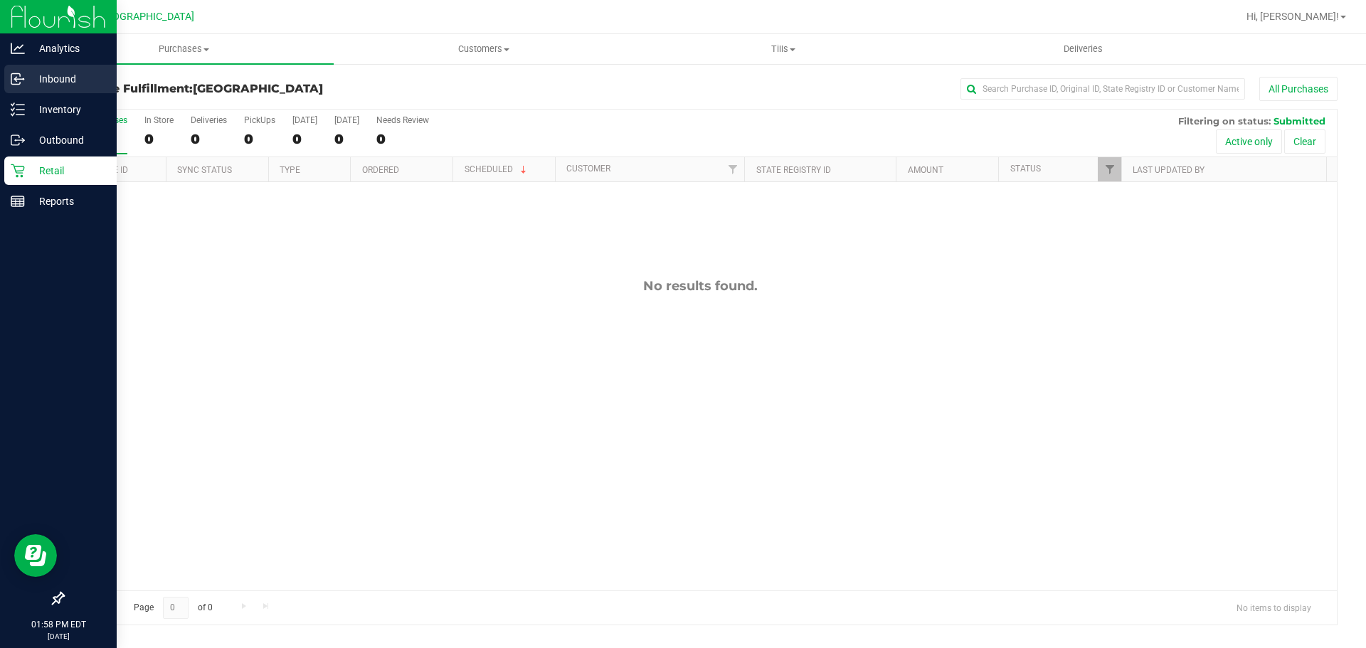
click at [2, 83] on link "Inbound" at bounding box center [58, 80] width 117 height 31
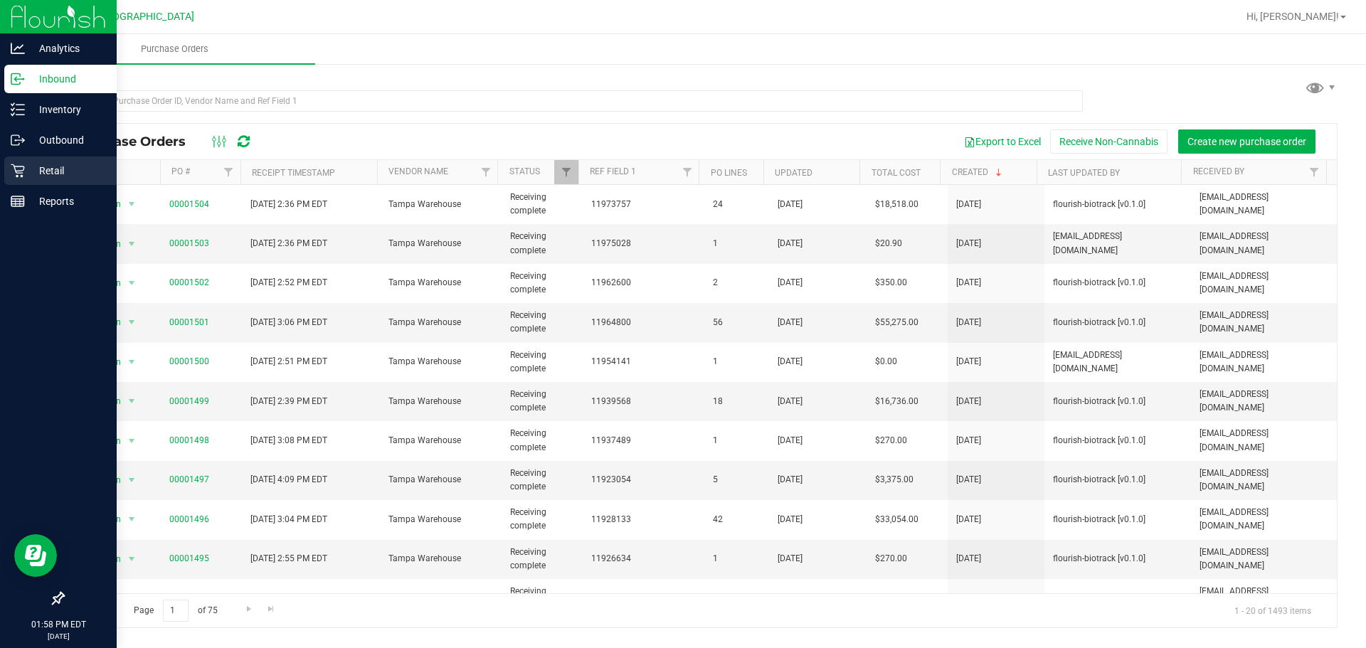
click at [43, 168] on p "Retail" at bounding box center [67, 170] width 85 height 17
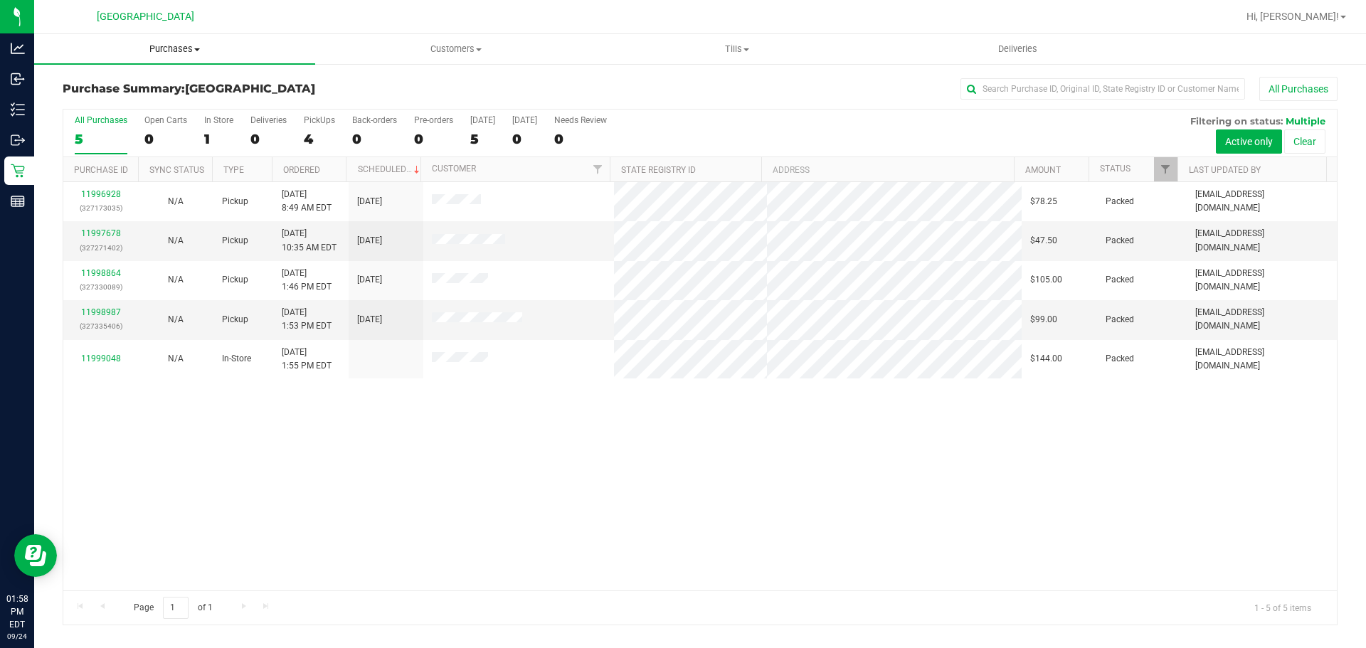
click at [164, 50] on span "Purchases" at bounding box center [174, 49] width 281 height 13
click at [129, 96] on li "Fulfillment" at bounding box center [174, 103] width 281 height 17
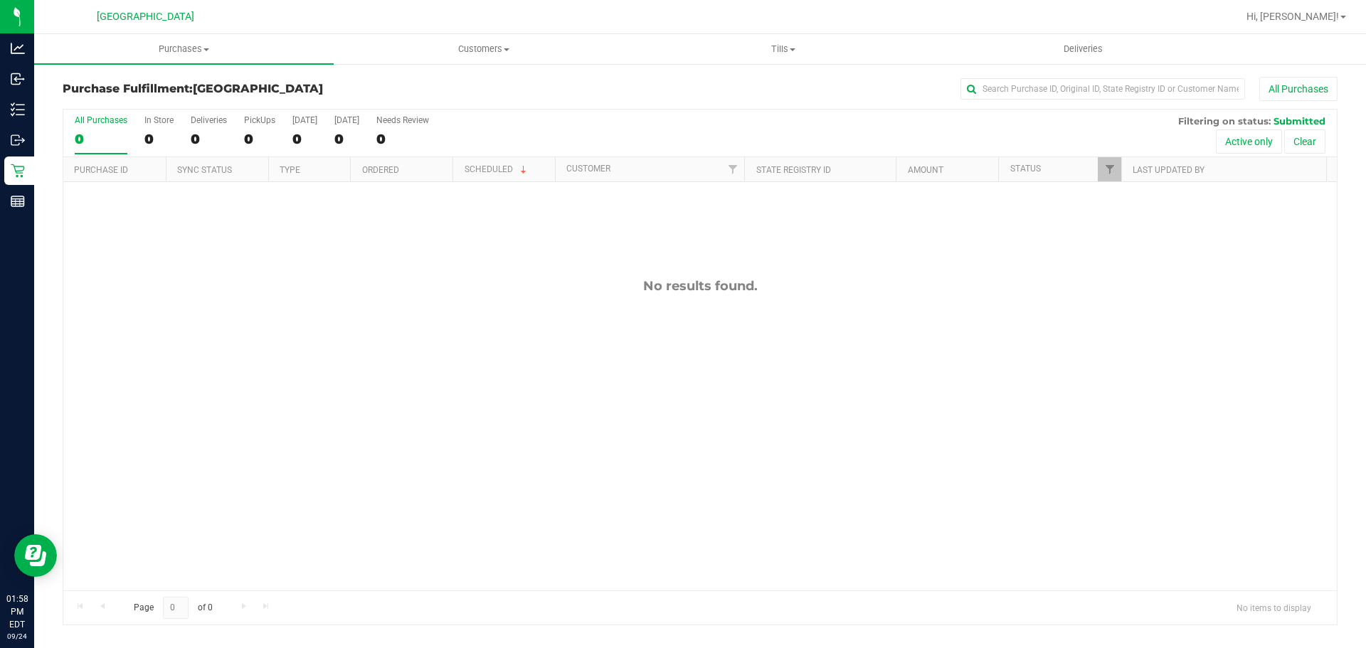
click at [408, 344] on div "No results found." at bounding box center [699, 434] width 1273 height 504
click at [681, 422] on div "No results found." at bounding box center [699, 434] width 1273 height 504
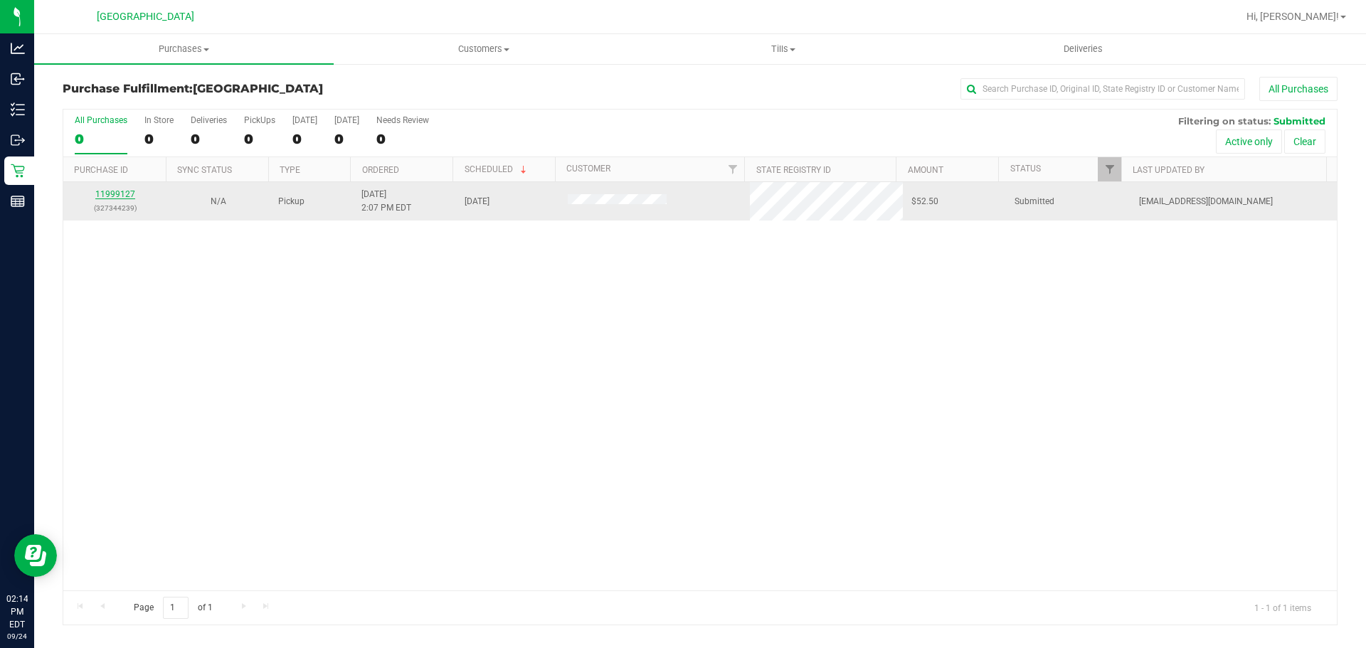
click at [128, 194] on link "11999127" at bounding box center [115, 194] width 40 height 10
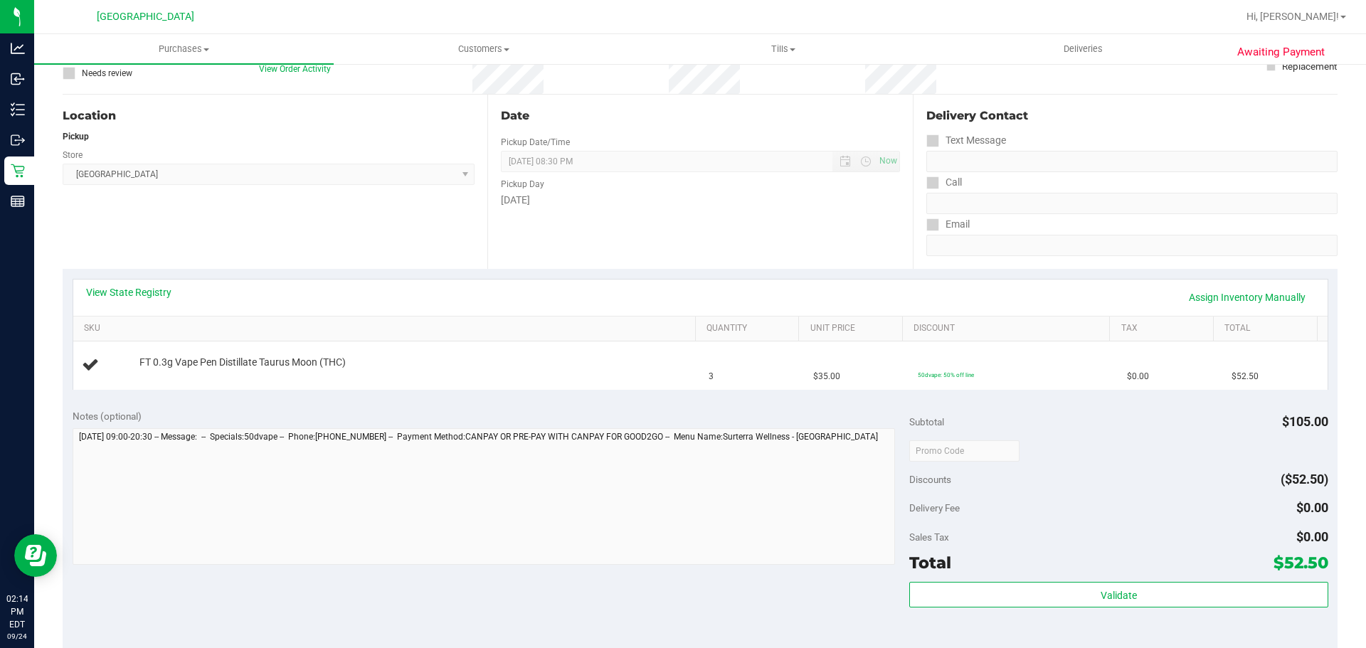
scroll to position [203, 0]
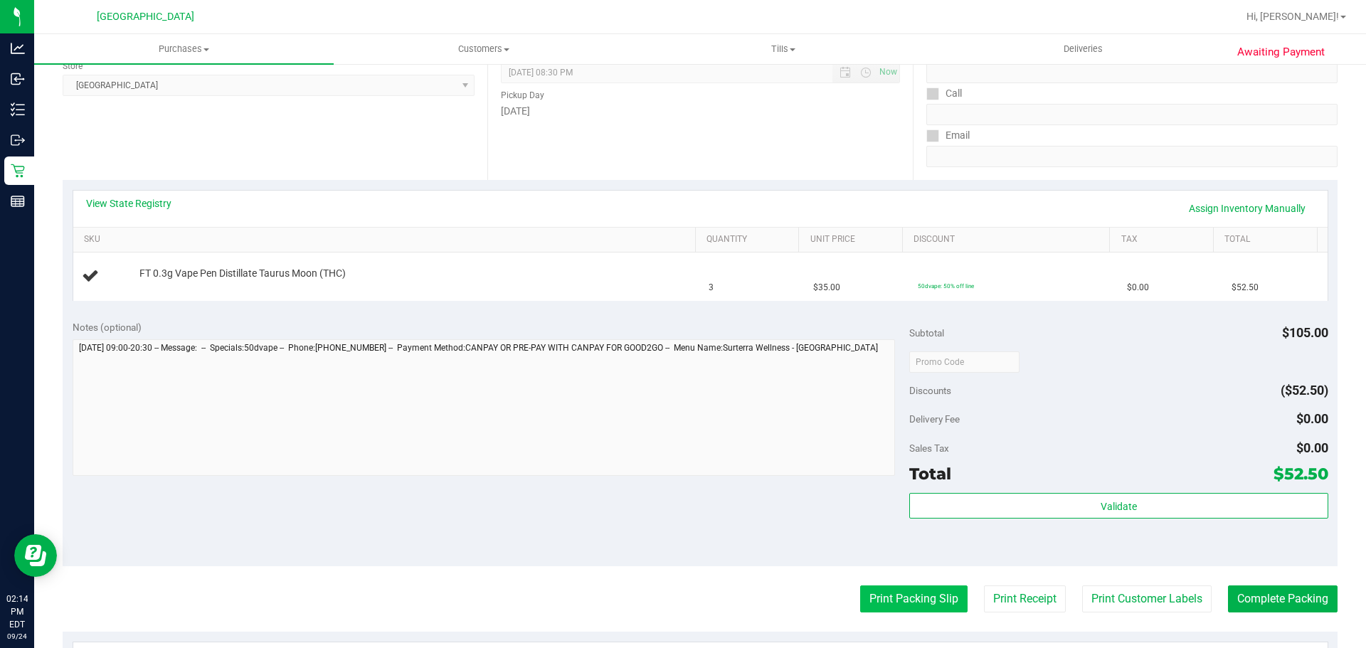
click at [918, 600] on button "Print Packing Slip" at bounding box center [913, 598] width 107 height 27
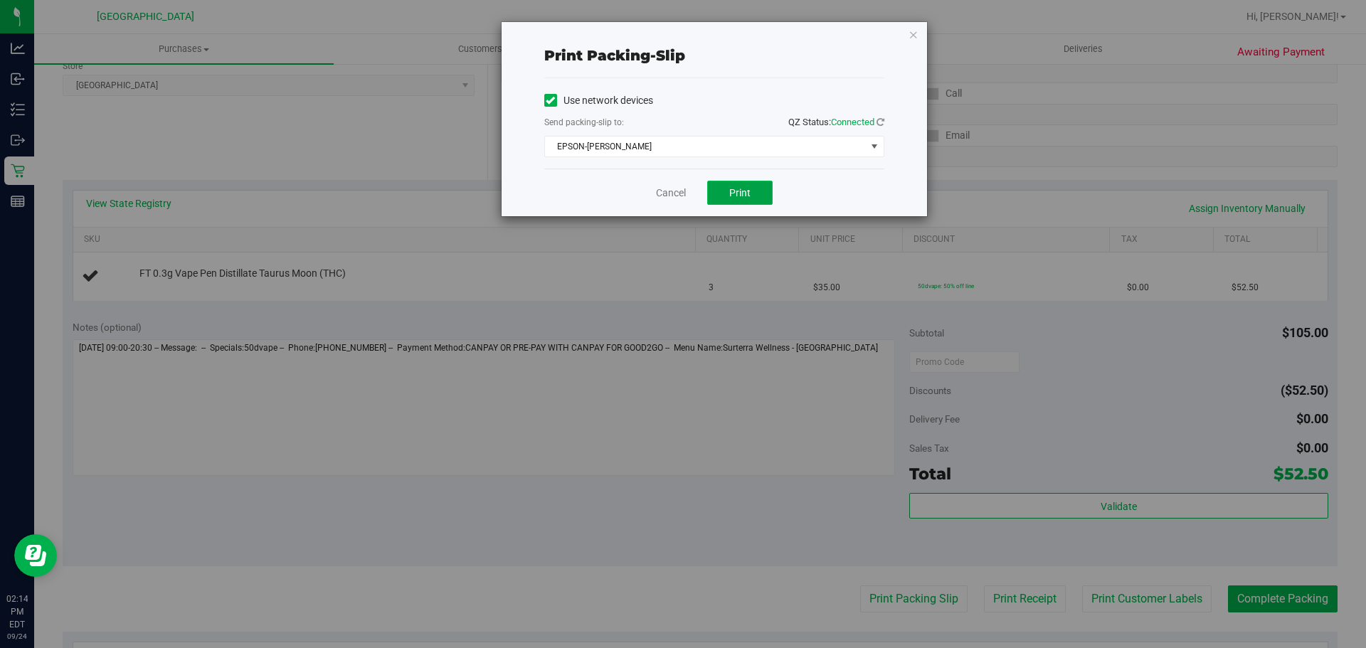
click at [741, 200] on button "Print" at bounding box center [739, 193] width 65 height 24
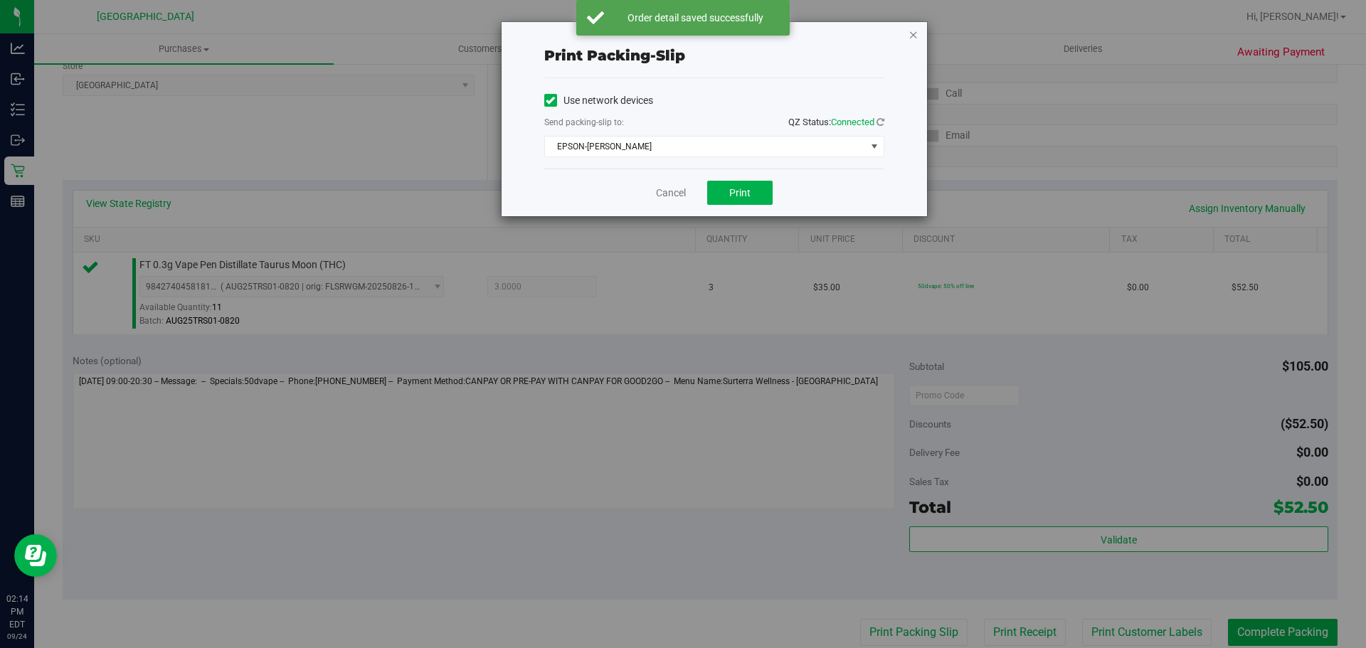
click at [910, 35] on icon "button" at bounding box center [913, 34] width 10 height 17
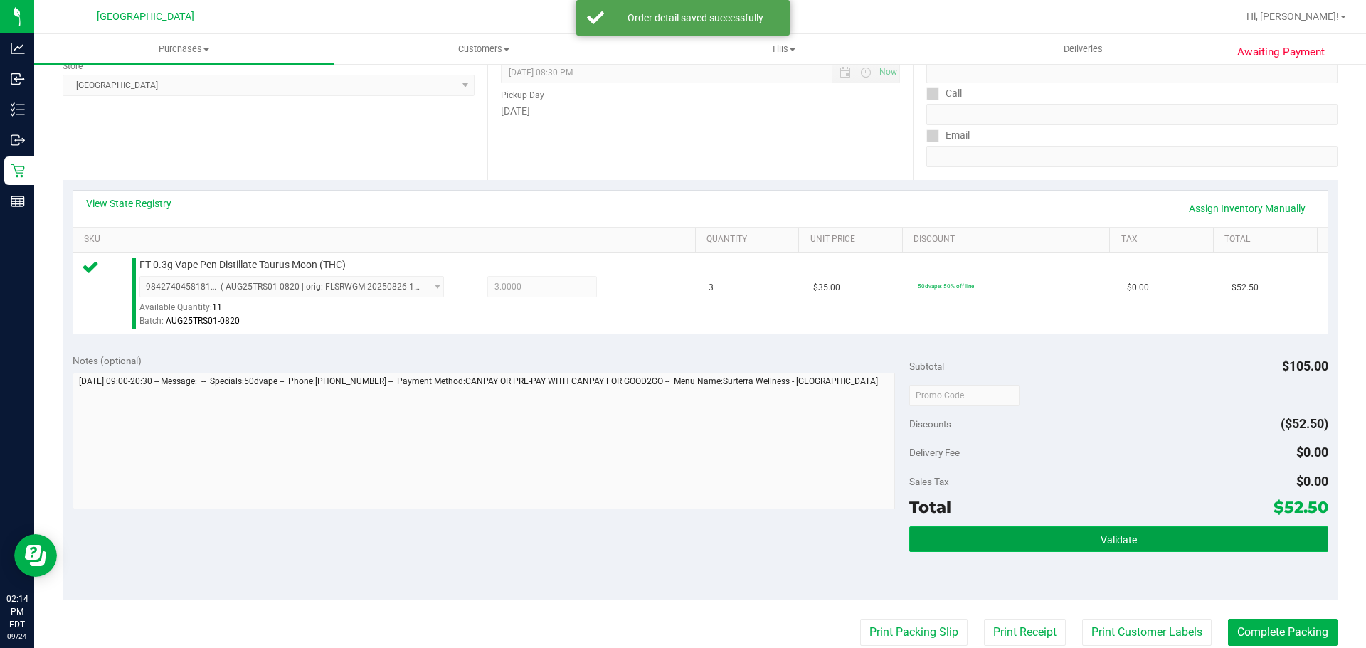
click at [1076, 539] on button "Validate" at bounding box center [1118, 539] width 418 height 26
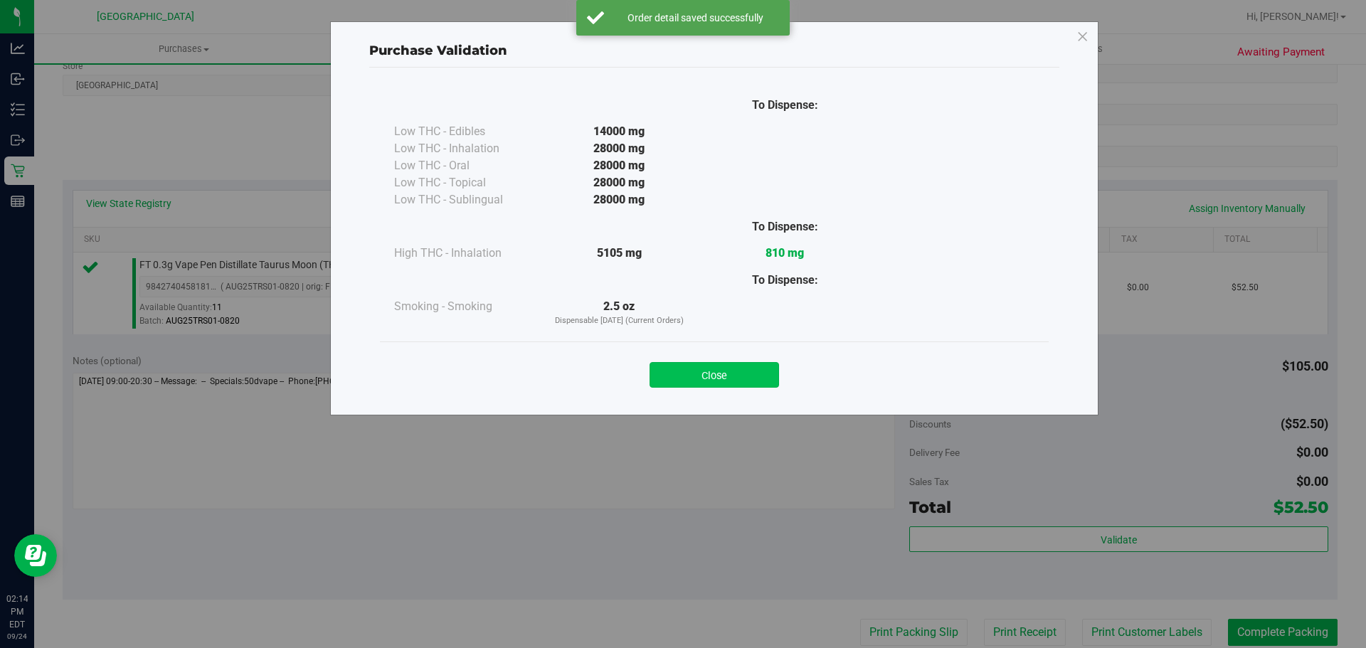
click at [736, 382] on button "Close" at bounding box center [713, 375] width 129 height 26
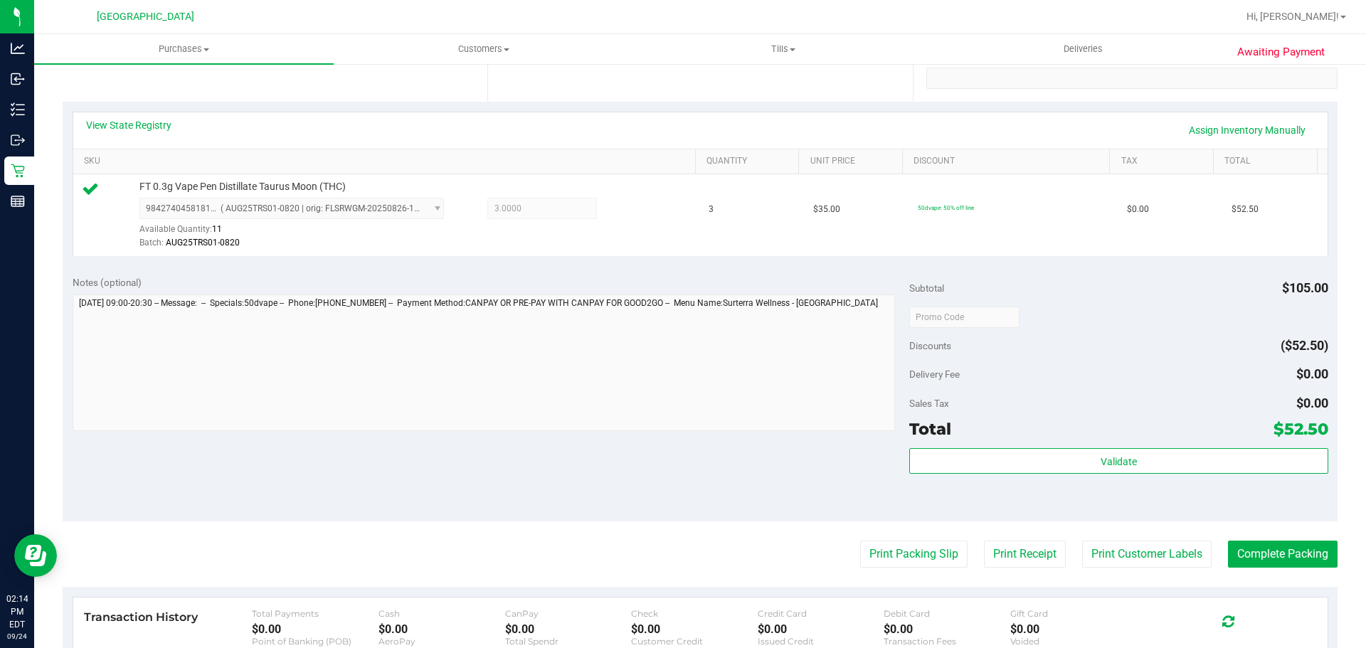
scroll to position [405, 0]
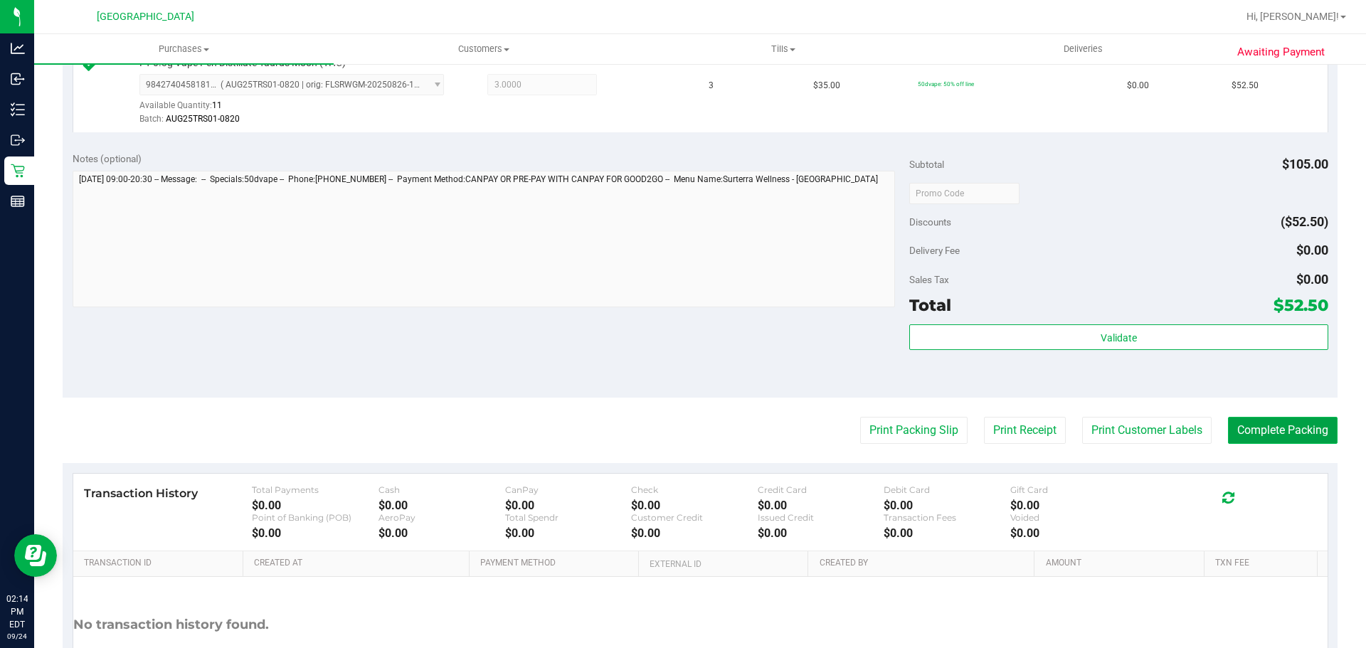
click at [1278, 439] on button "Complete Packing" at bounding box center [1283, 430] width 110 height 27
